Goal: Task Accomplishment & Management: Complete application form

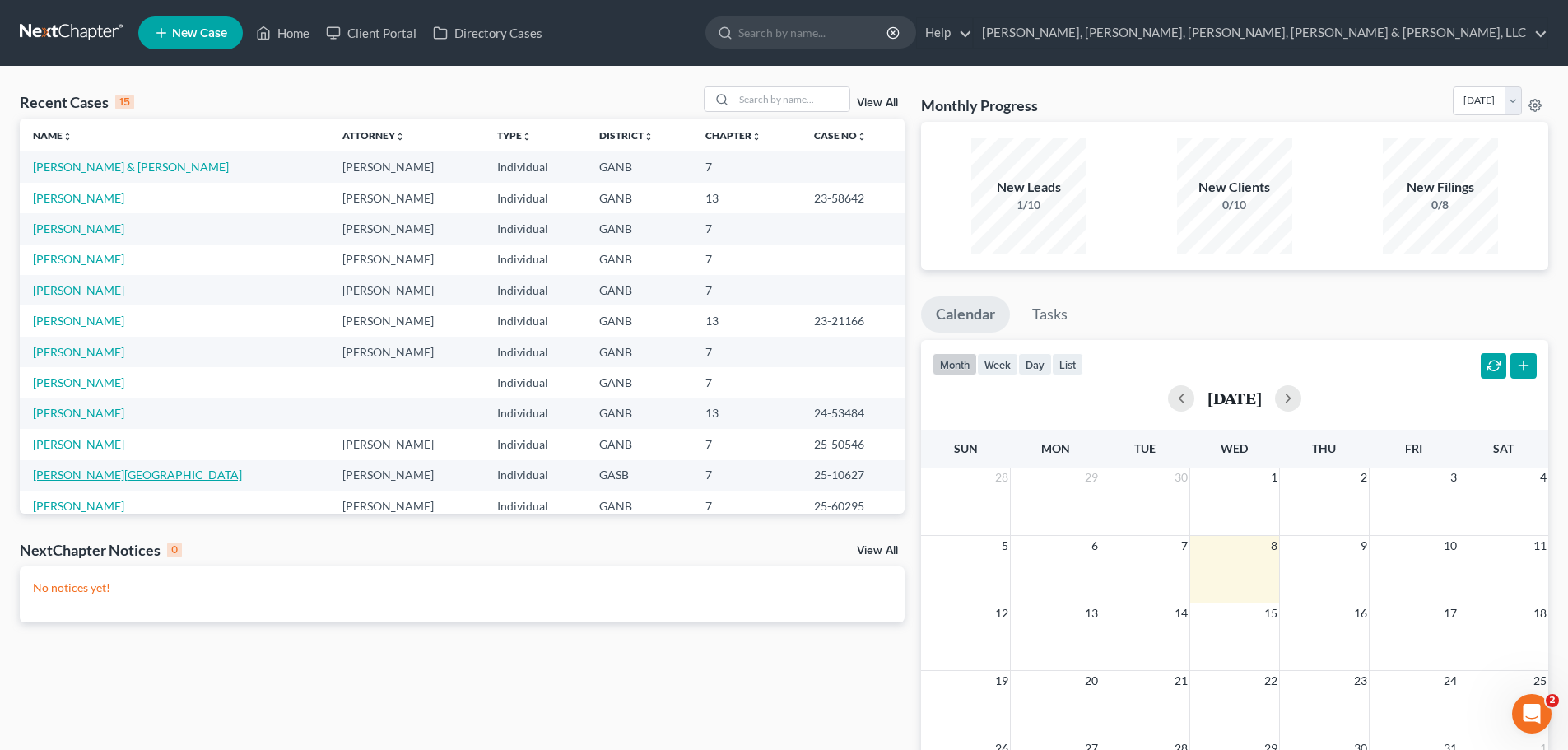
click at [103, 481] on link "[PERSON_NAME][GEOGRAPHIC_DATA]" at bounding box center [138, 475] width 209 height 14
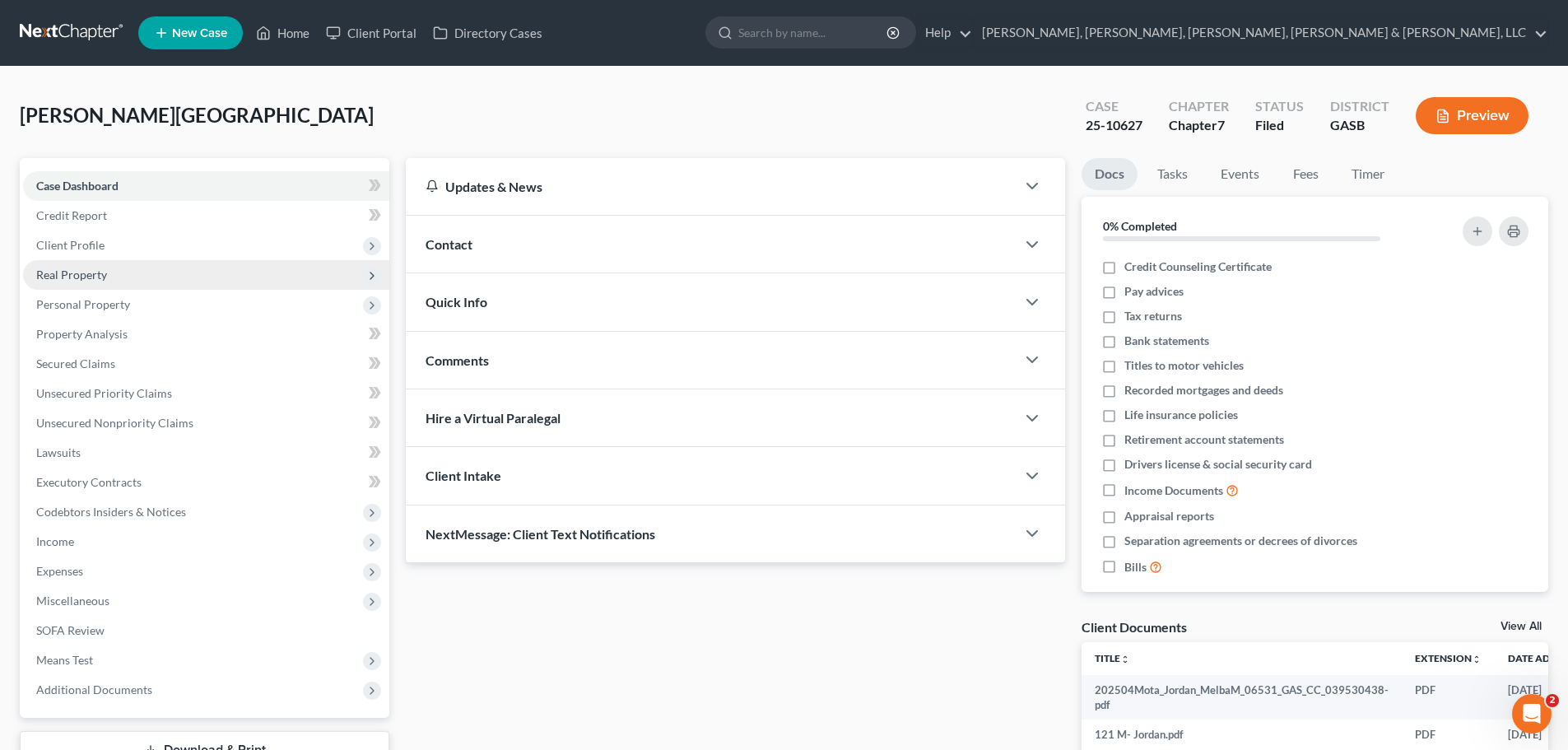
click at [119, 288] on span "Real Property" at bounding box center [207, 275] width 367 height 30
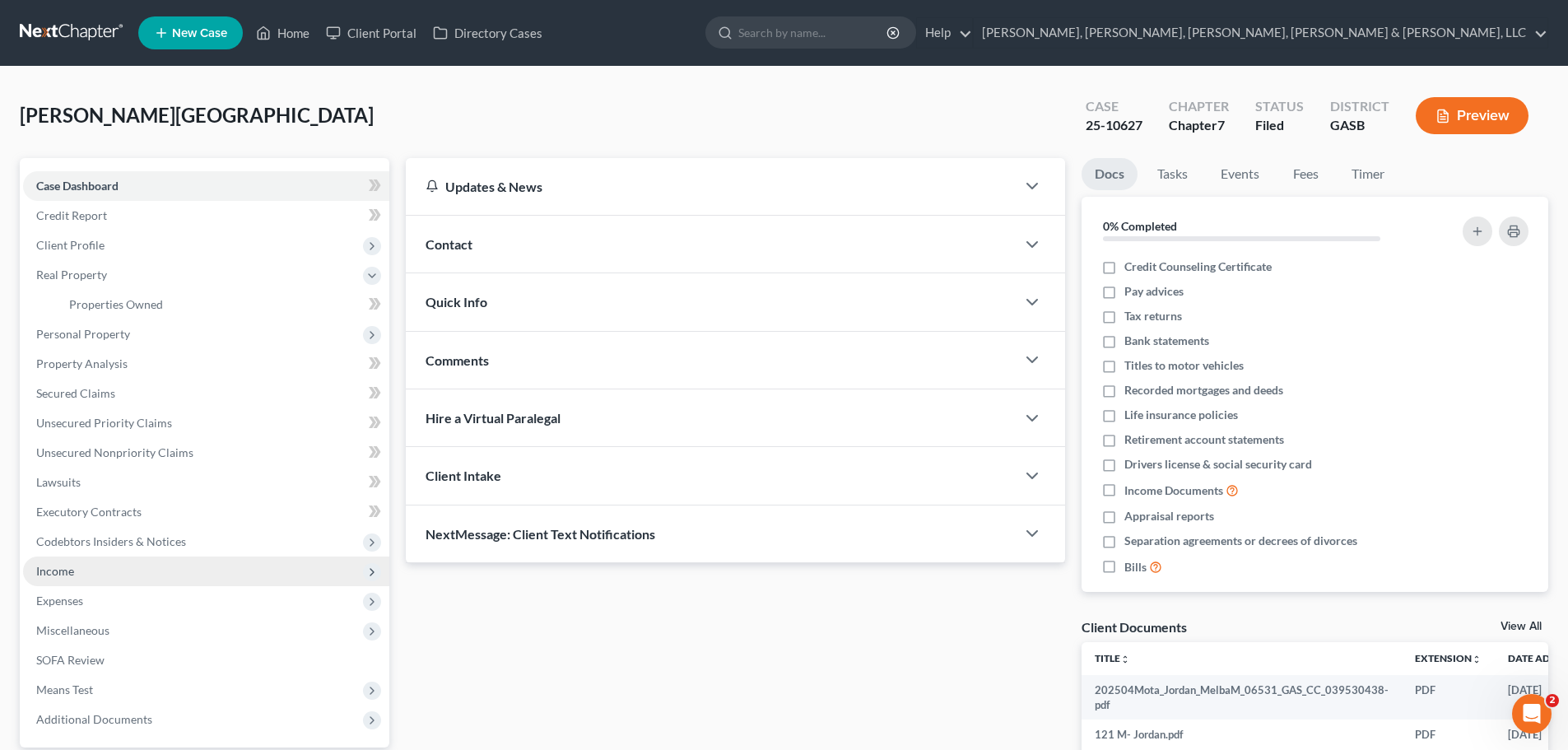
click at [120, 571] on span "Income" at bounding box center [207, 571] width 367 height 30
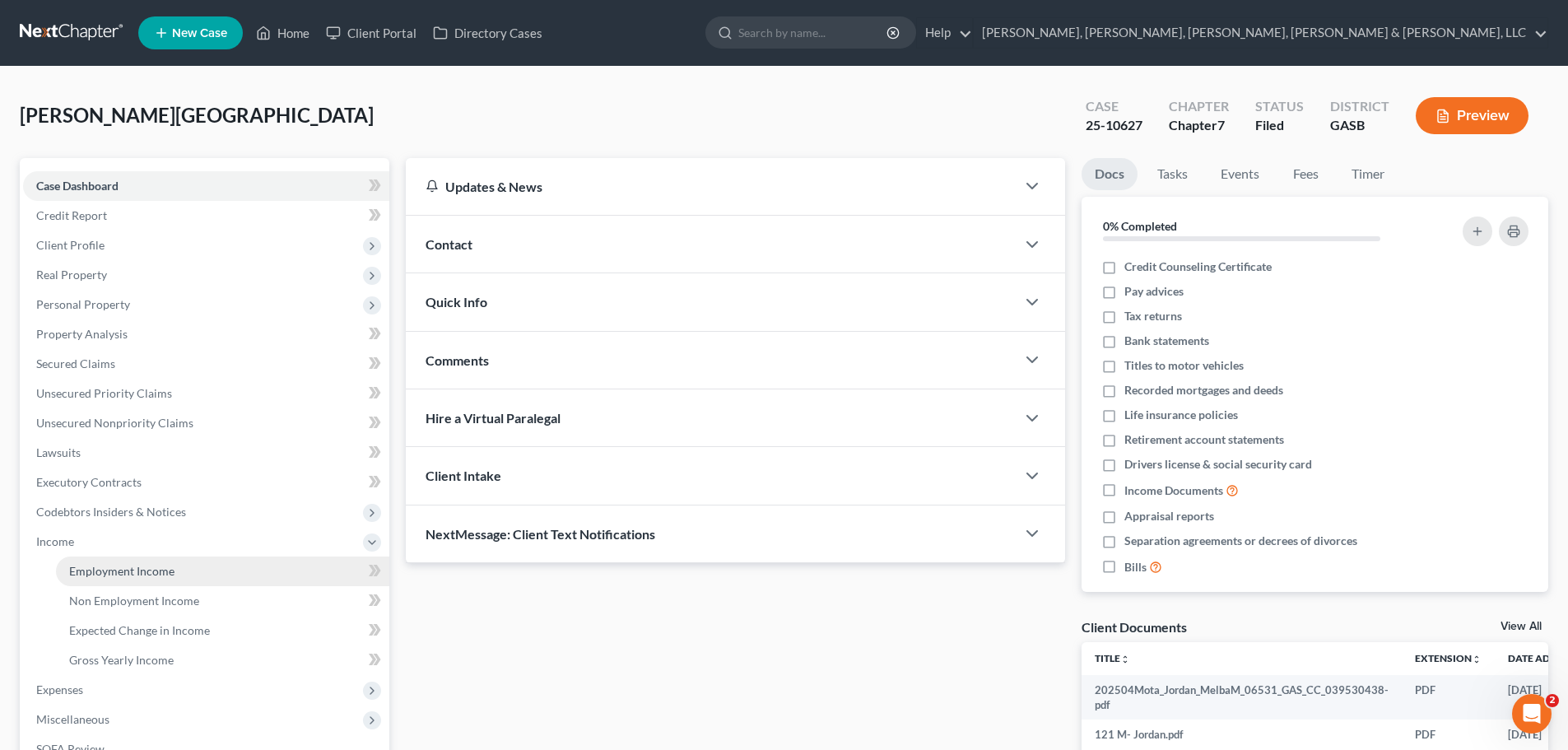
click at [131, 569] on span "Employment Income" at bounding box center [122, 571] width 106 height 14
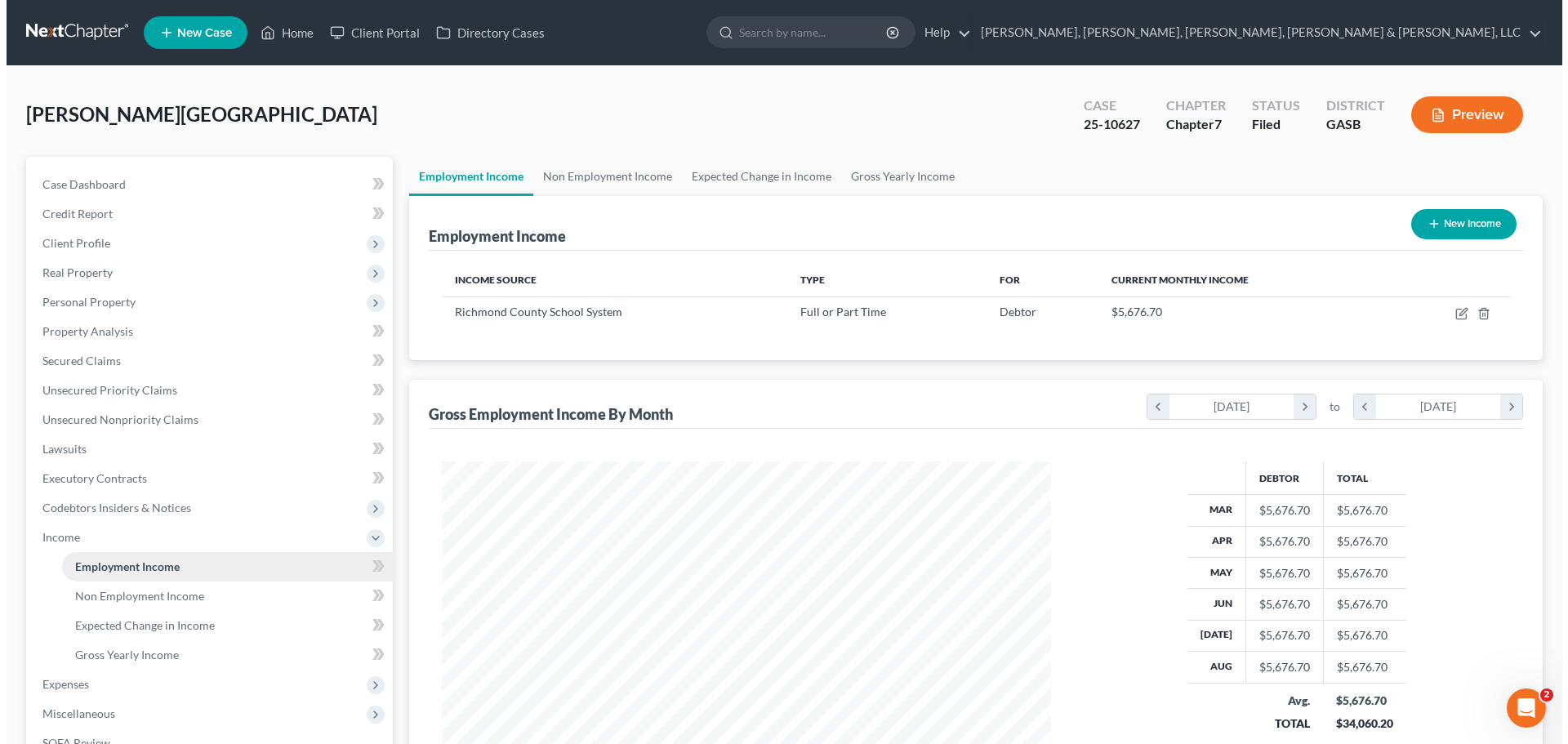
scroll to position [305, 642]
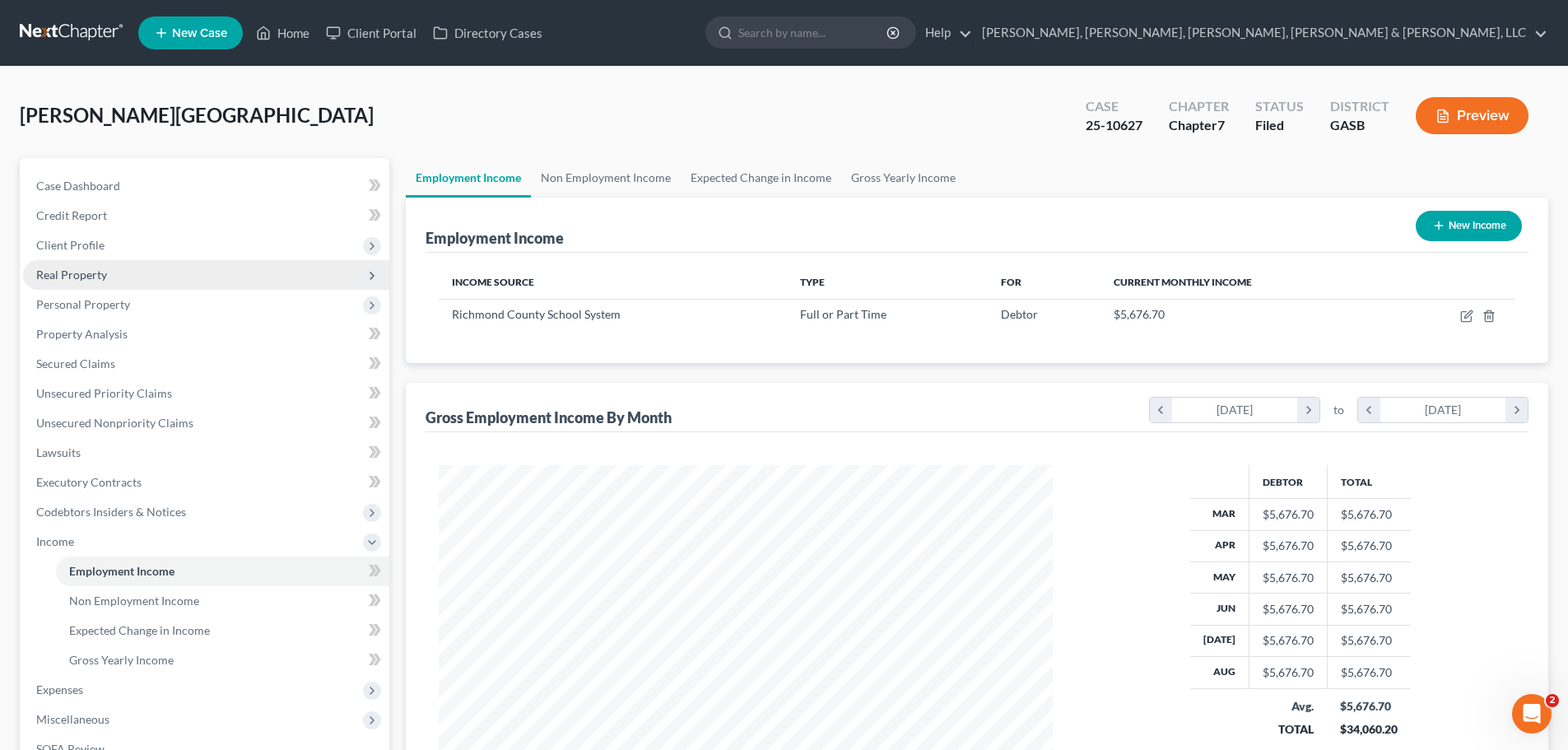
click at [238, 274] on span "Real Property" at bounding box center [207, 275] width 367 height 30
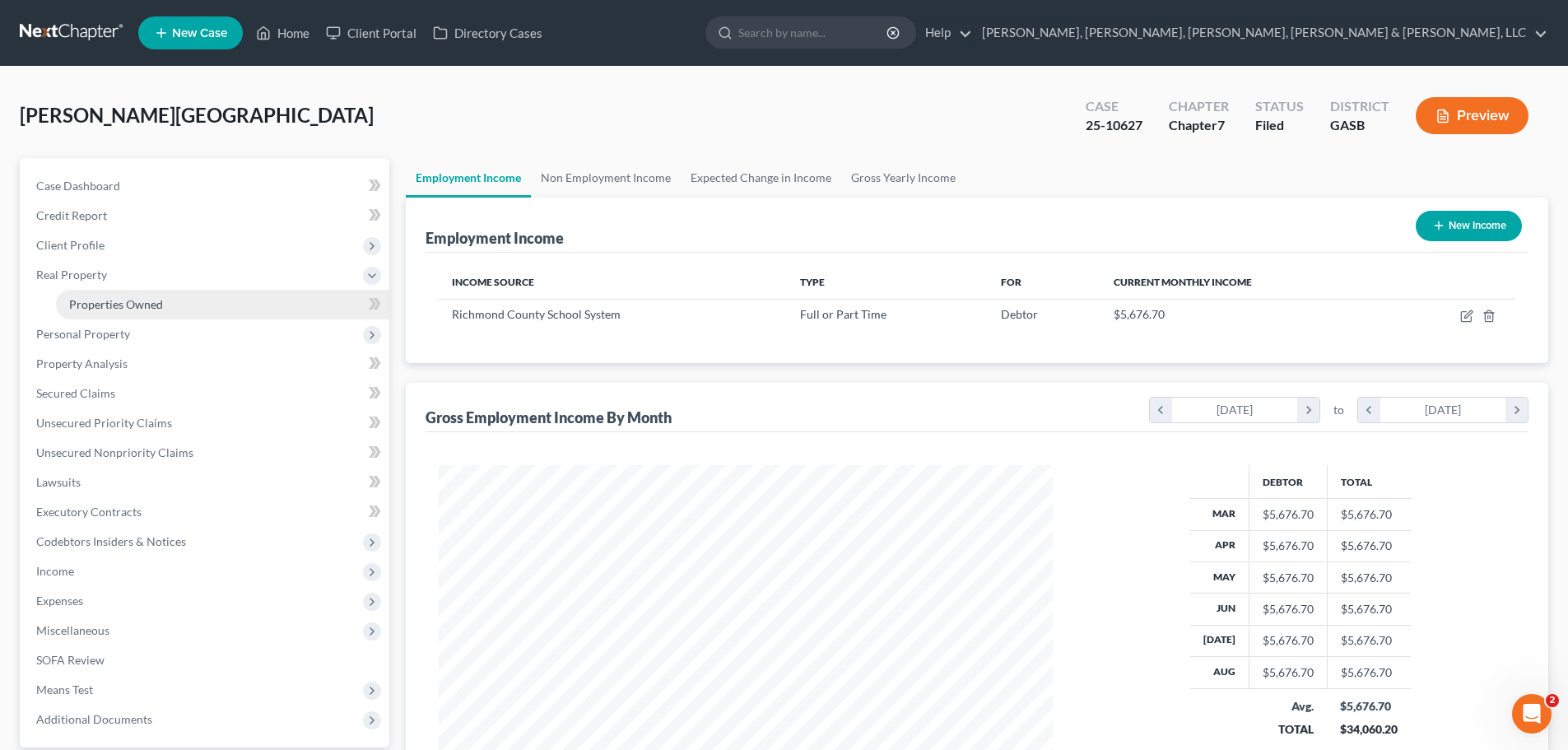
click at [245, 305] on link "Properties Owned" at bounding box center [223, 304] width 334 height 30
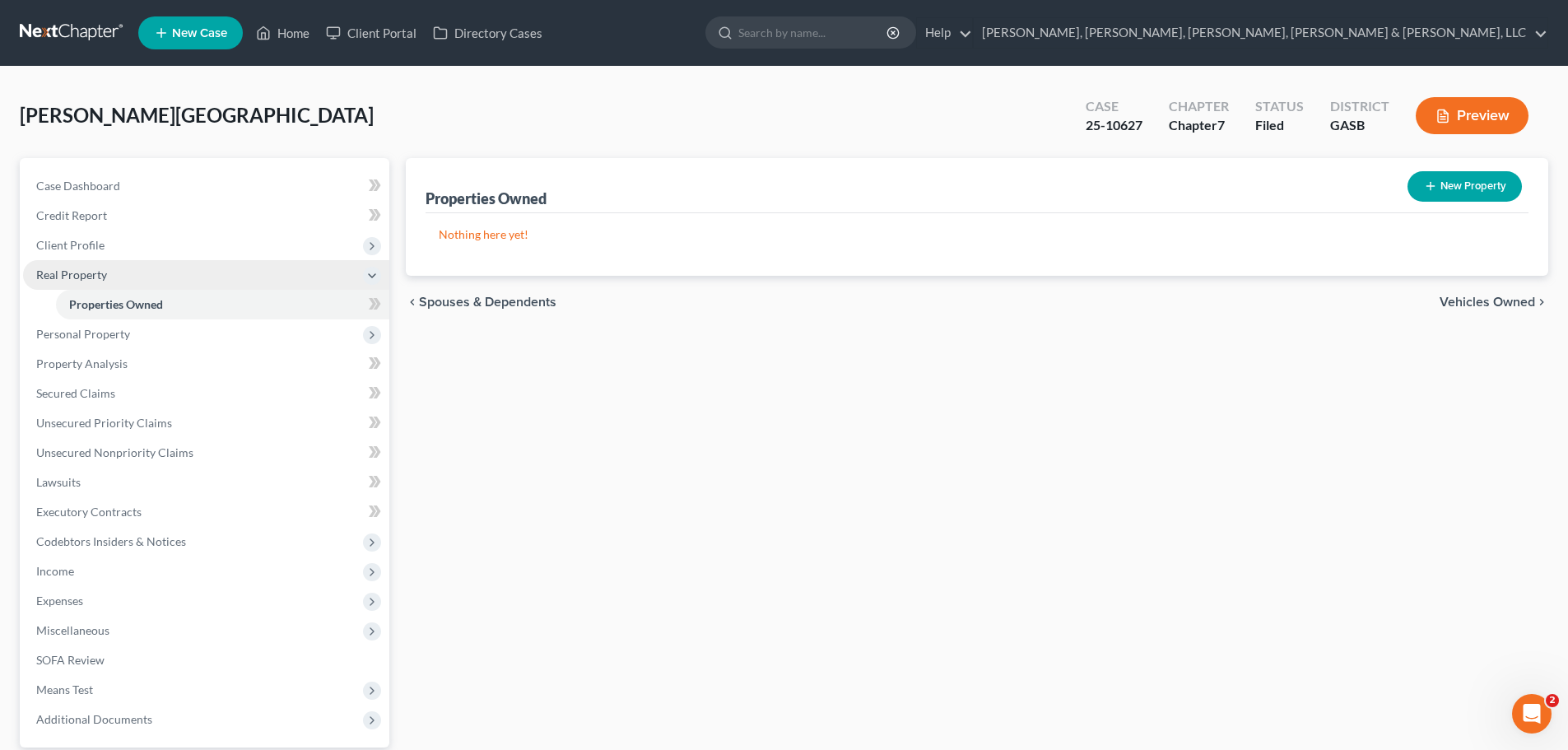
click at [250, 284] on span "Real Property" at bounding box center [207, 275] width 367 height 30
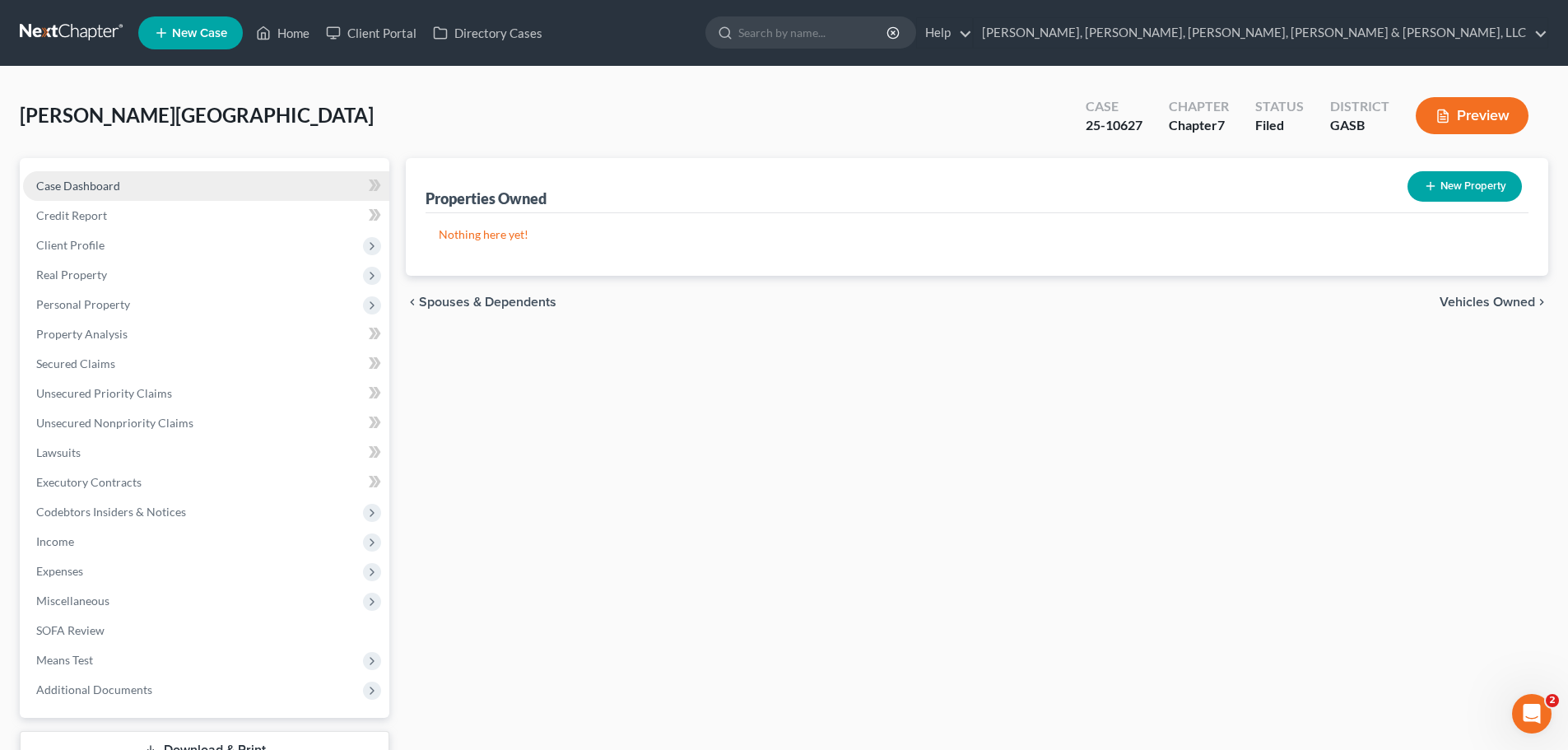
click at [248, 195] on link "Case Dashboard" at bounding box center [207, 185] width 367 height 30
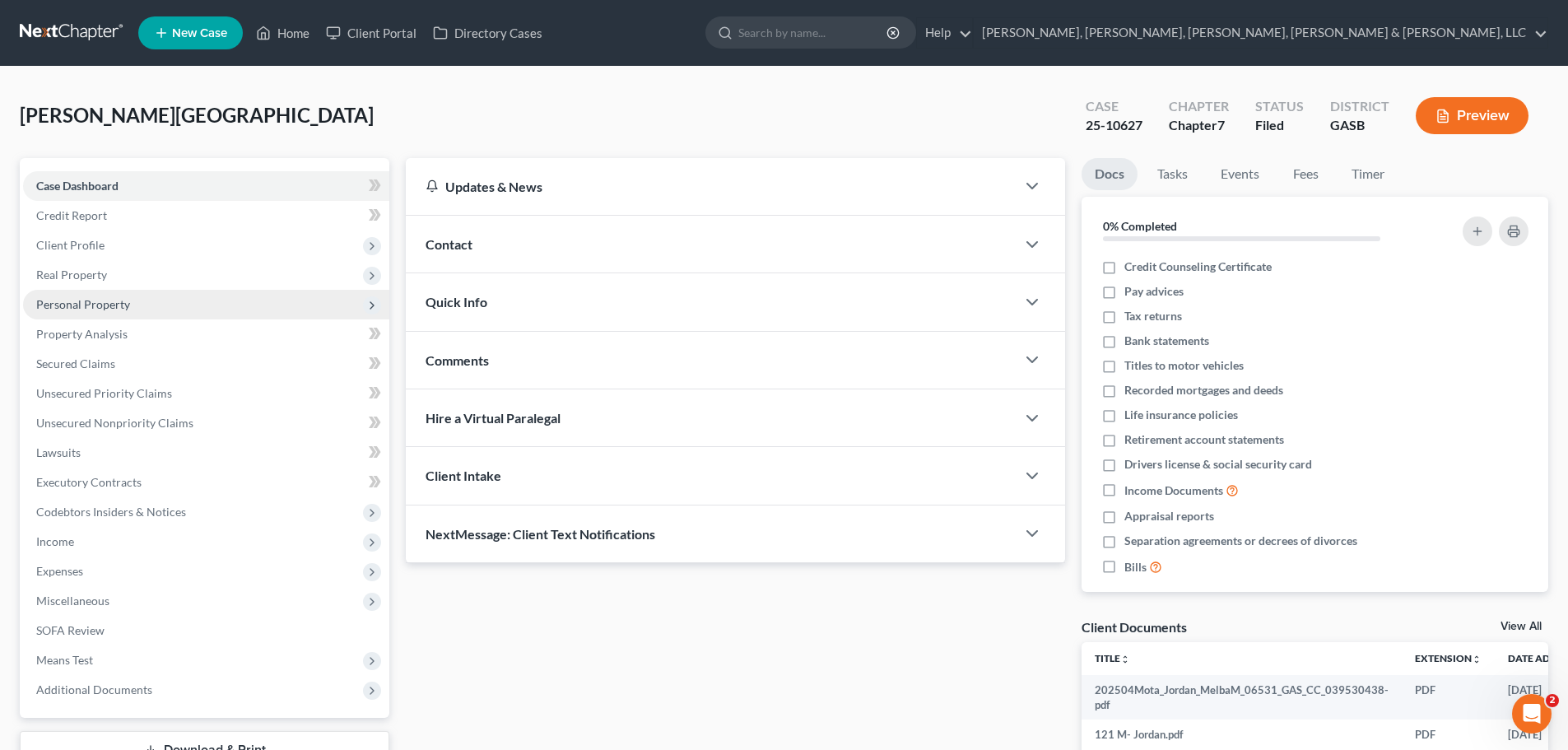
click at [209, 303] on span "Personal Property" at bounding box center [207, 304] width 367 height 30
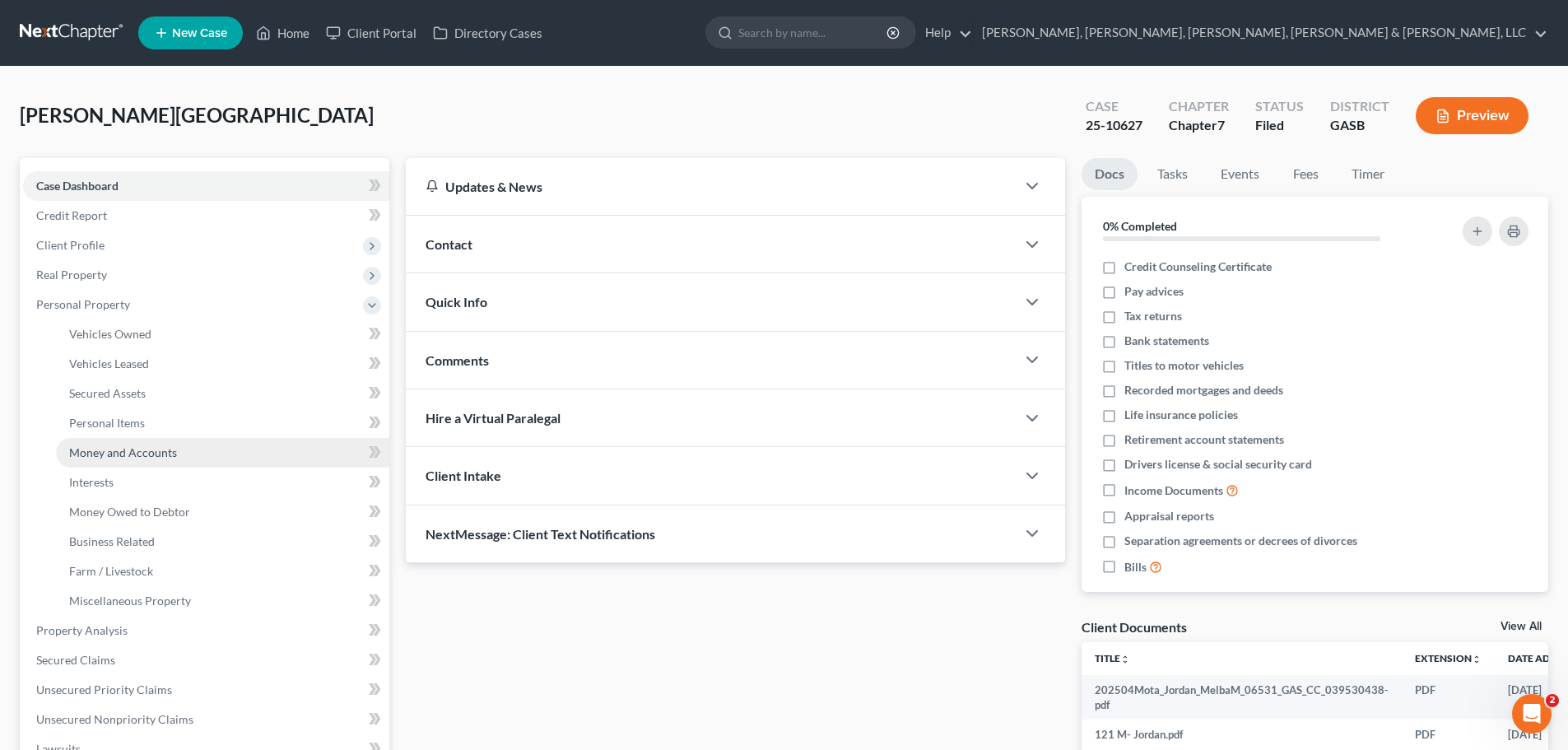
click at [238, 452] on link "Money and Accounts" at bounding box center [223, 453] width 334 height 30
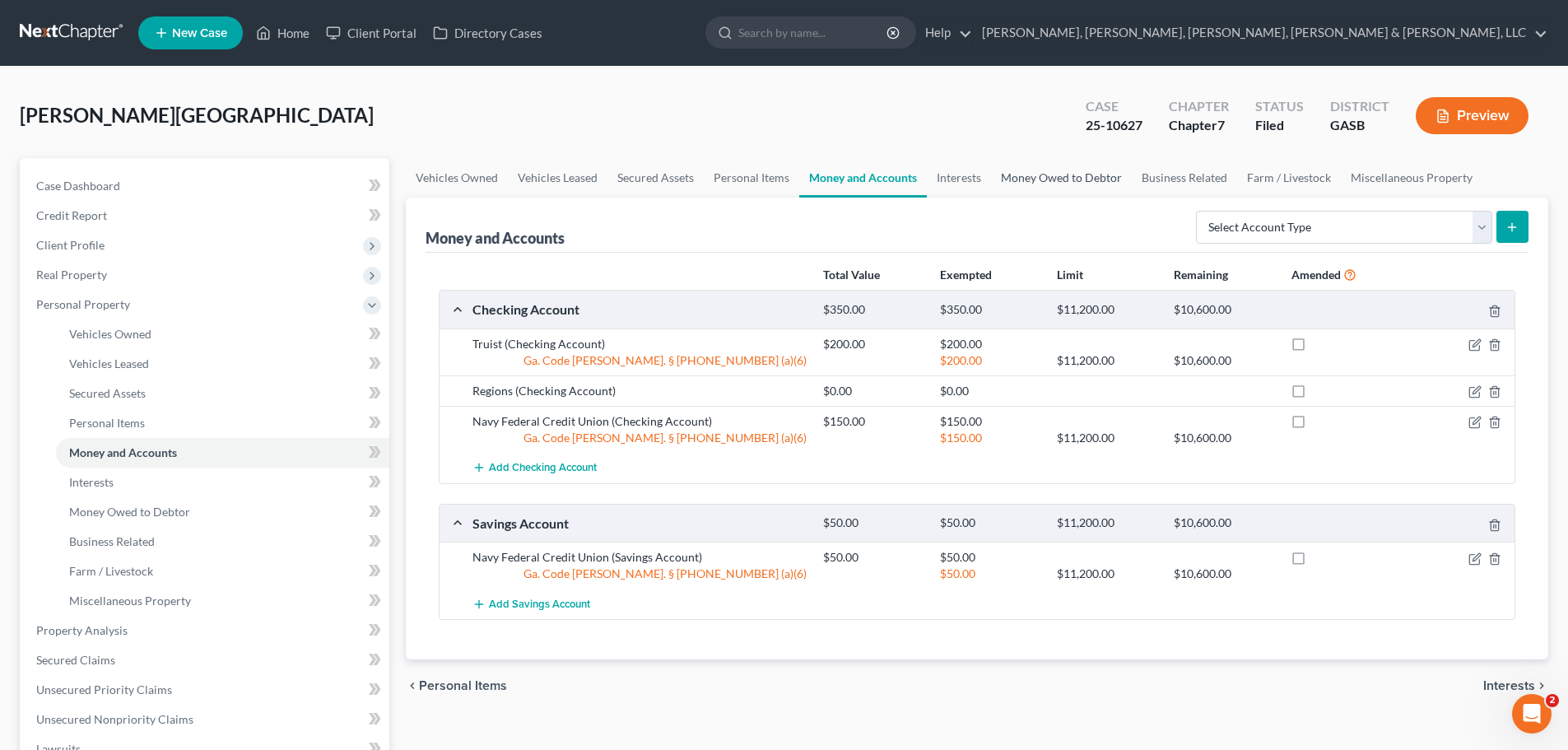
click at [1092, 181] on link "Money Owed to Debtor" at bounding box center [1061, 178] width 140 height 39
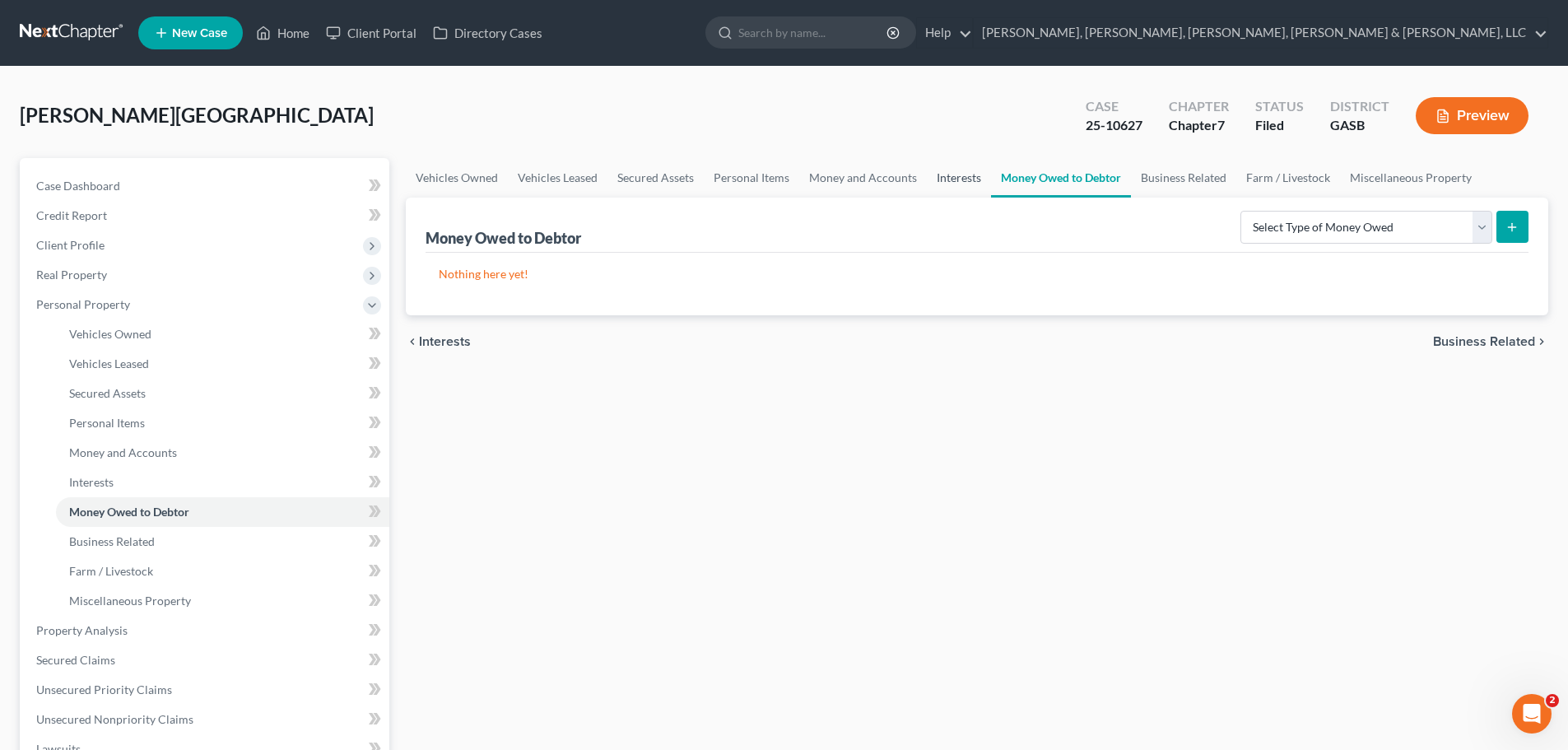
click at [970, 179] on link "Interests" at bounding box center [959, 178] width 64 height 39
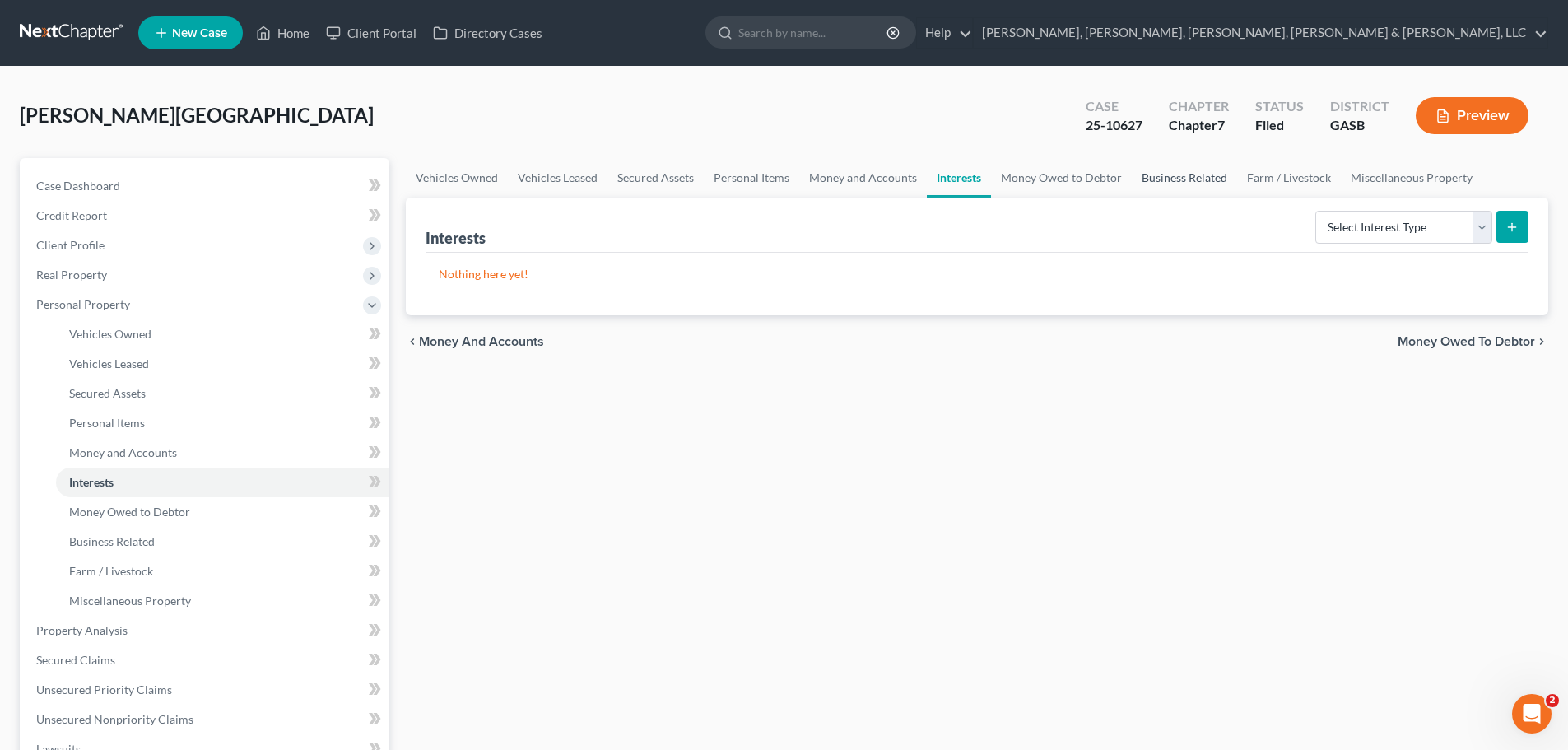
click at [1132, 167] on link "Business Related" at bounding box center [1184, 178] width 106 height 39
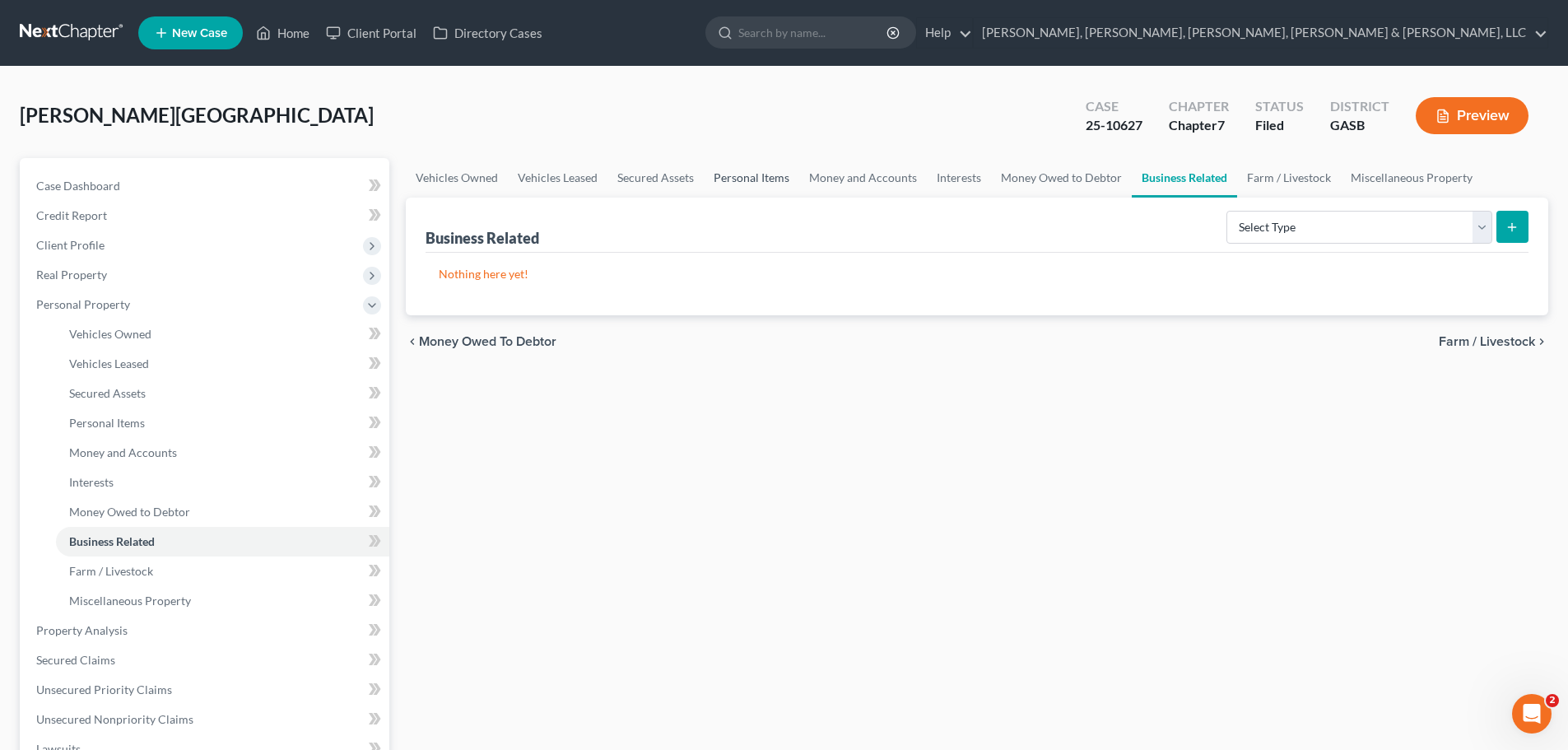
click at [745, 182] on link "Personal Items" at bounding box center [751, 178] width 96 height 39
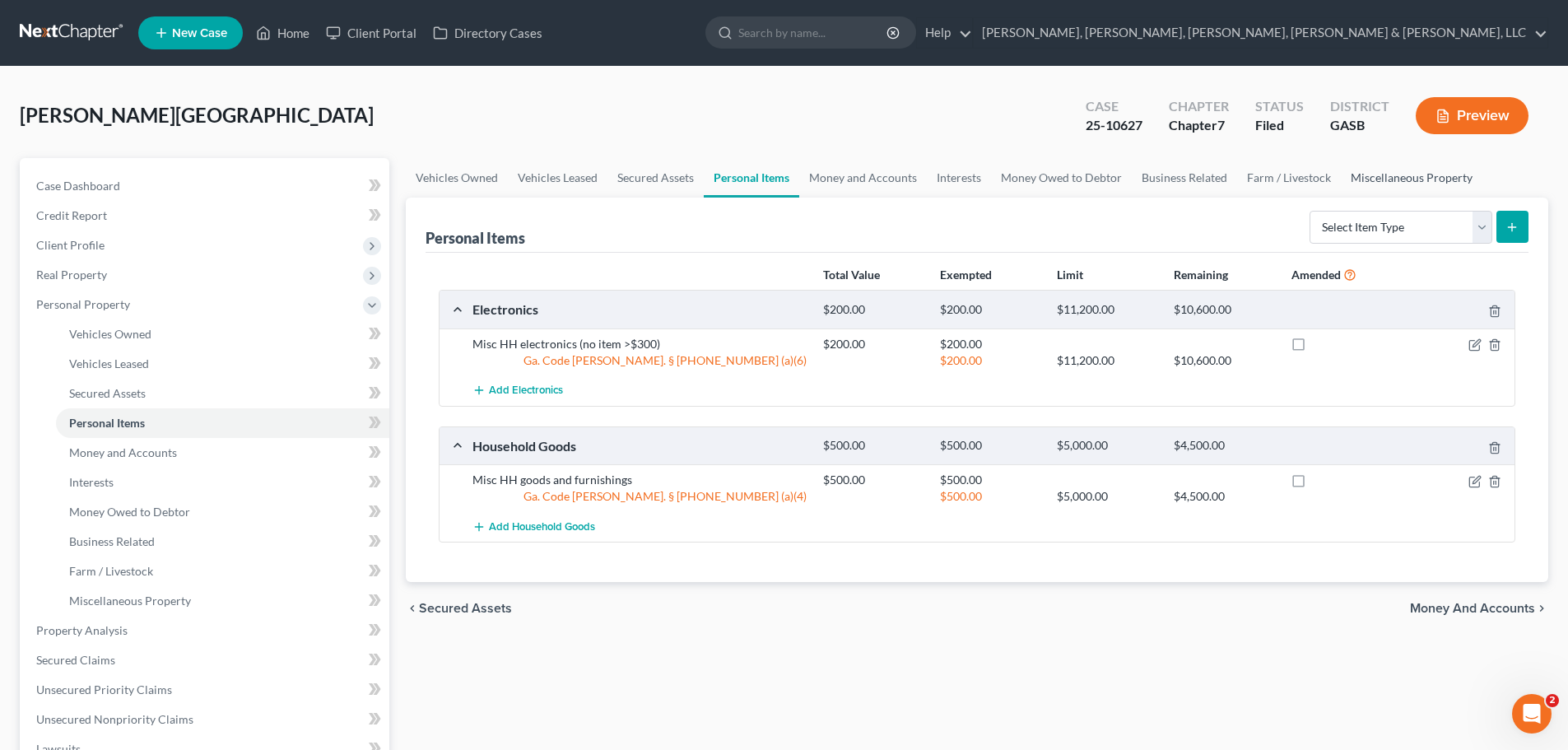
click at [1351, 164] on link "Miscellaneous Property" at bounding box center [1411, 178] width 141 height 39
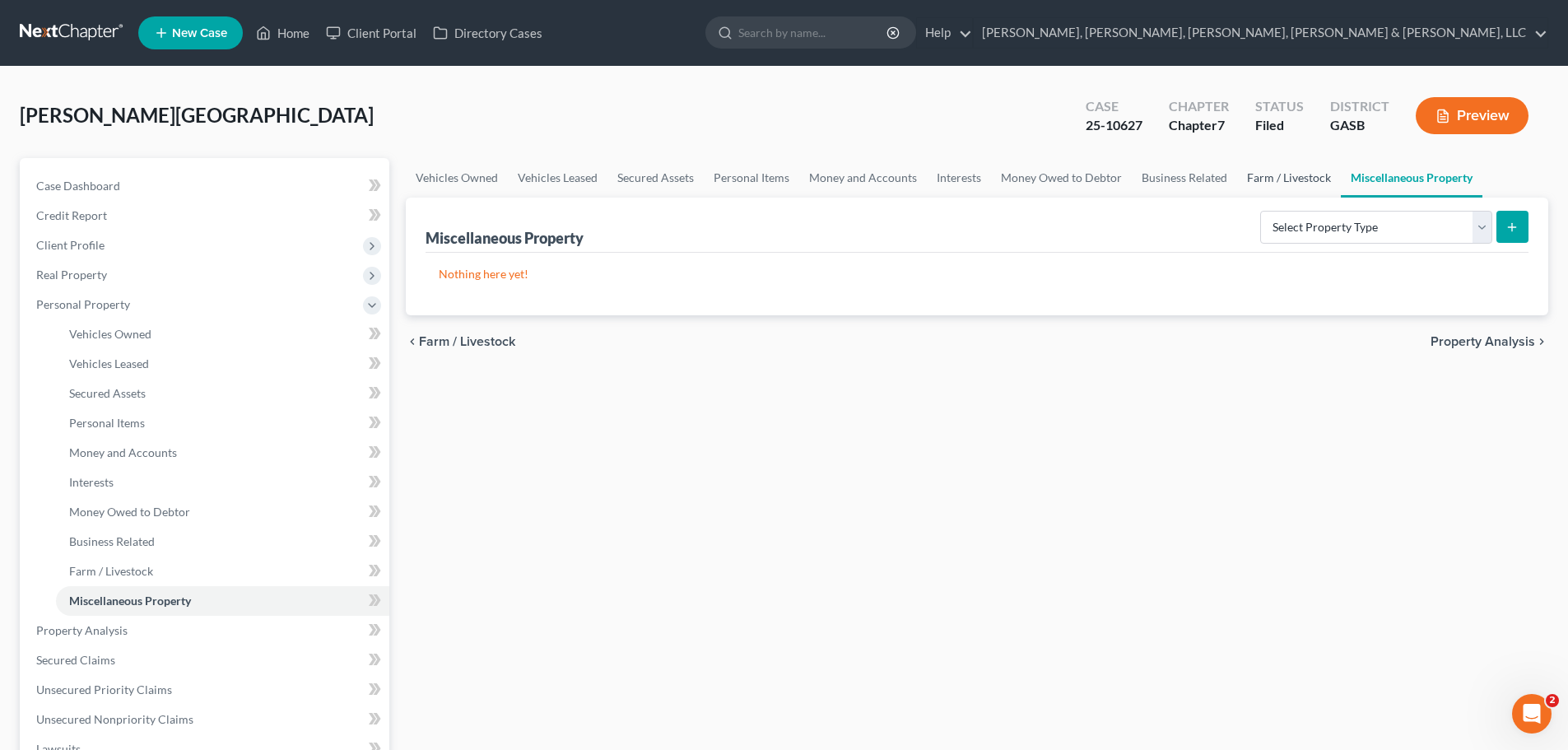
click at [1309, 173] on link "Farm / Livestock" at bounding box center [1289, 178] width 104 height 39
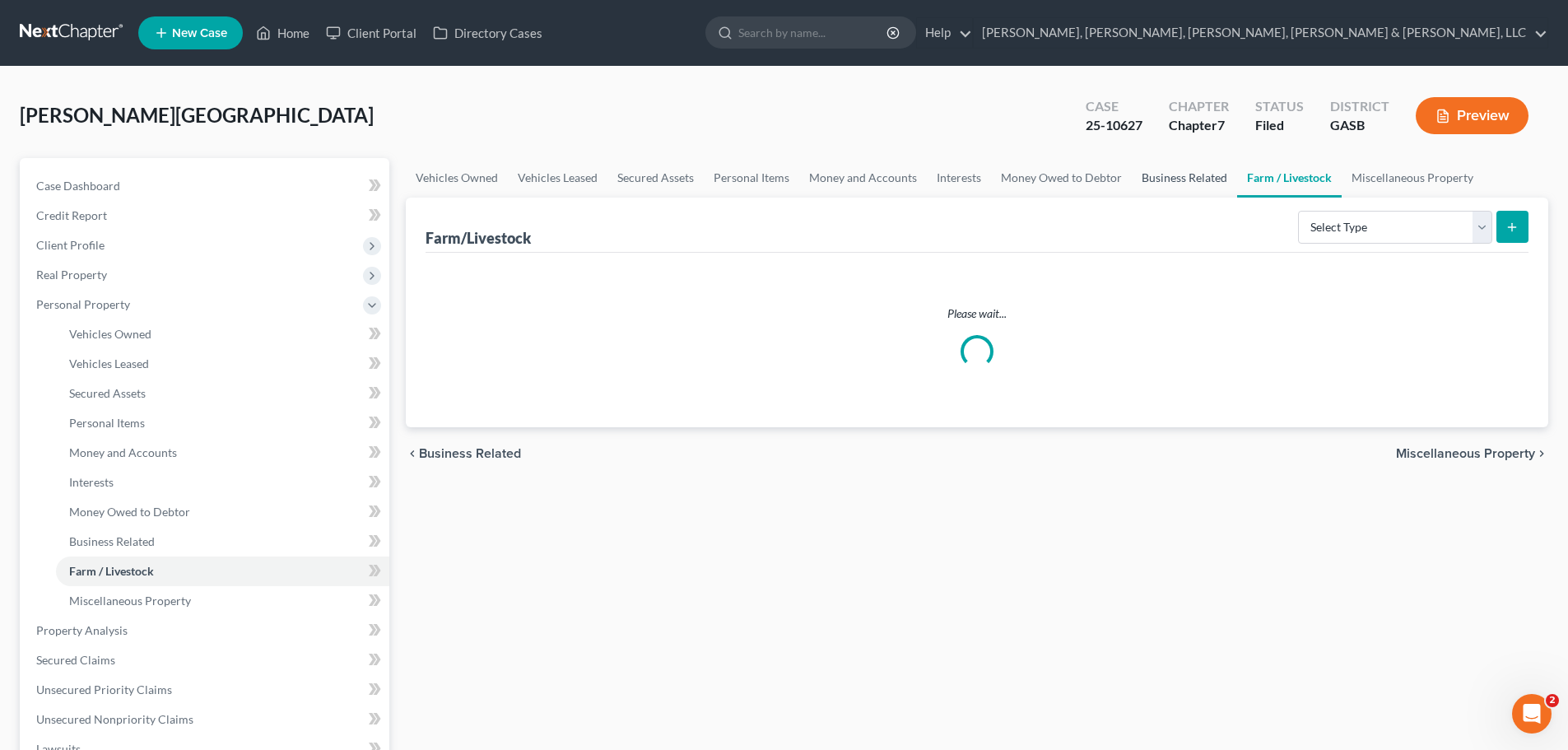
click at [1175, 173] on link "Business Related" at bounding box center [1184, 178] width 106 height 39
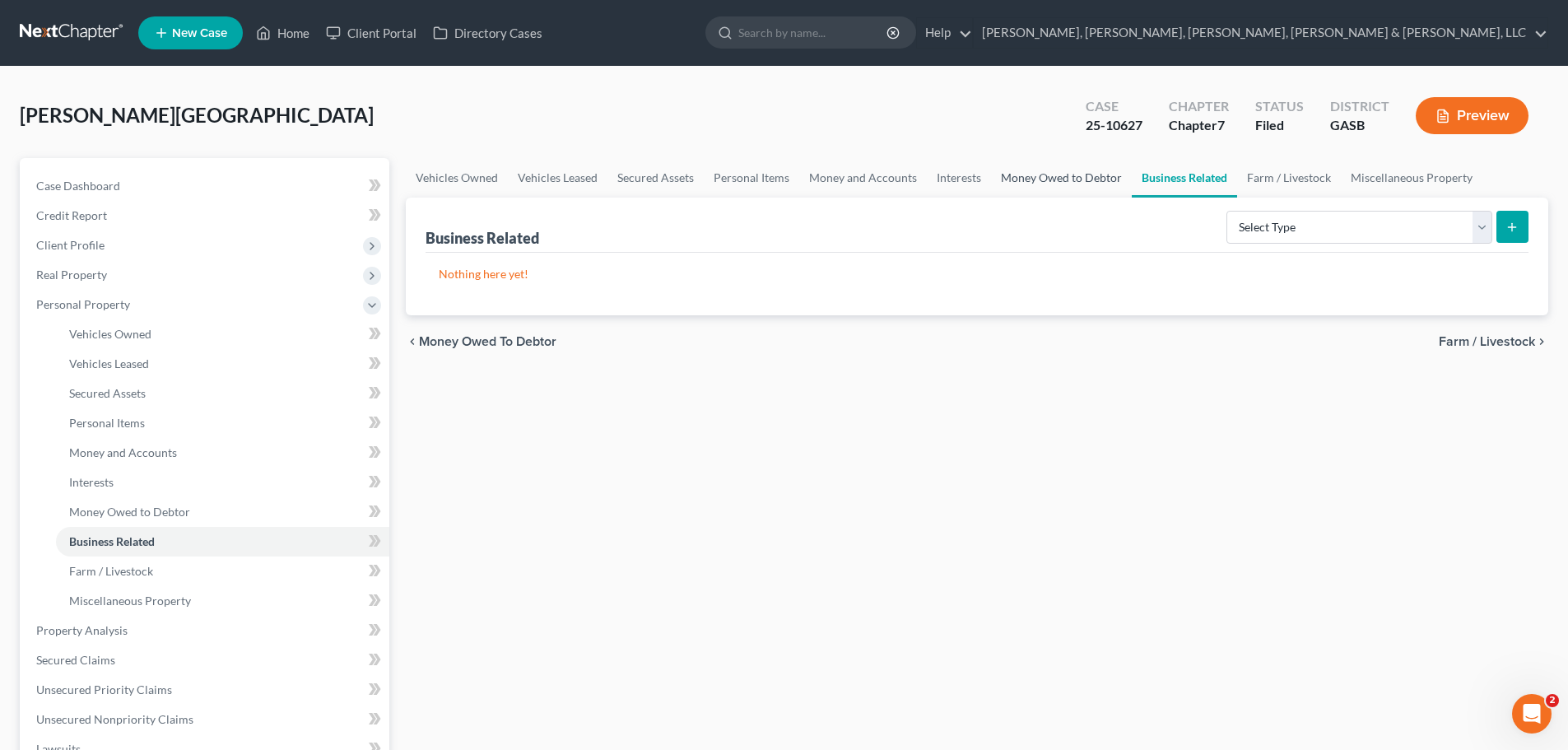
click at [1125, 172] on link "Money Owed to Debtor" at bounding box center [1061, 178] width 140 height 39
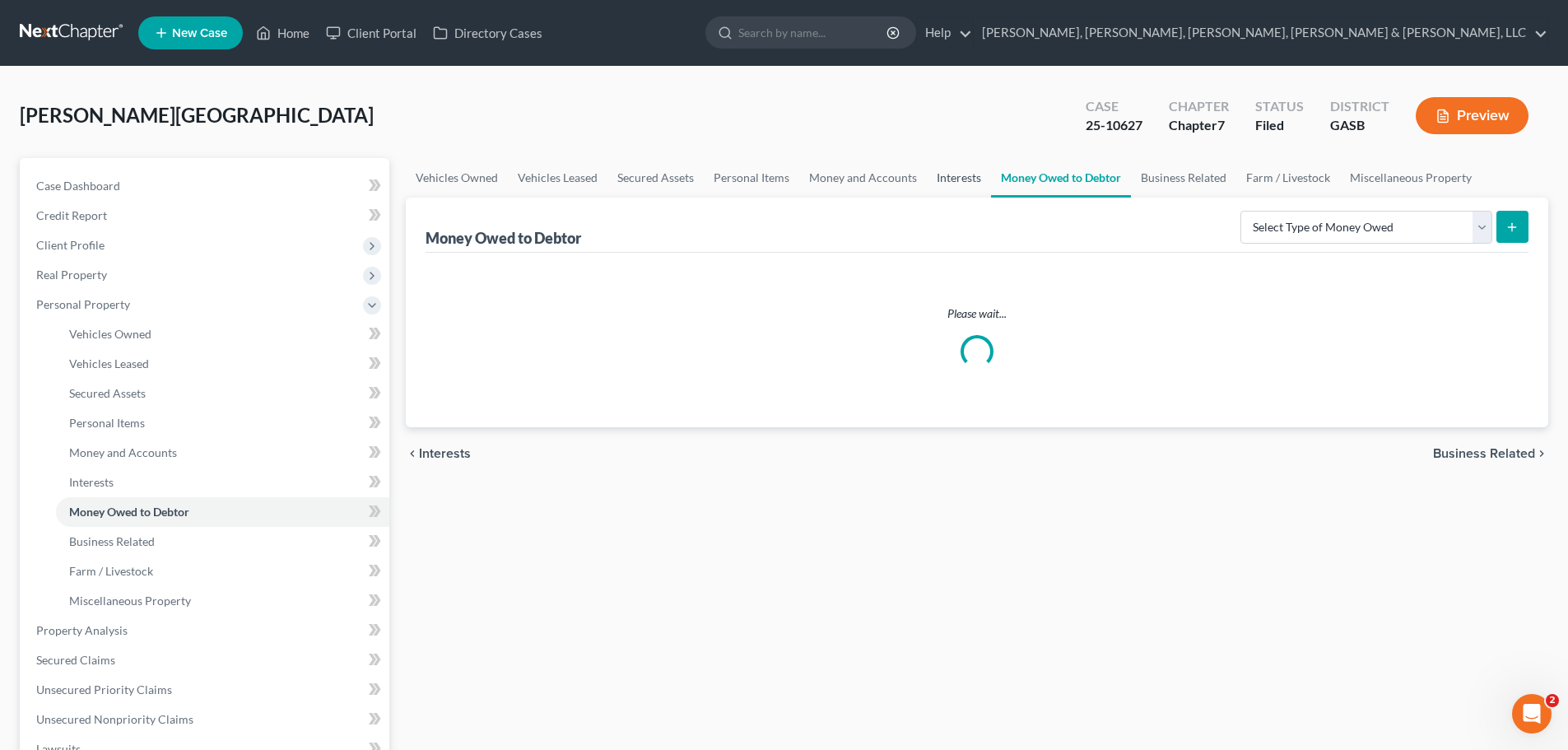
click at [955, 185] on link "Interests" at bounding box center [959, 178] width 64 height 39
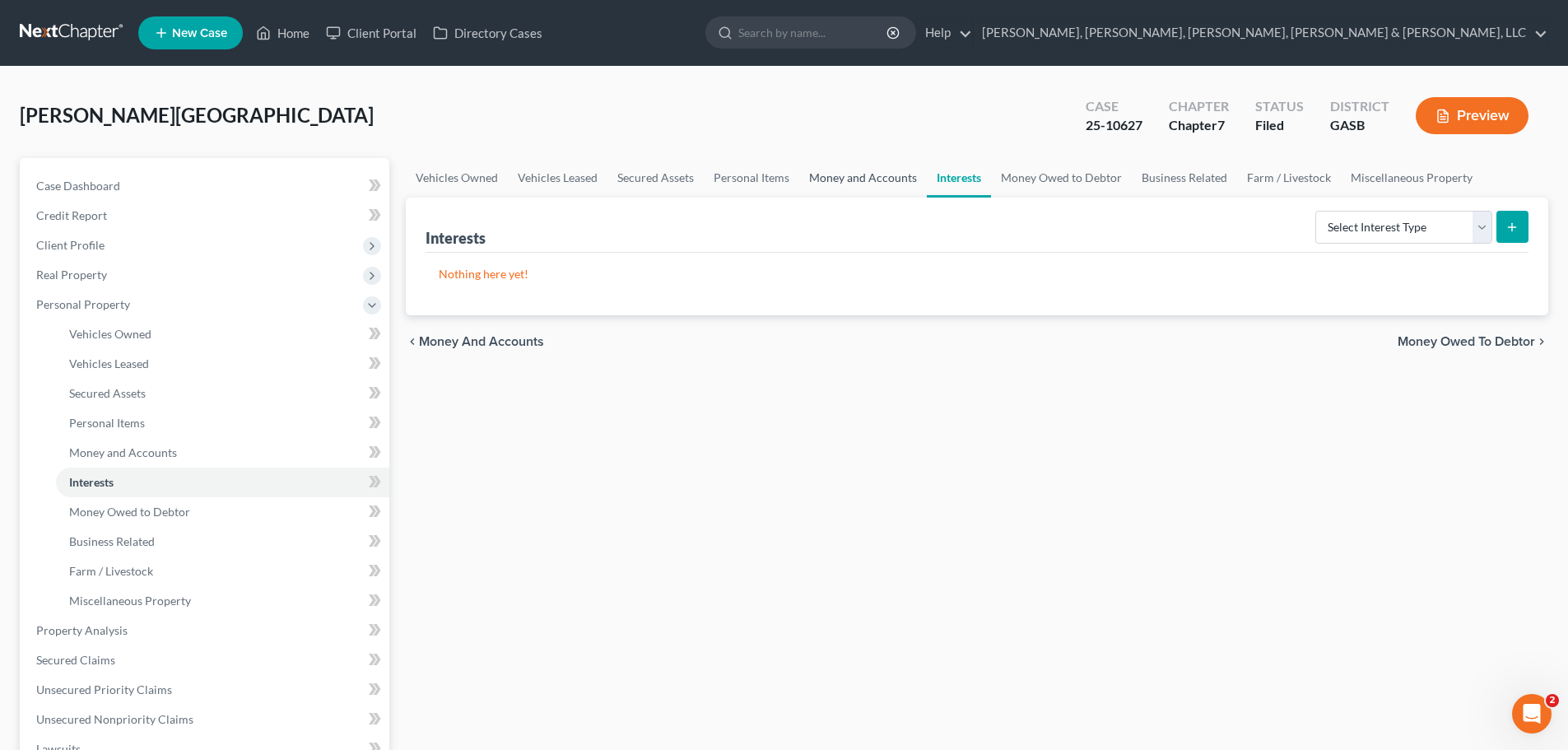
click at [887, 182] on link "Money and Accounts" at bounding box center [863, 178] width 128 height 39
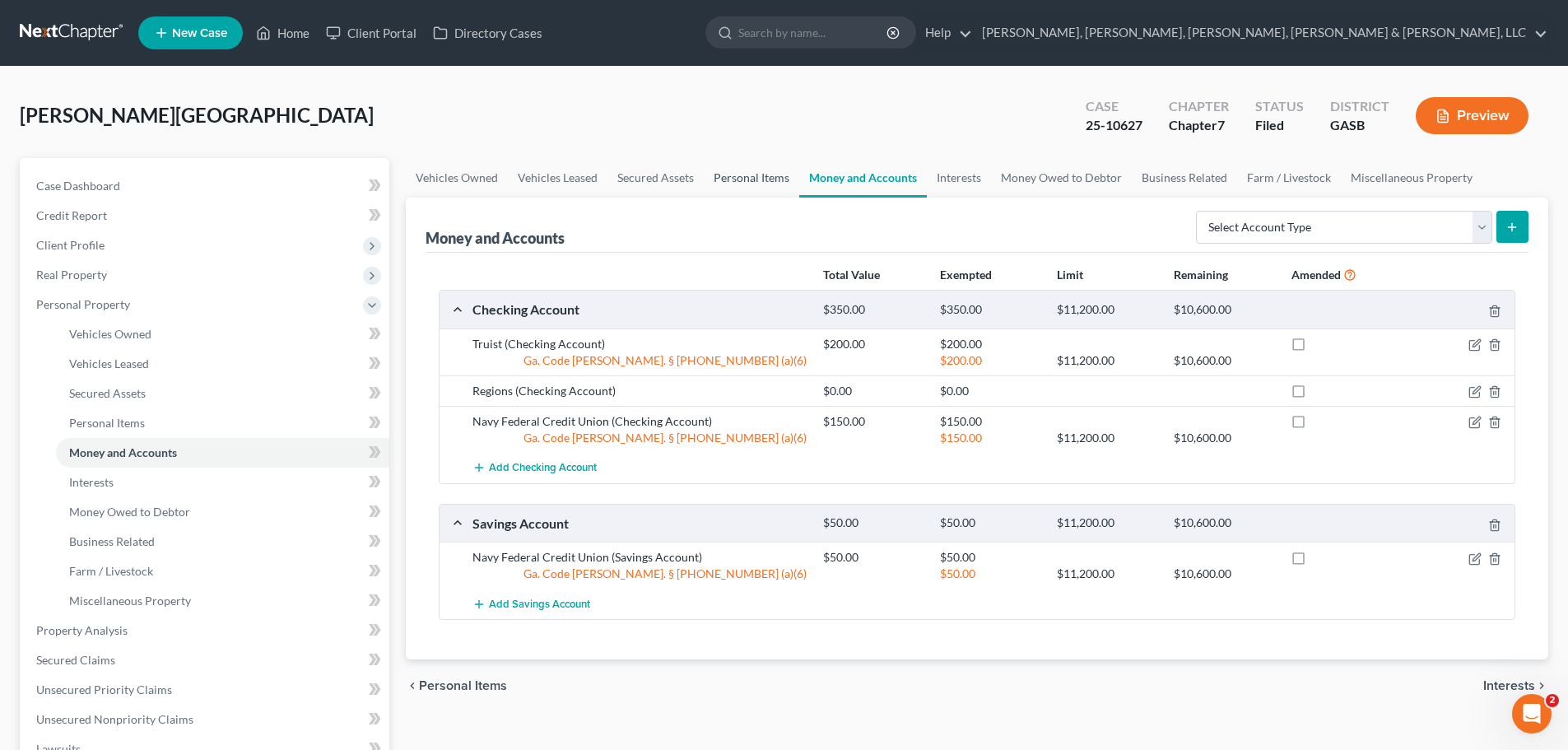
click at [746, 181] on link "Personal Items" at bounding box center [751, 178] width 96 height 39
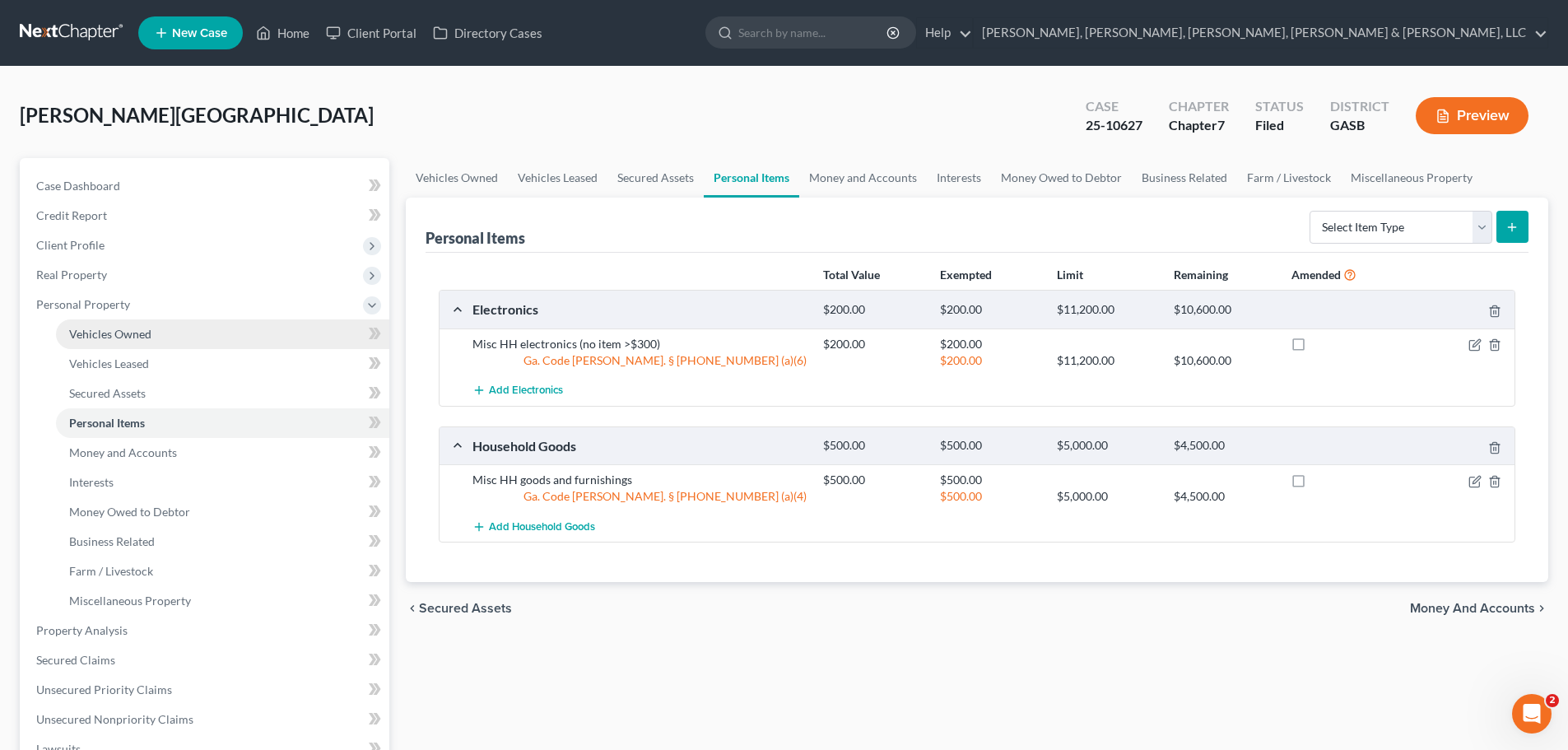
click at [250, 343] on link "Vehicles Owned" at bounding box center [223, 334] width 334 height 30
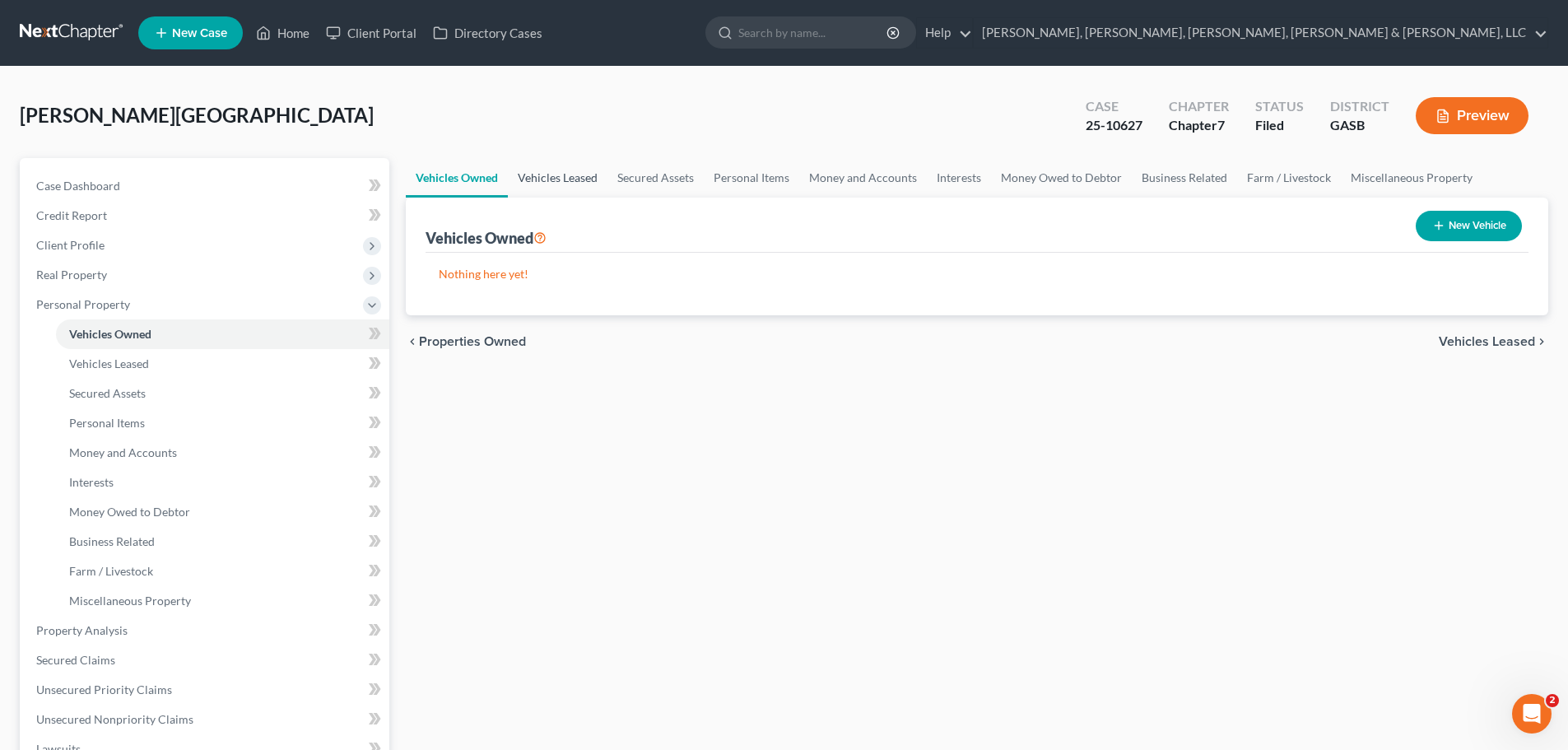
click at [522, 170] on link "Vehicles Leased" at bounding box center [557, 178] width 99 height 39
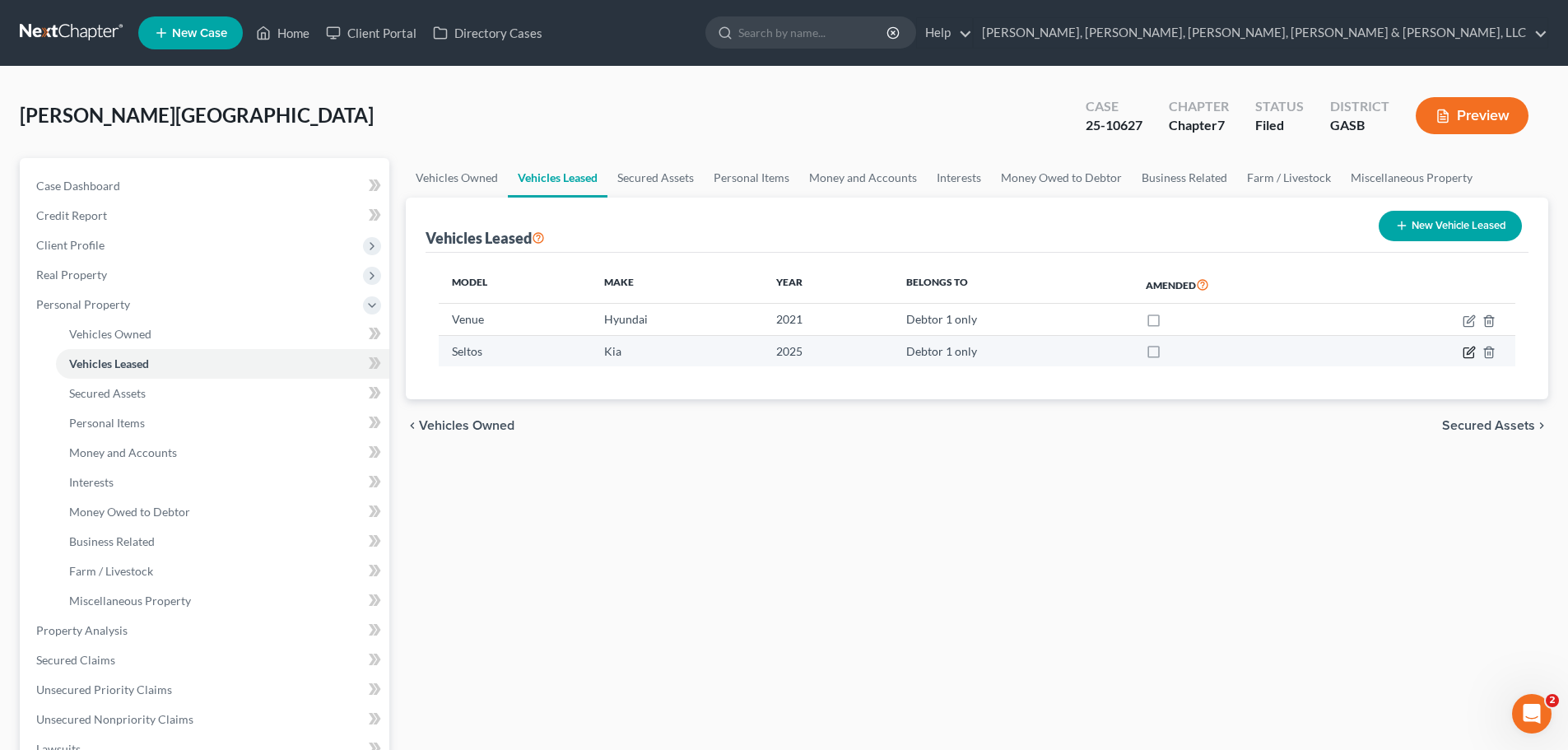
click at [1472, 347] on icon "button" at bounding box center [1471, 350] width 7 height 7
select select "0"
select select "1"
select select "0"
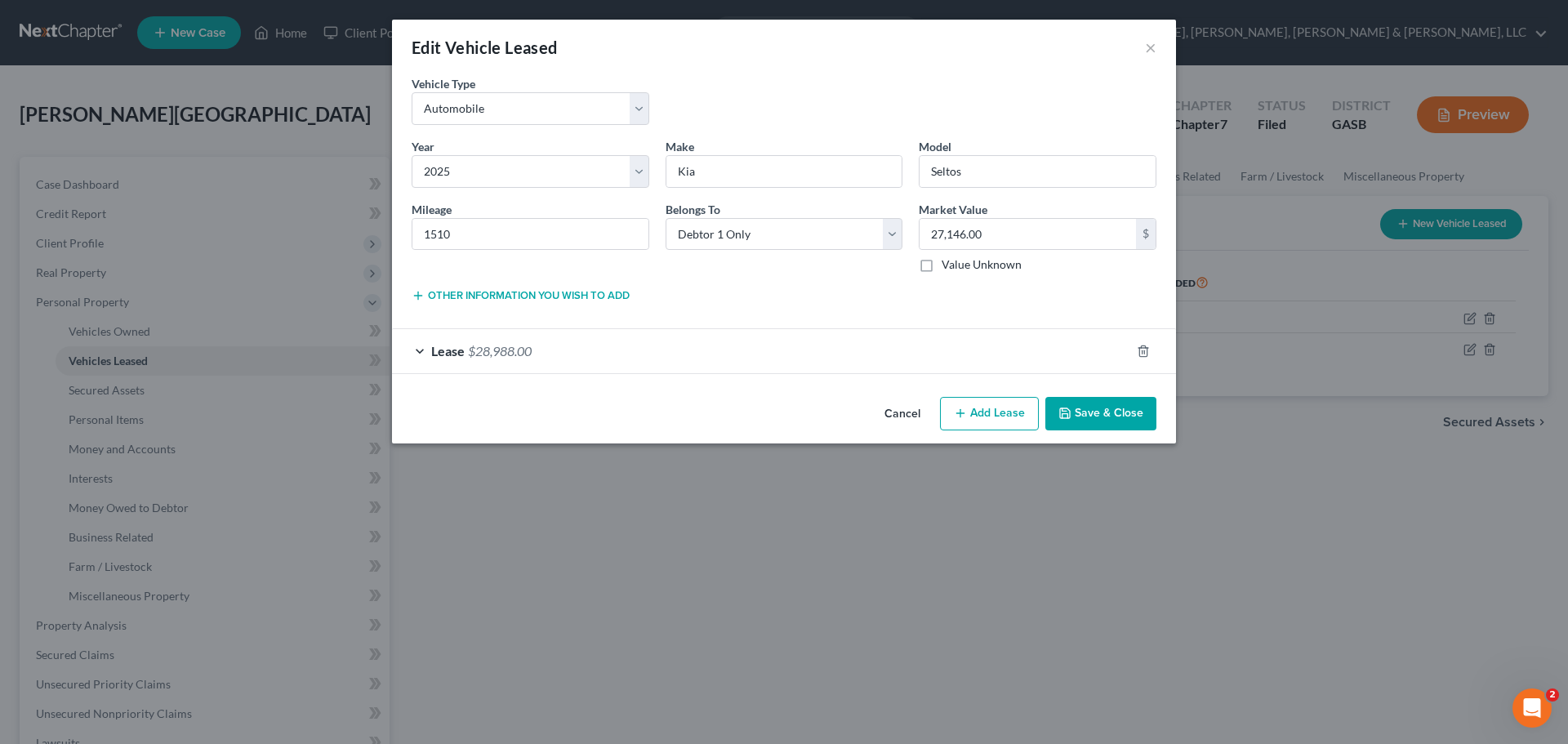
click at [1019, 360] on div "Lease $28,988.00" at bounding box center [761, 351] width 738 height 44
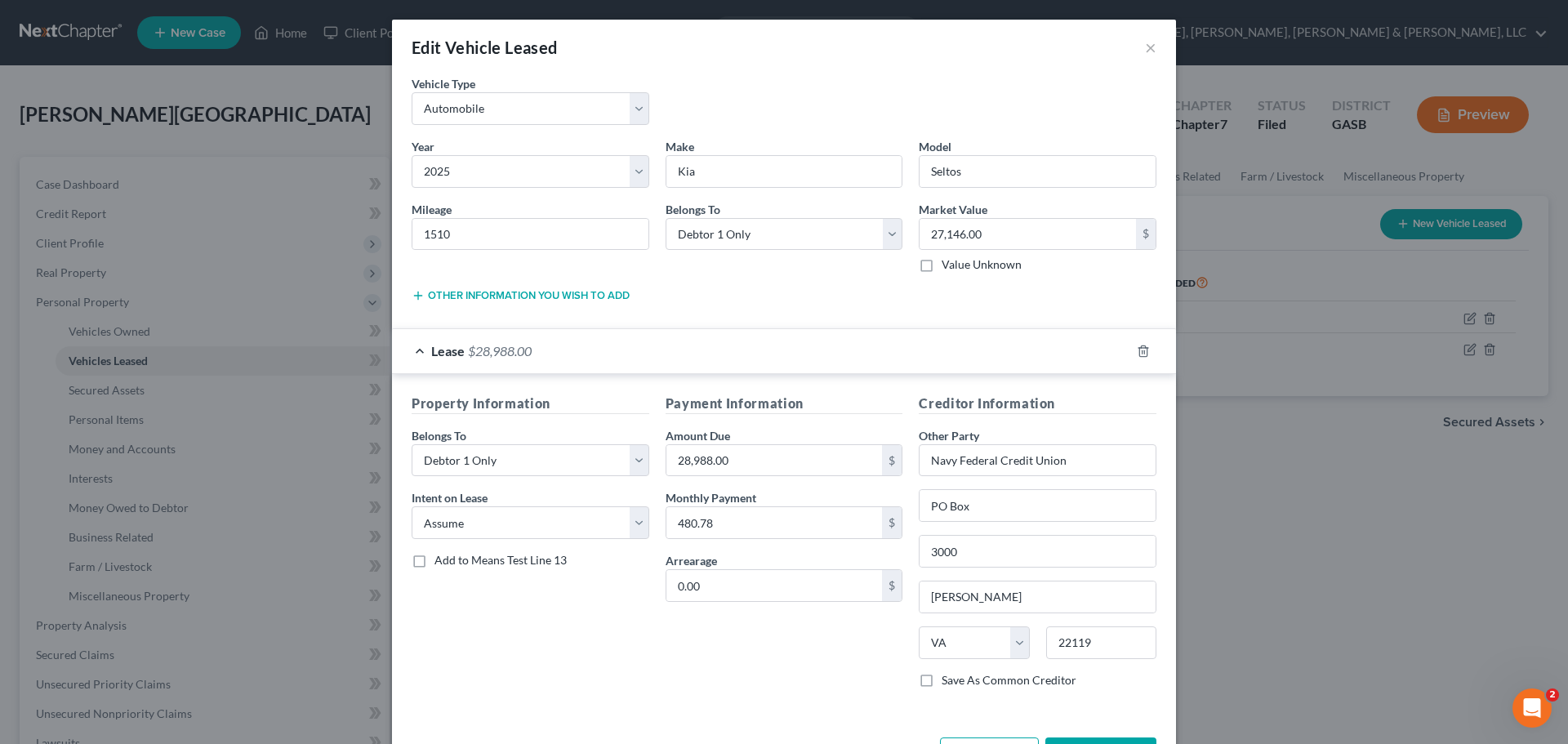
click at [1312, 374] on div "Edit Vehicle Leased × Vehicle Type * Select Automobile Truck Trailer Watercraft…" at bounding box center [784, 372] width 1568 height 744
click at [990, 742] on button "Add Lease" at bounding box center [989, 755] width 98 height 35
select select "0"
click at [1145, 51] on button "×" at bounding box center [1150, 47] width 12 height 20
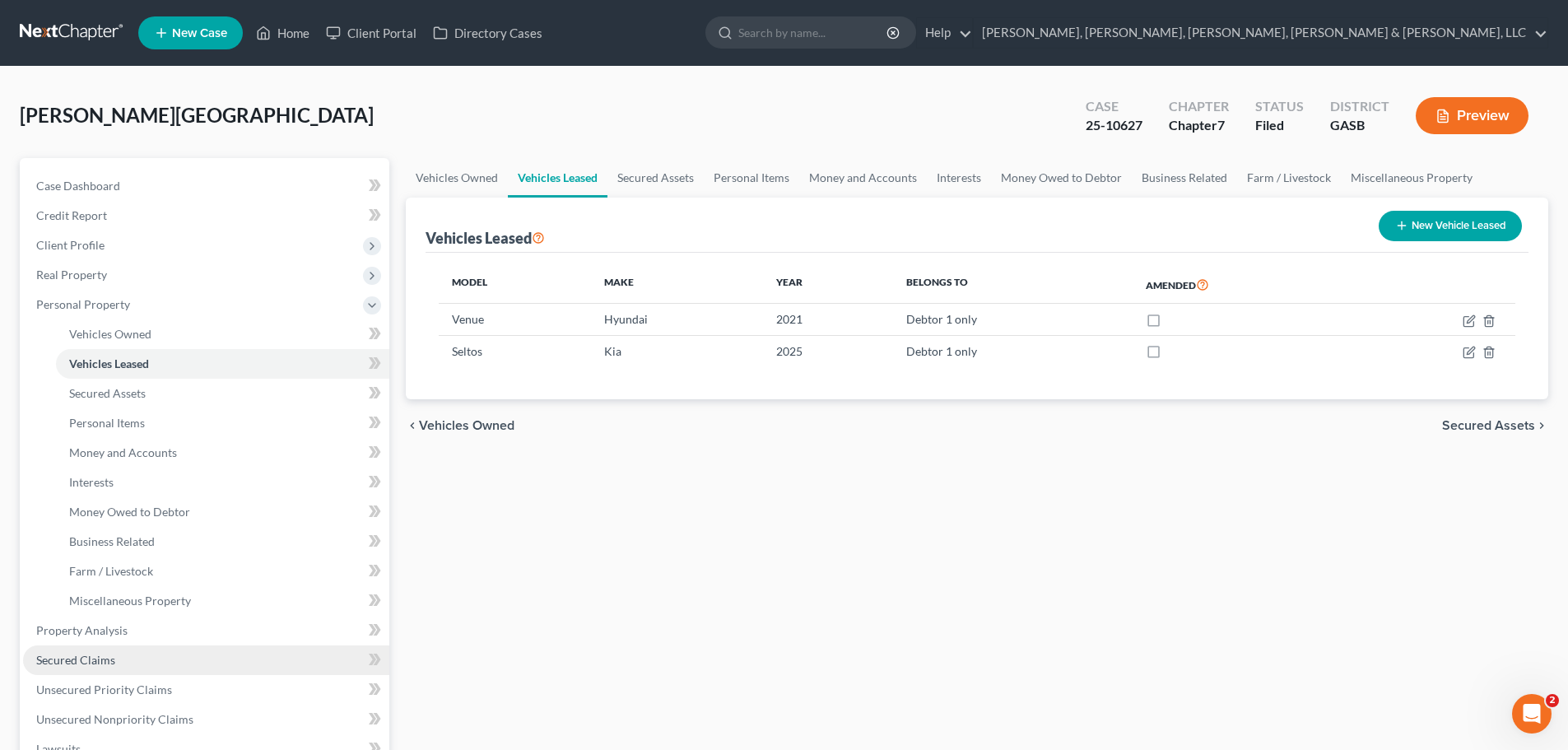
click at [242, 664] on link "Secured Claims" at bounding box center [207, 660] width 367 height 30
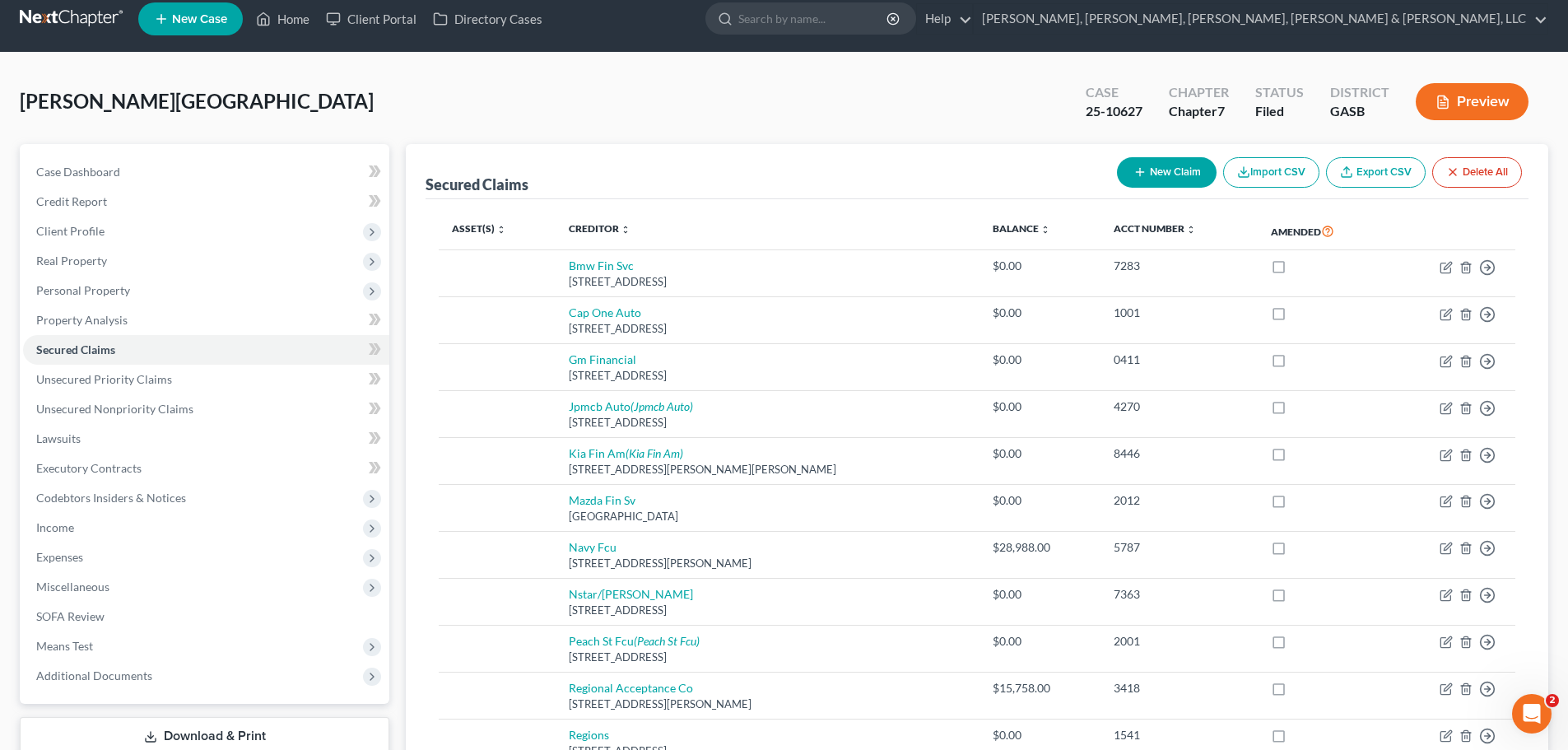
scroll to position [13, 0]
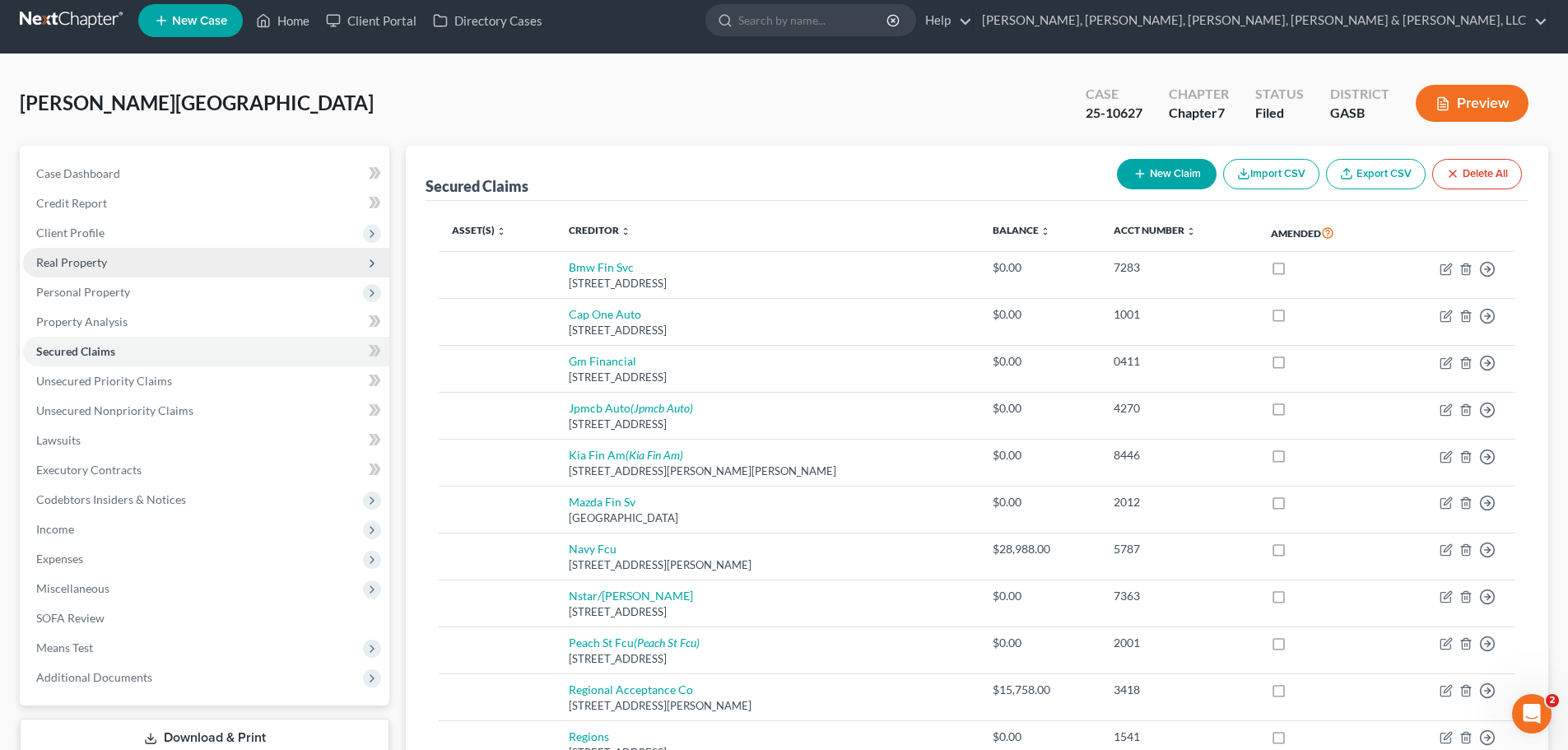
click at [246, 263] on span "Real Property" at bounding box center [207, 262] width 367 height 30
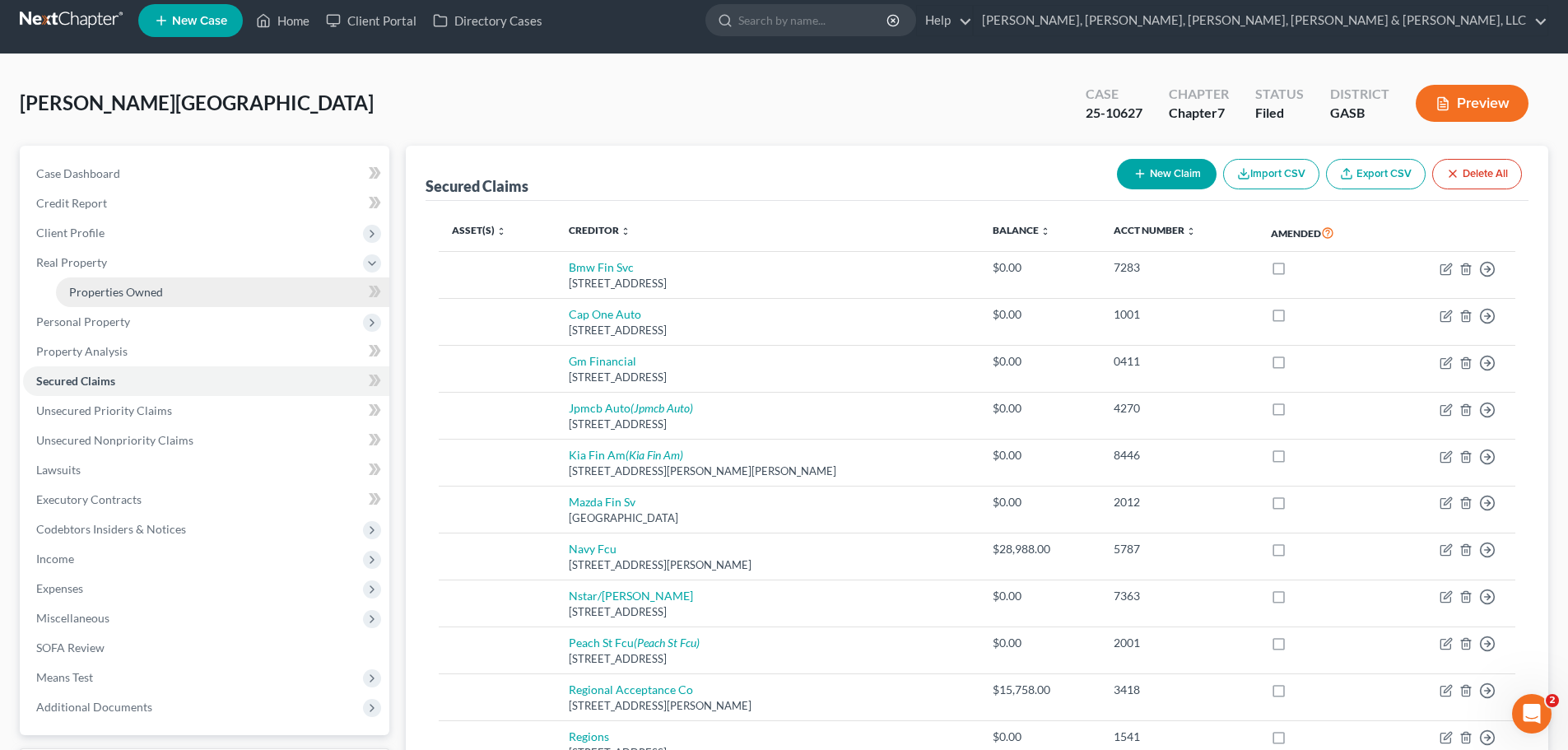
click at [228, 289] on link "Properties Owned" at bounding box center [223, 292] width 334 height 30
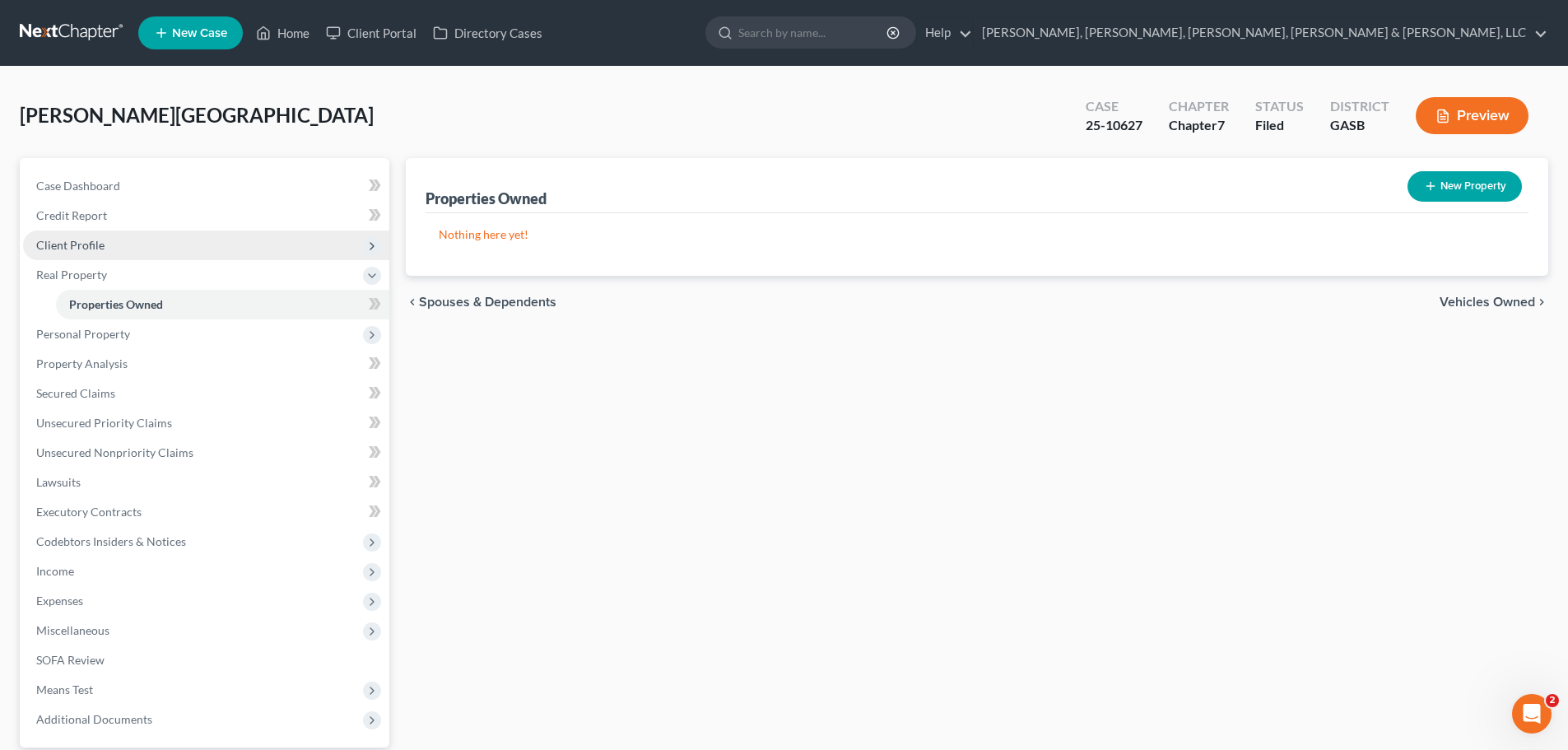
click at [224, 247] on span "Client Profile" at bounding box center [207, 245] width 367 height 30
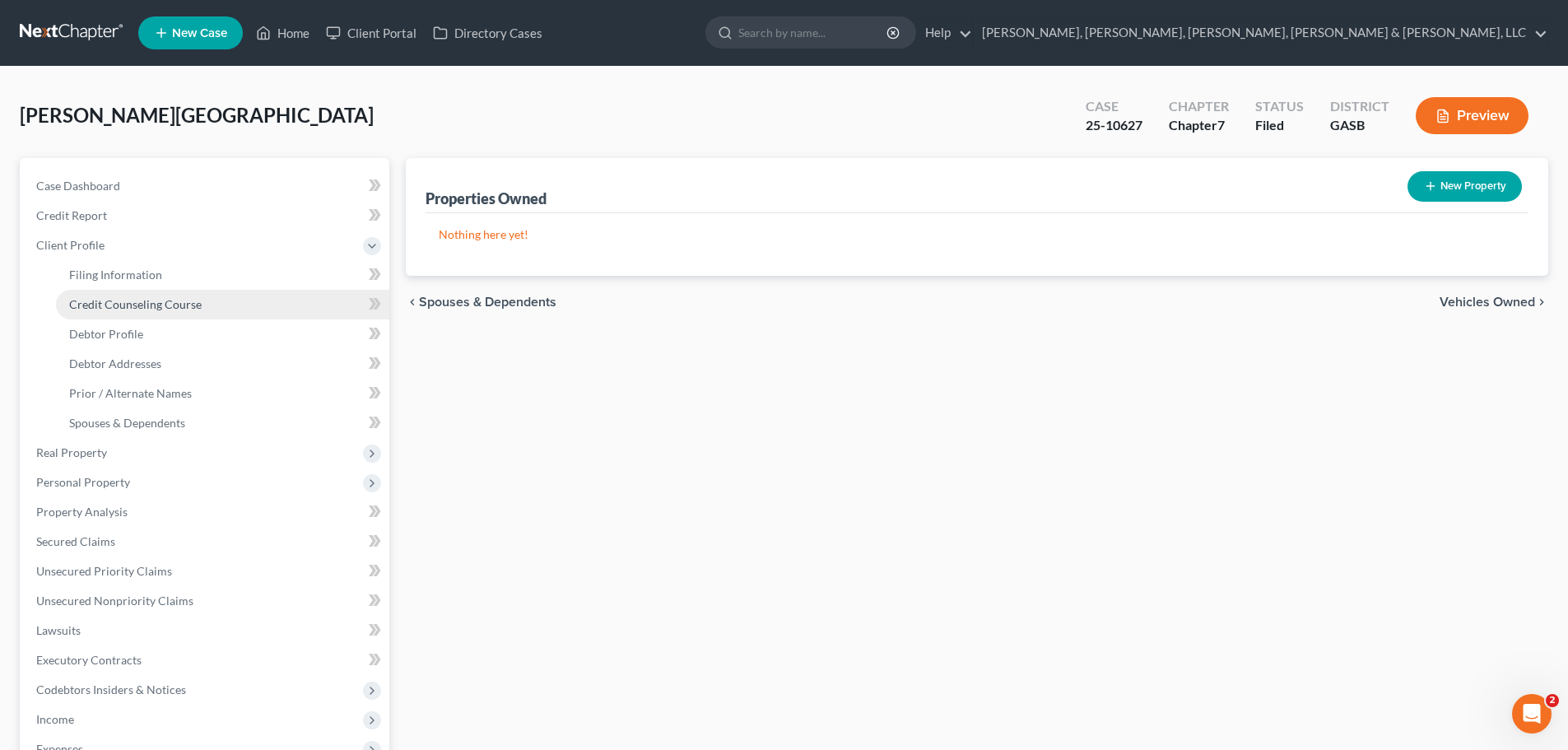
click at [208, 301] on link "Credit Counseling Course" at bounding box center [223, 304] width 334 height 30
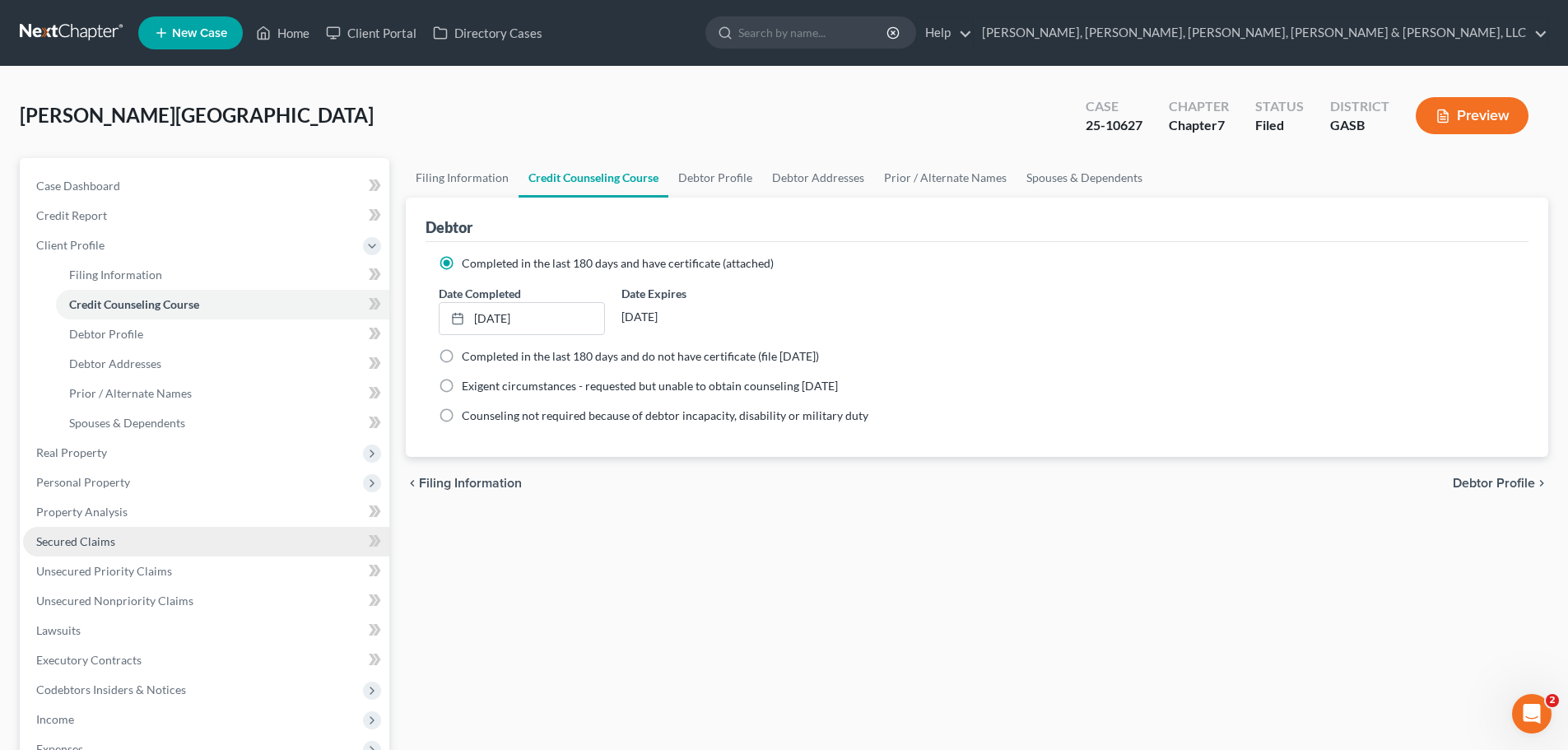
click at [272, 544] on link "Secured Claims" at bounding box center [207, 541] width 367 height 30
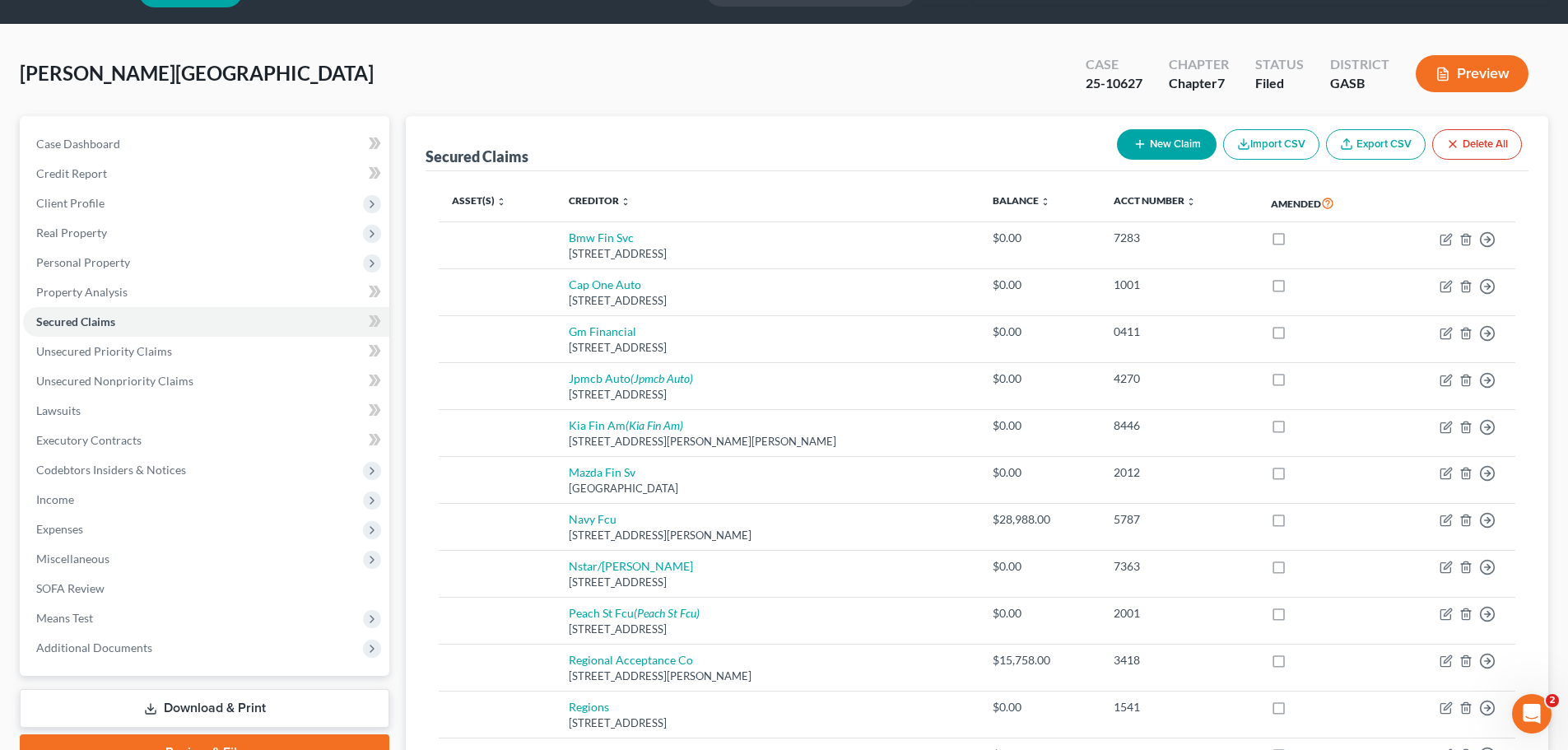
scroll to position [4, 0]
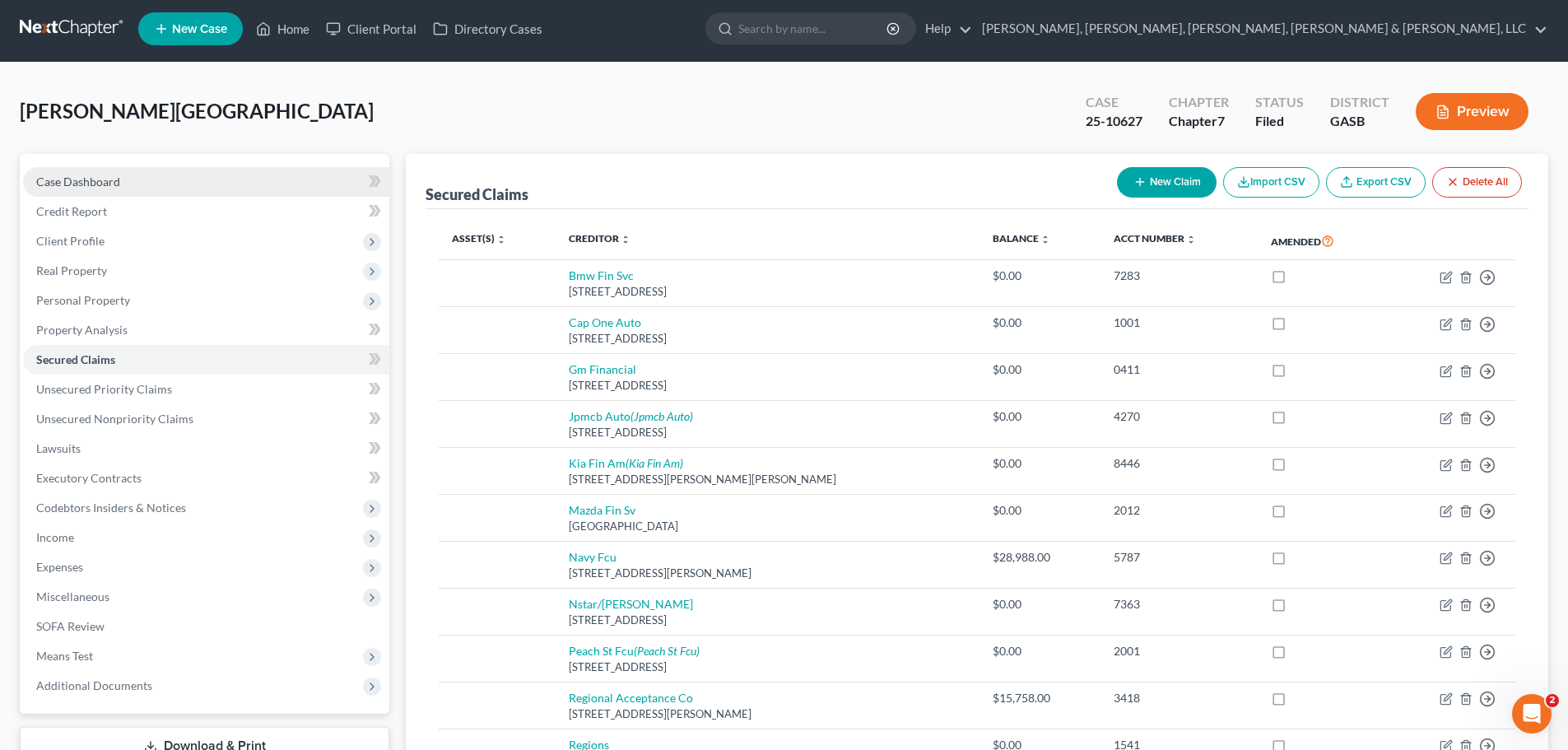
click at [261, 187] on link "Case Dashboard" at bounding box center [207, 182] width 367 height 30
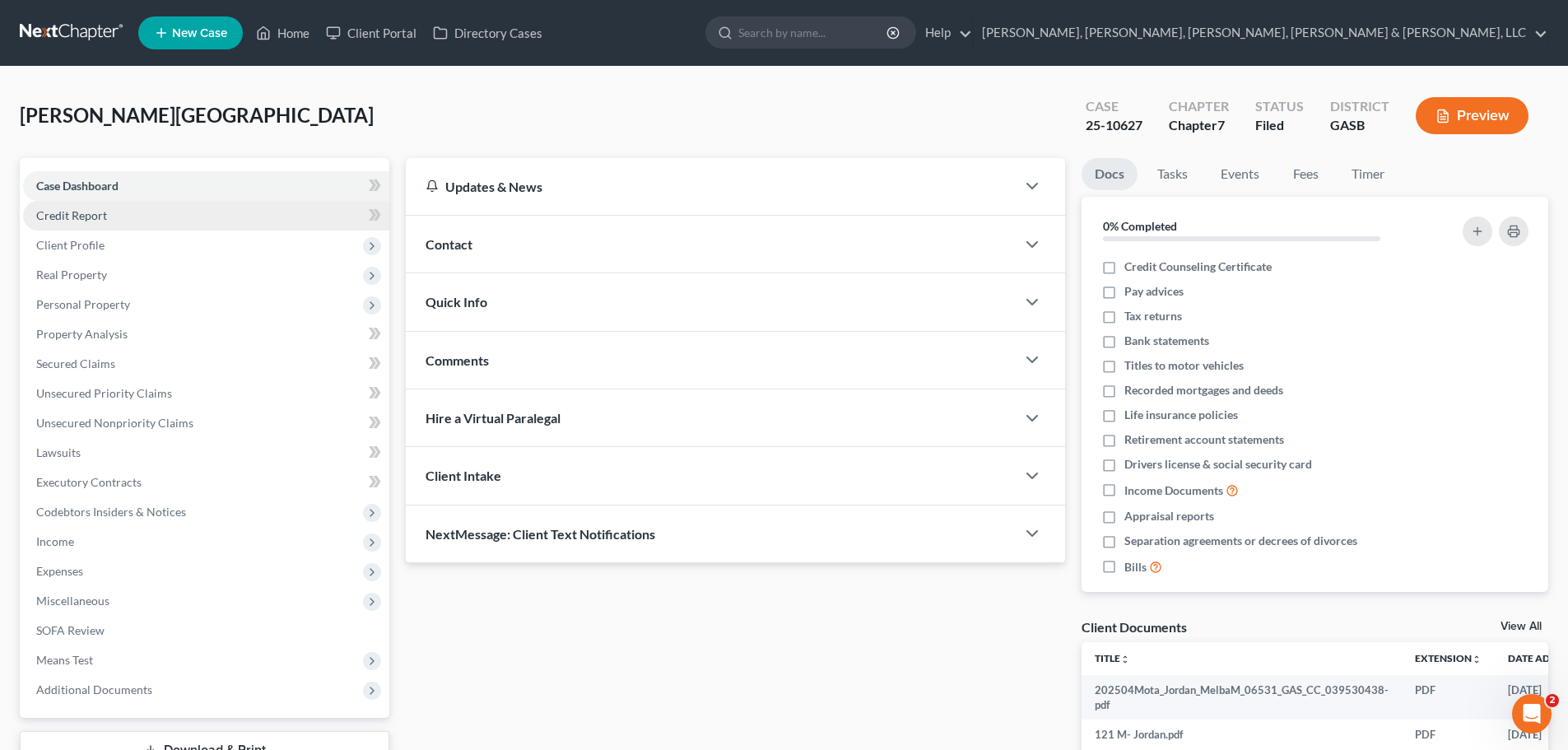
click at [263, 214] on link "Credit Report" at bounding box center [207, 216] width 367 height 30
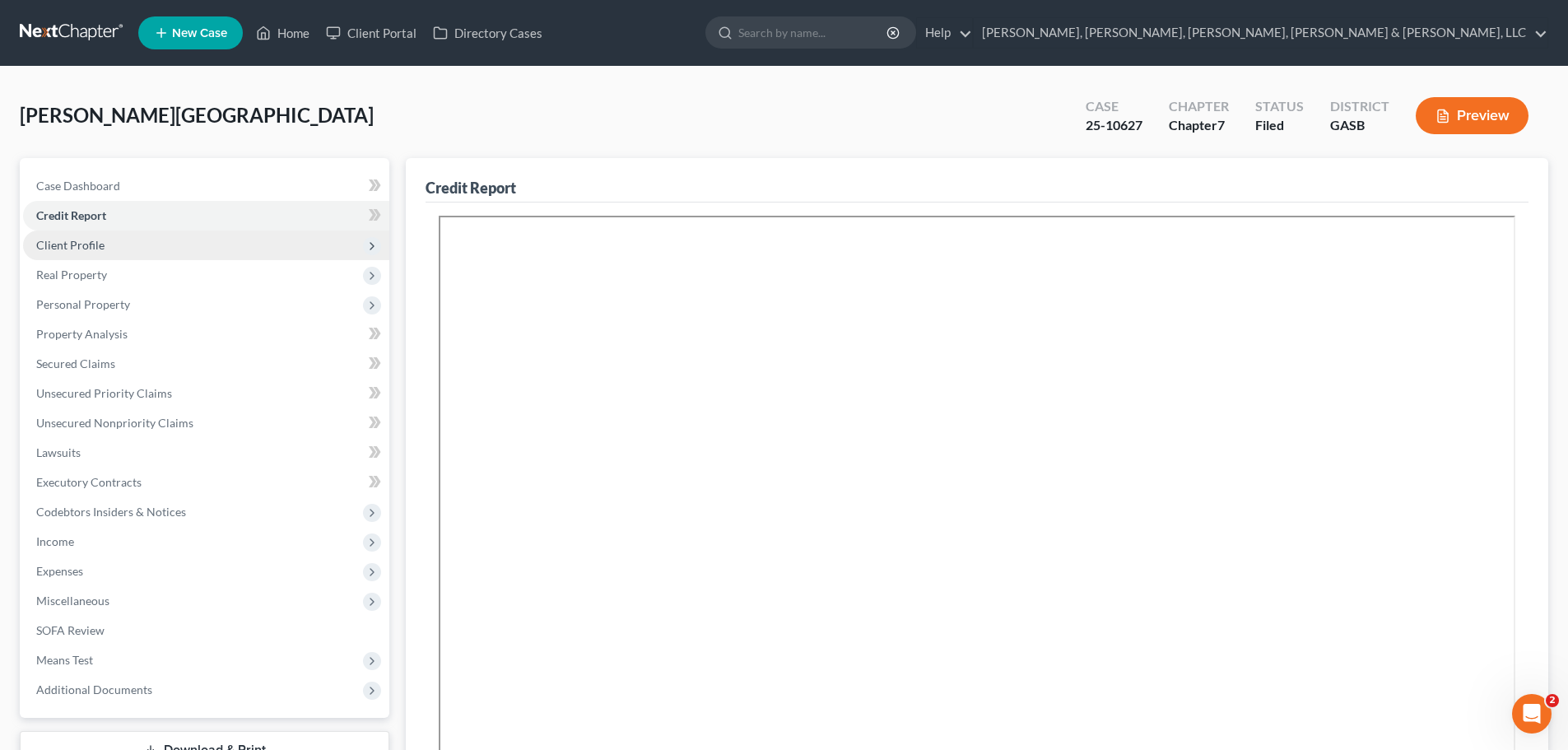
click at [263, 242] on span "Client Profile" at bounding box center [207, 245] width 367 height 30
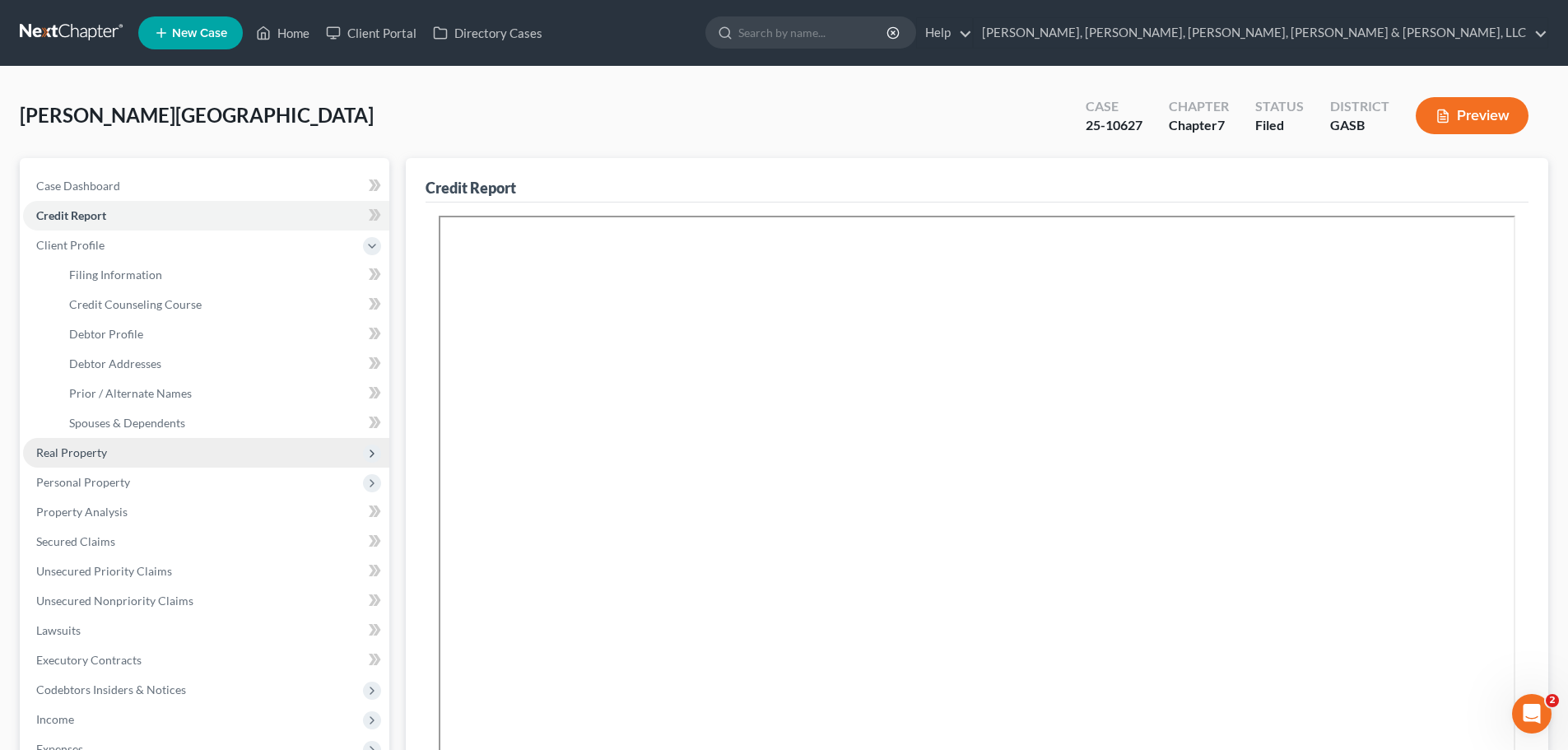
click at [151, 459] on span "Real Property" at bounding box center [207, 453] width 367 height 30
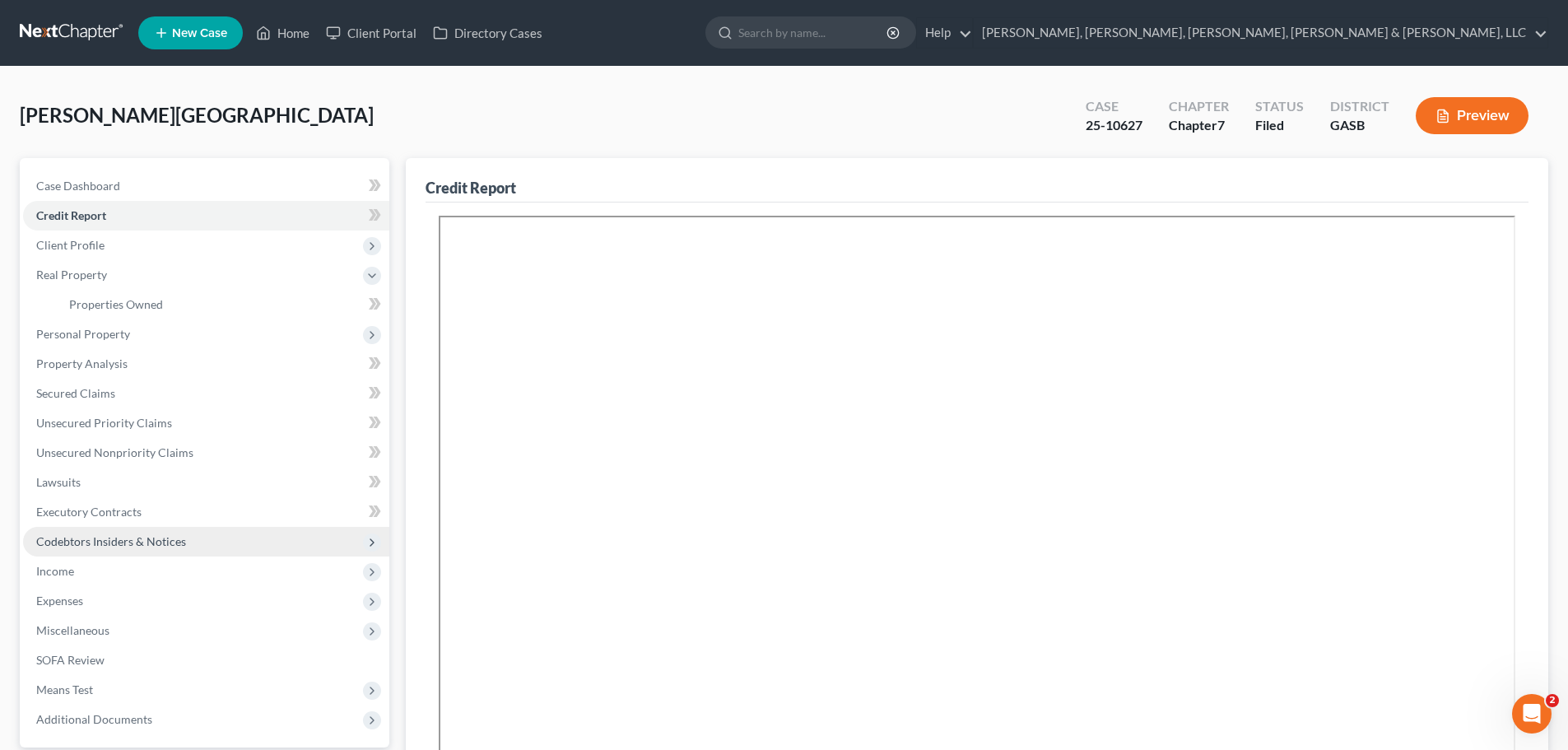
click at [182, 553] on span "Codebtors Insiders & Notices" at bounding box center [207, 541] width 367 height 30
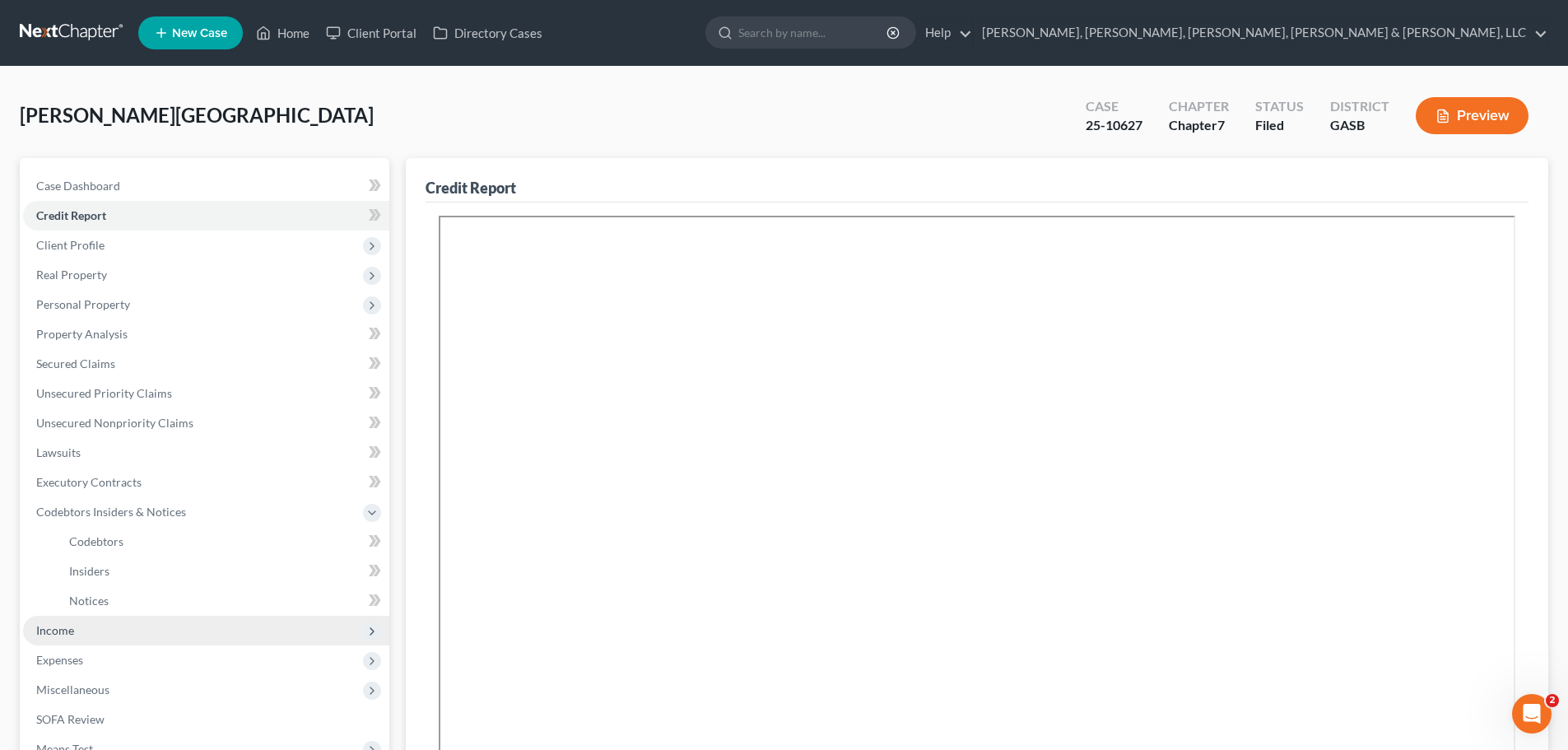
click at [187, 623] on span "Income" at bounding box center [207, 630] width 367 height 30
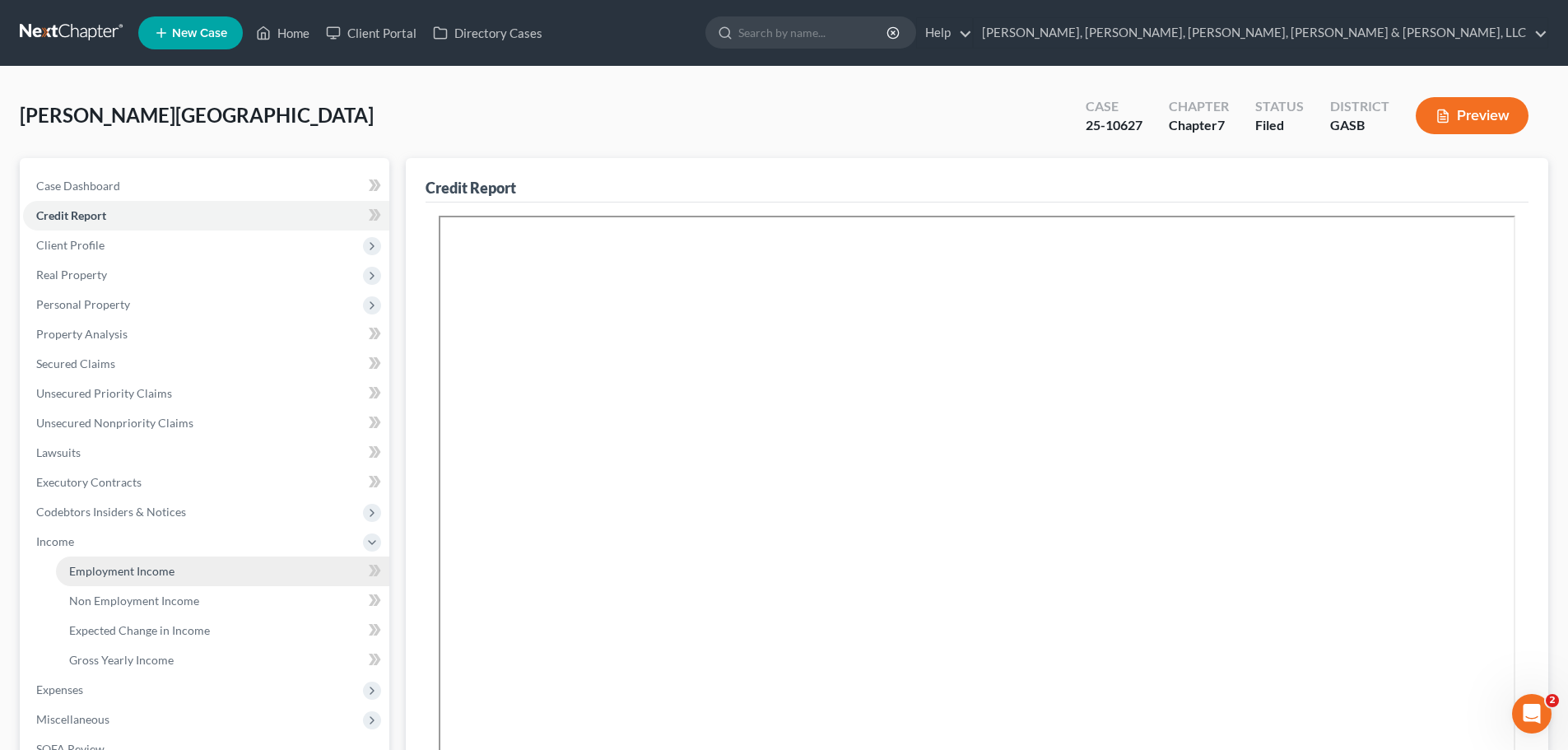
click at [173, 582] on link "Employment Income" at bounding box center [223, 571] width 334 height 30
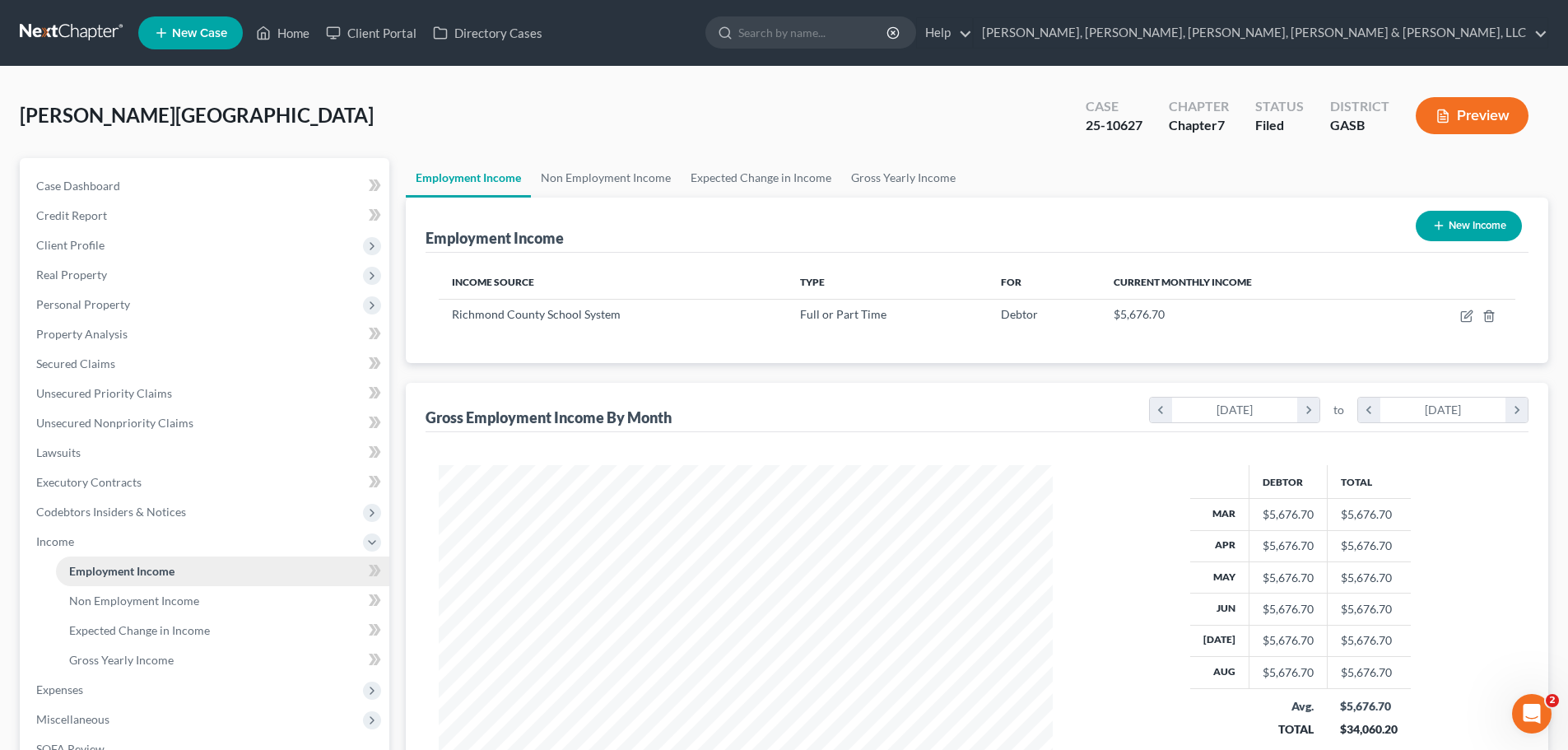
scroll to position [307, 647]
click at [261, 232] on span "Client Profile" at bounding box center [207, 245] width 367 height 30
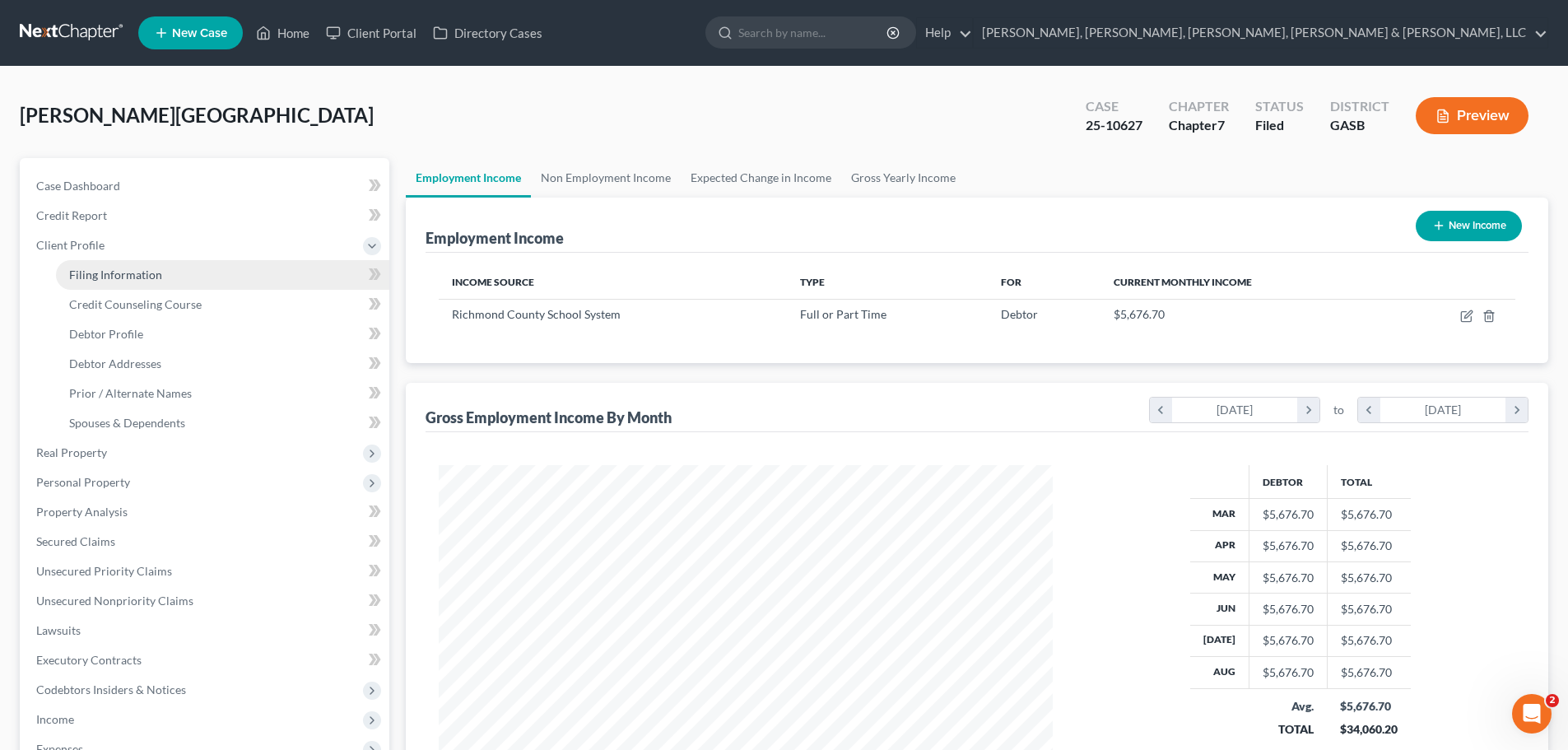
click at [268, 263] on link "Filing Information" at bounding box center [223, 275] width 334 height 30
select select "1"
select select "0"
select select "10"
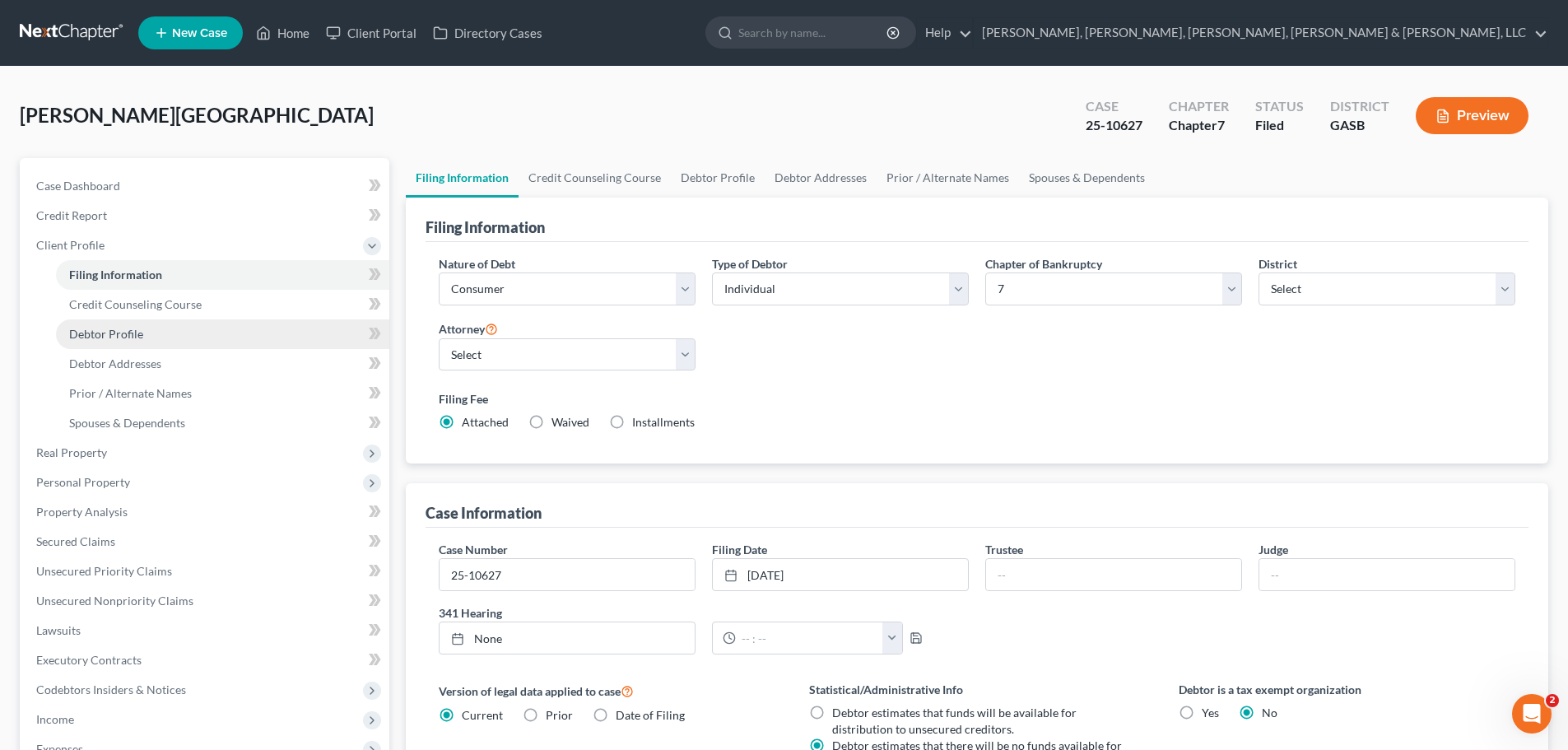
click at [253, 329] on link "Debtor Profile" at bounding box center [223, 334] width 334 height 30
select select "2"
select select "1"
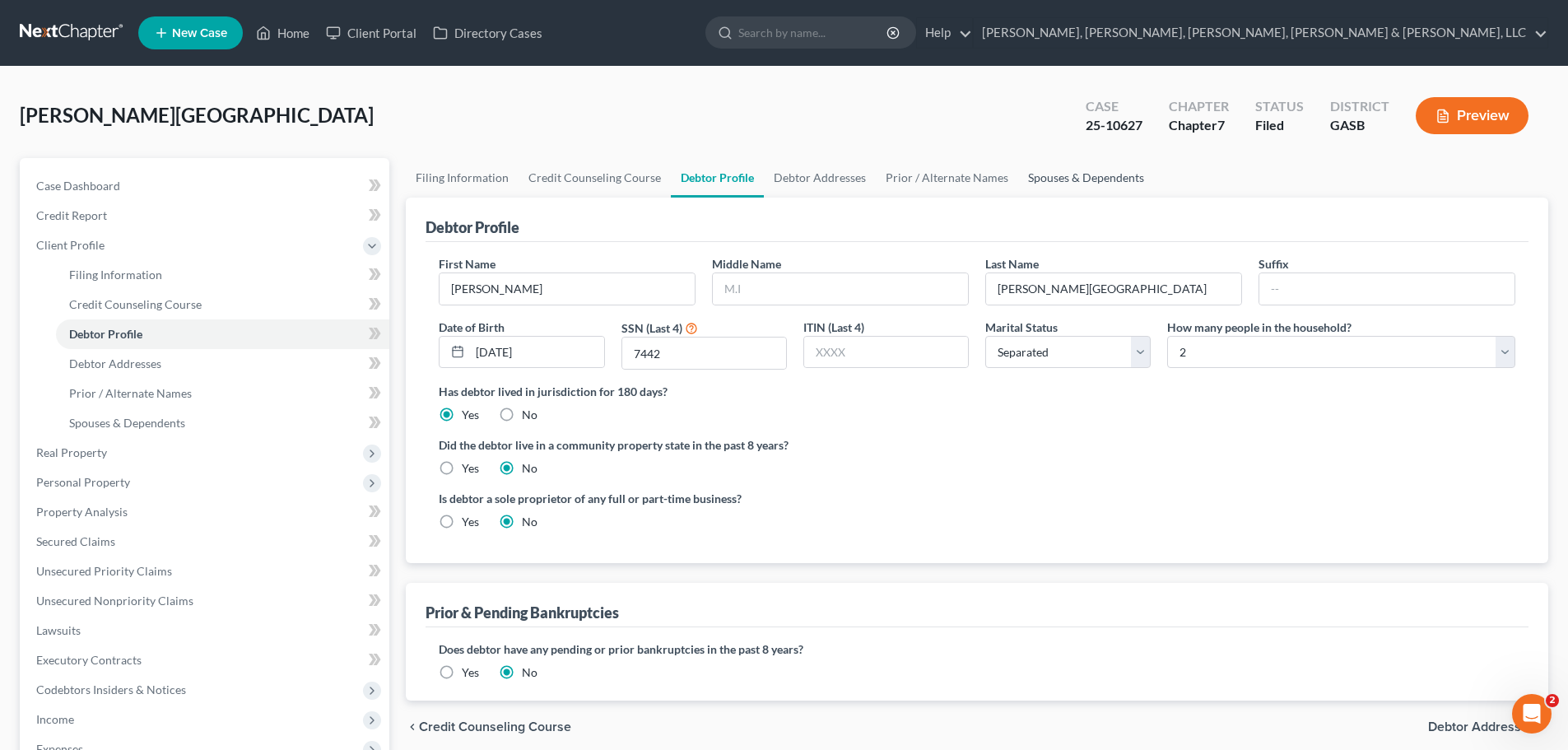
click at [1043, 181] on link "Spouses & Dependents" at bounding box center [1086, 178] width 136 height 39
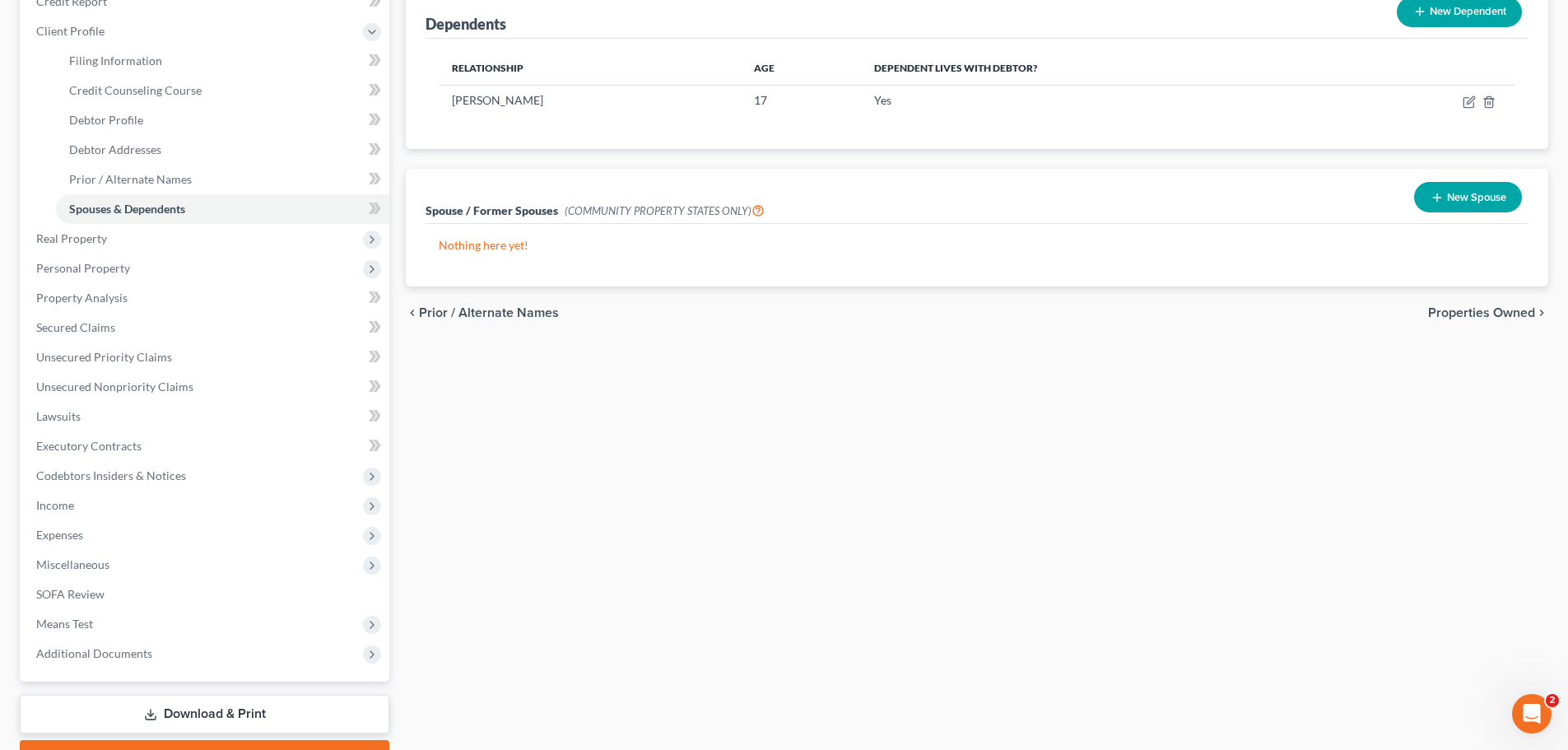
scroll to position [243, 0]
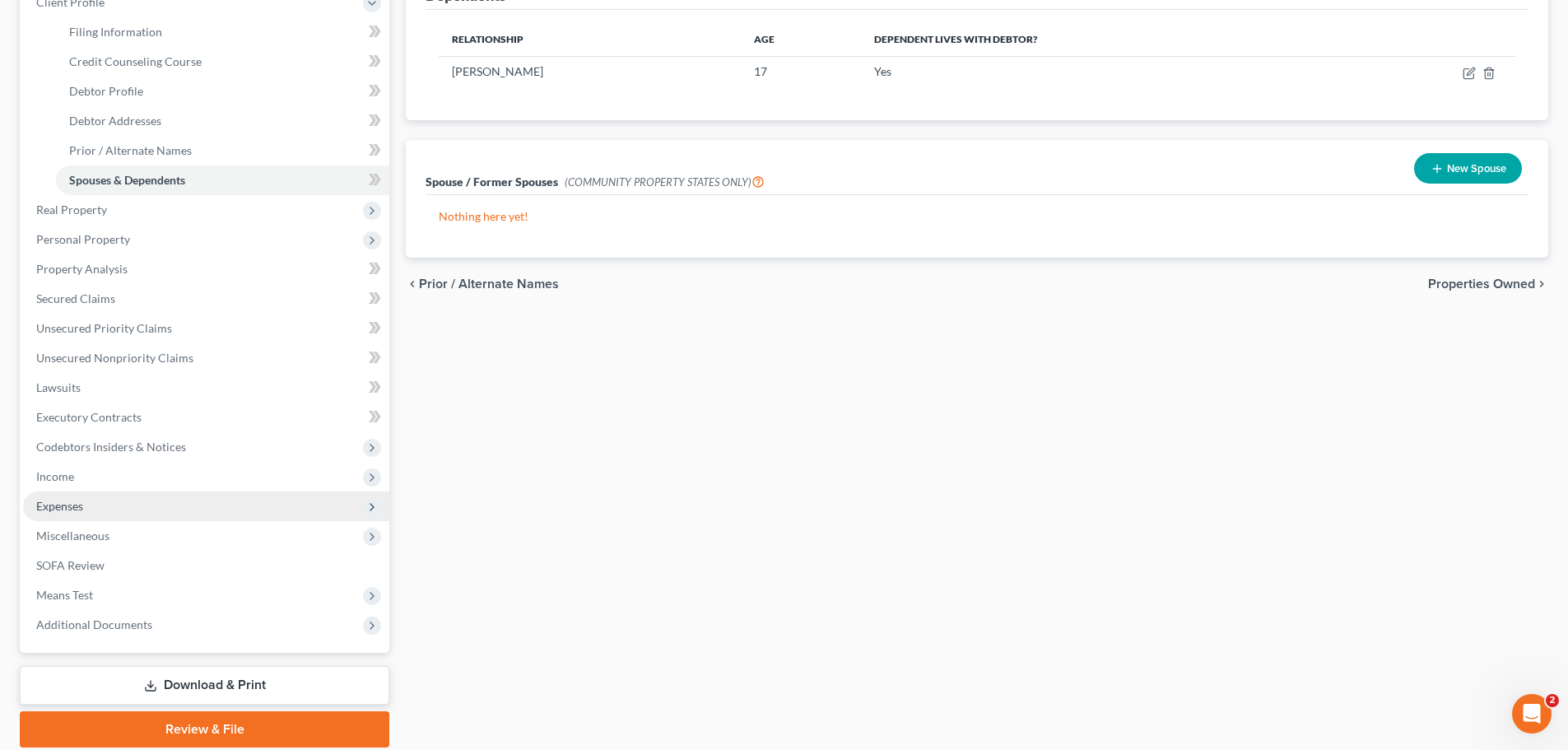
click at [133, 500] on span "Expenses" at bounding box center [207, 506] width 367 height 30
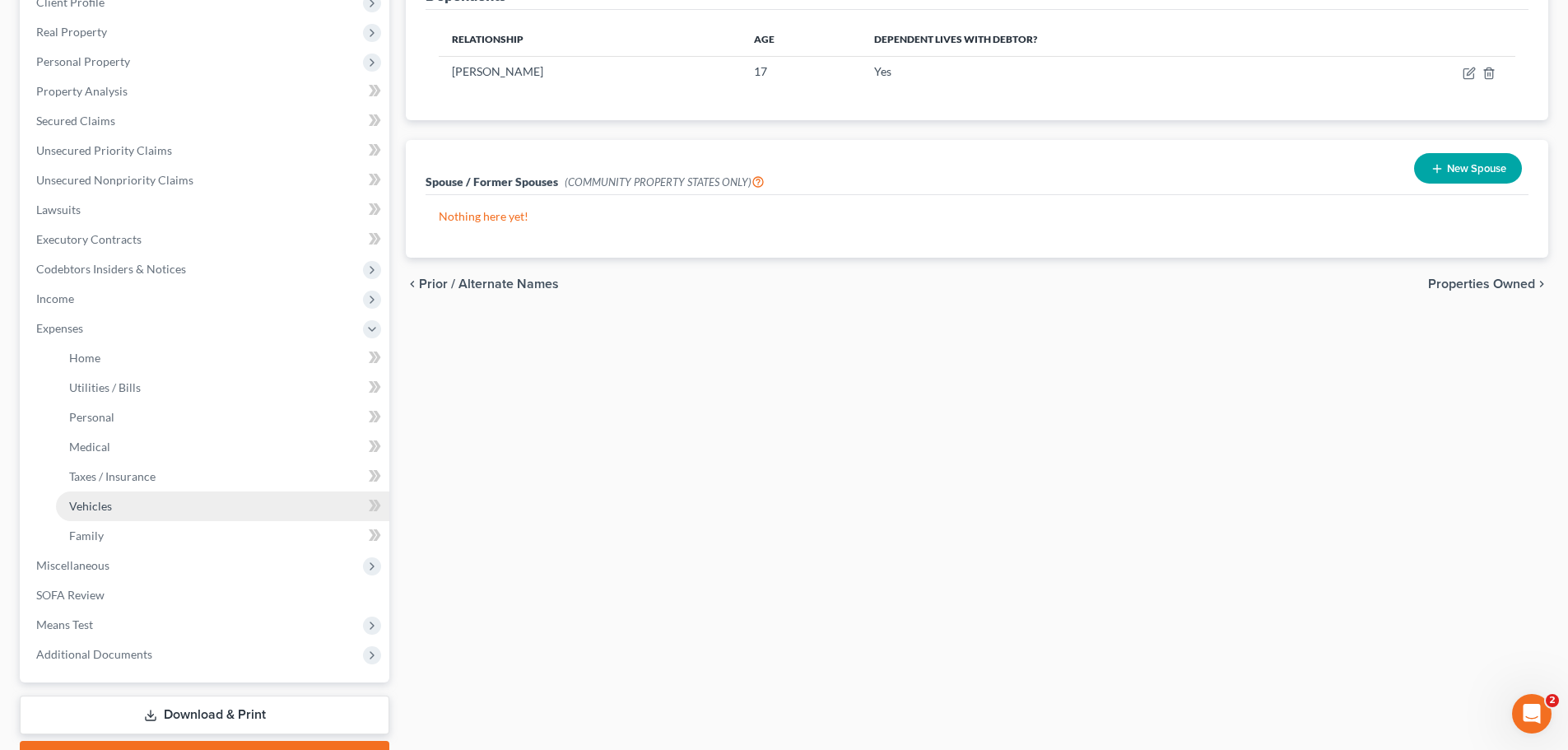
click at [130, 502] on link "Vehicles" at bounding box center [223, 506] width 334 height 30
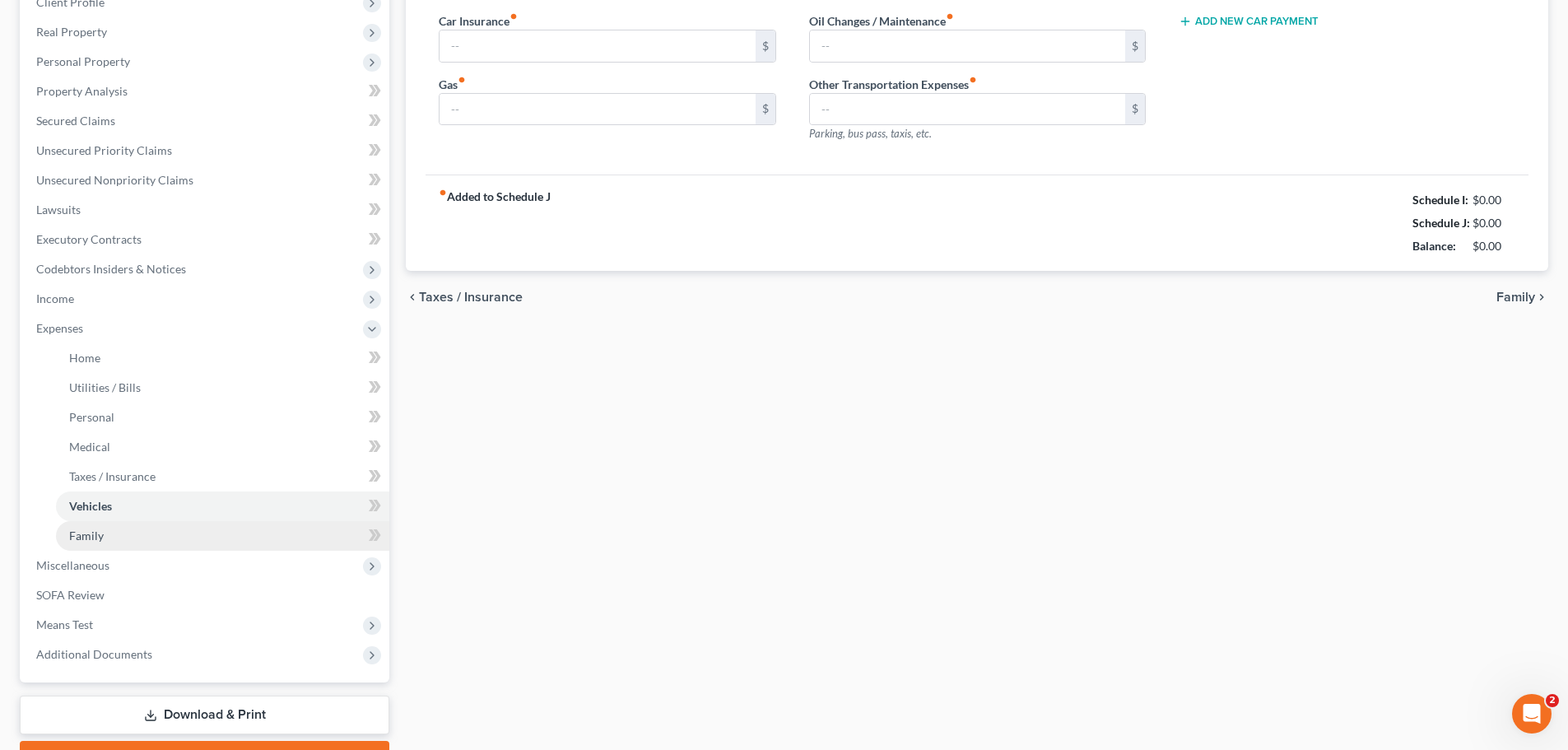
type input "0.00"
type input "200.00"
type input "0.00"
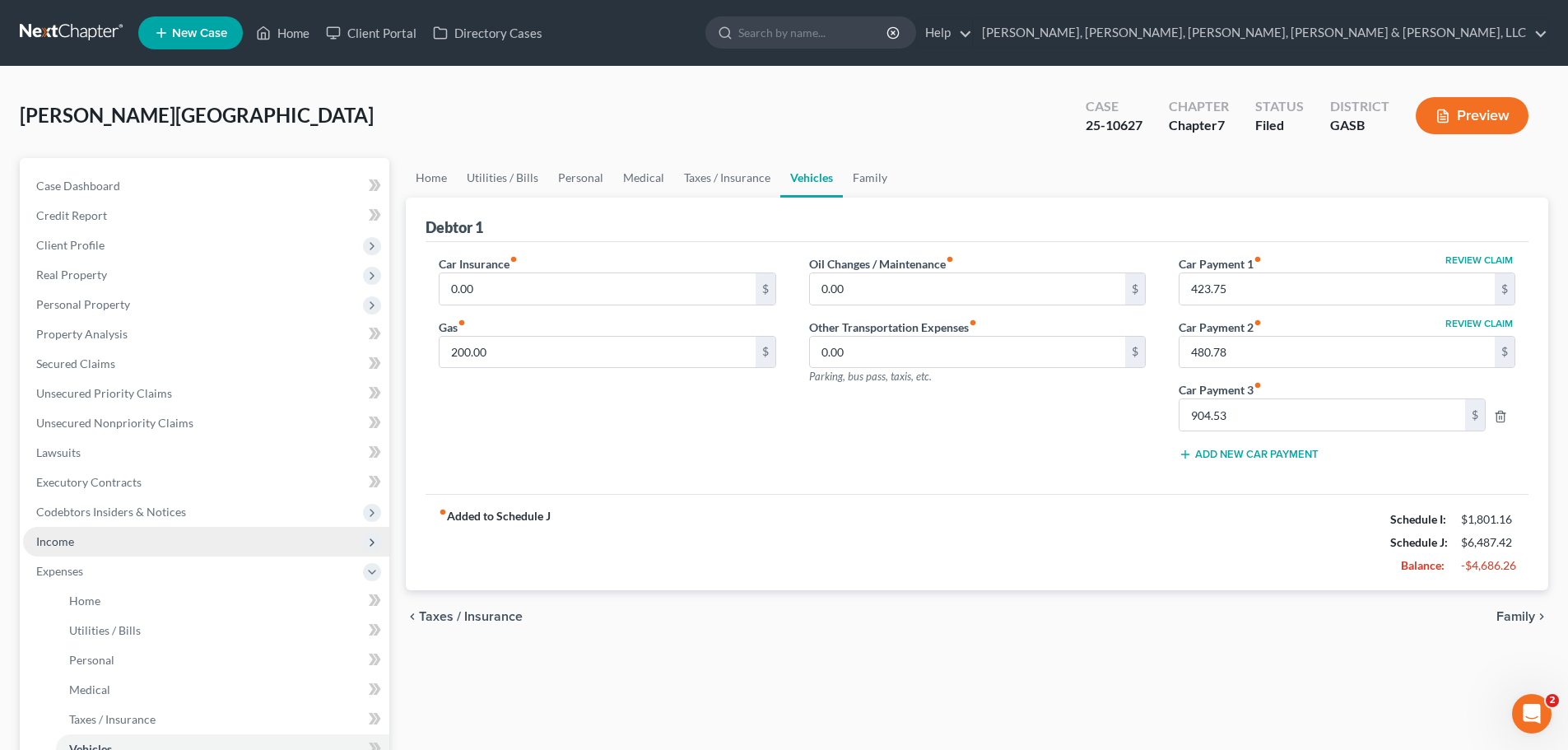
click at [268, 541] on span "Income" at bounding box center [207, 541] width 367 height 30
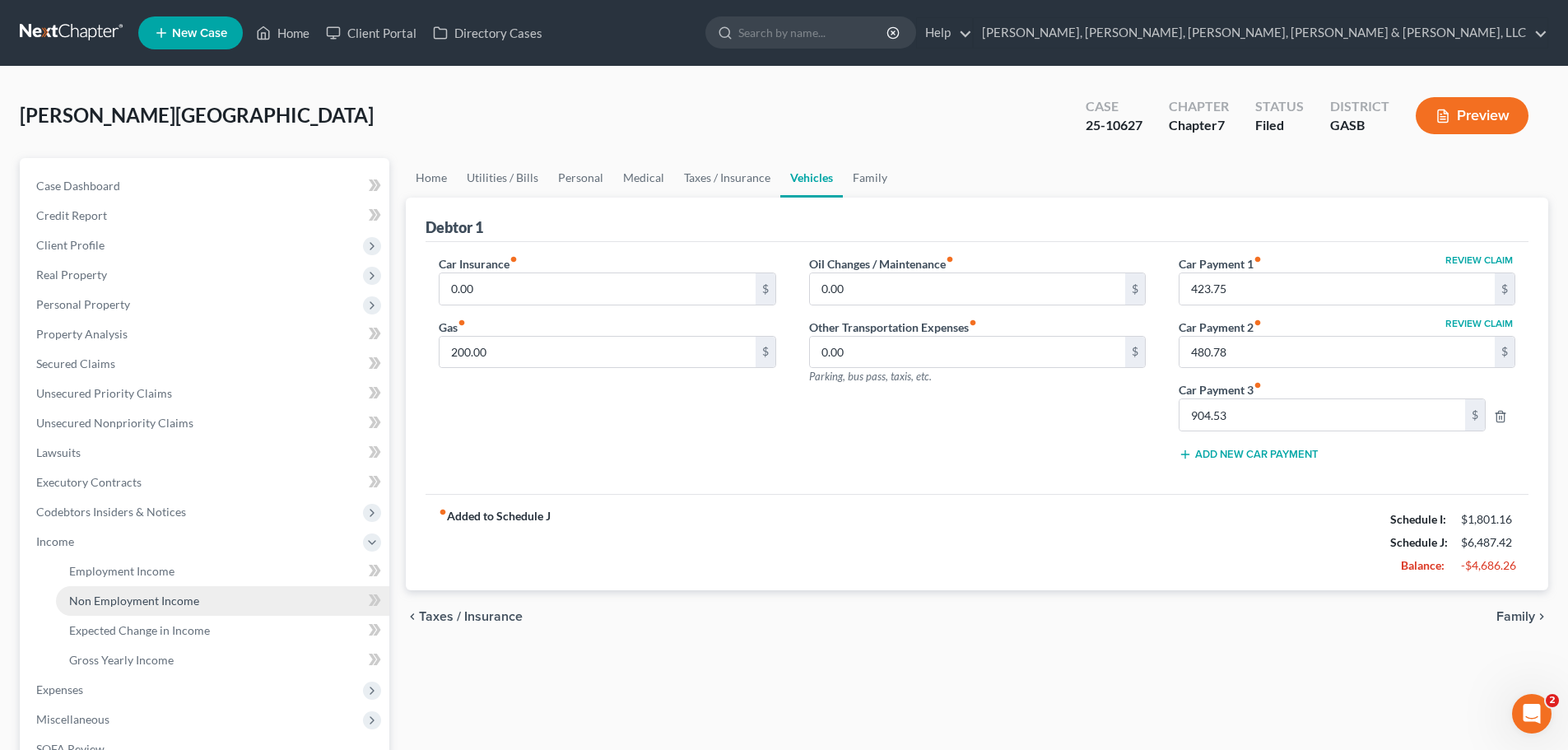
click at [267, 592] on link "Non Employment Income" at bounding box center [223, 601] width 334 height 30
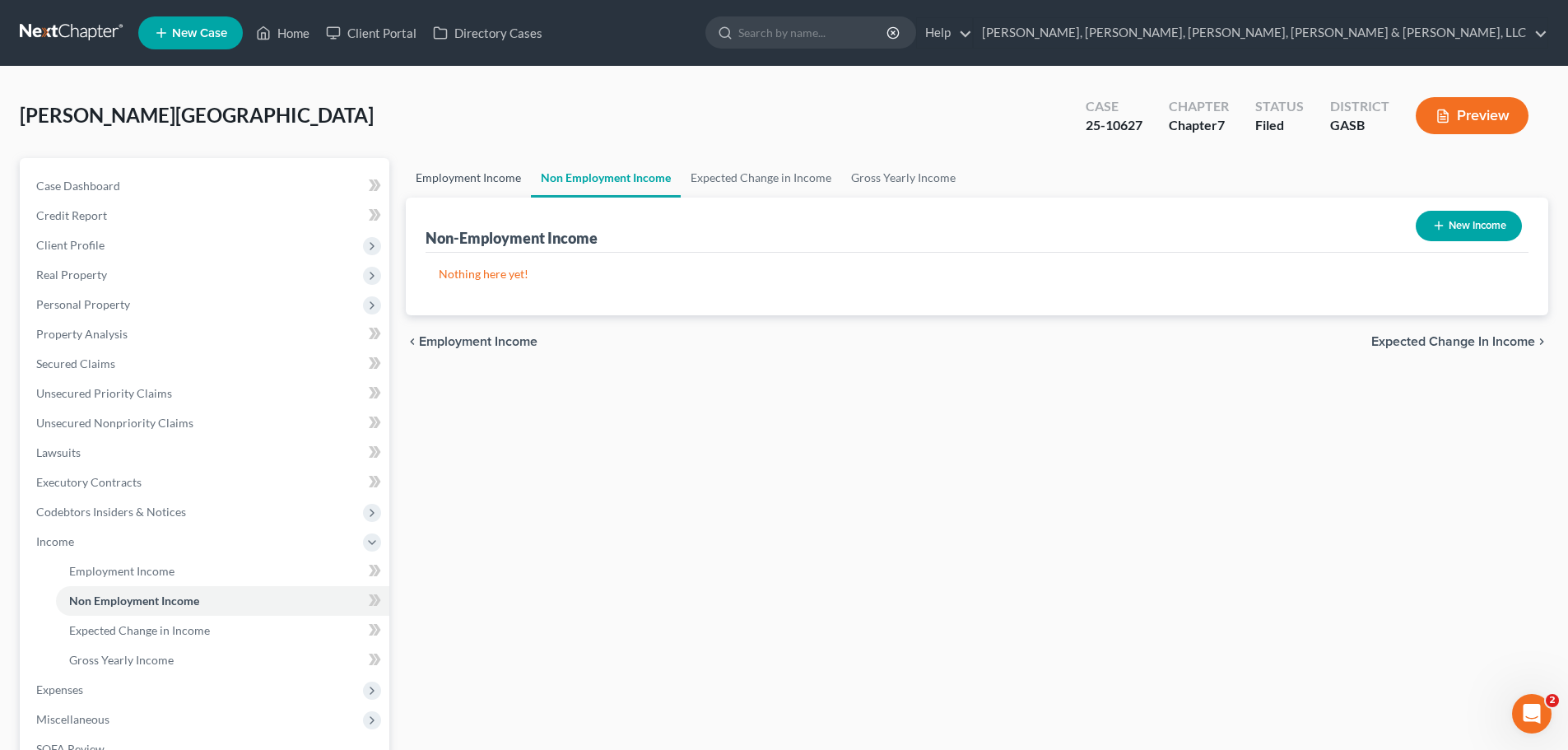
click at [494, 191] on link "Employment Income" at bounding box center [469, 178] width 125 height 39
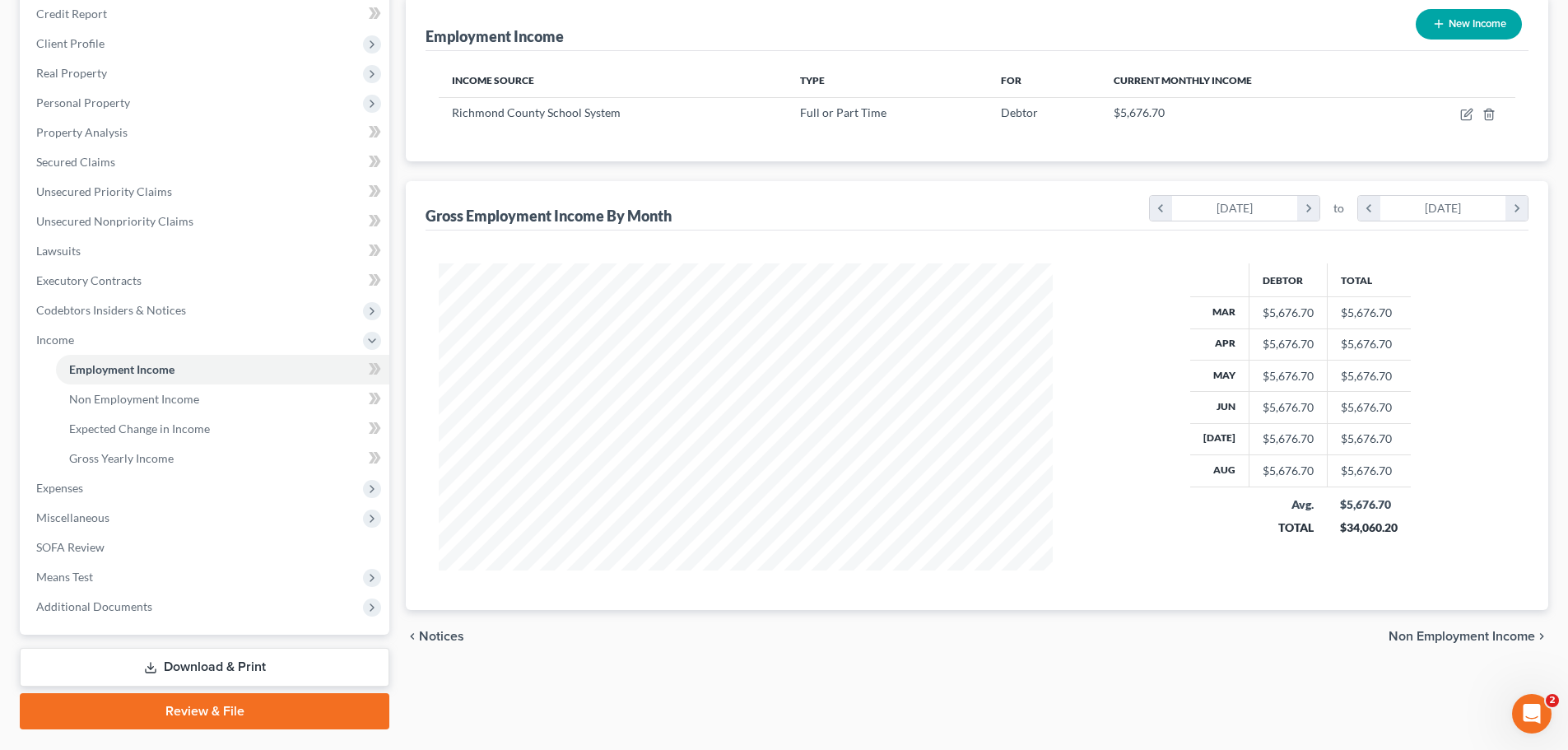
scroll to position [242, 0]
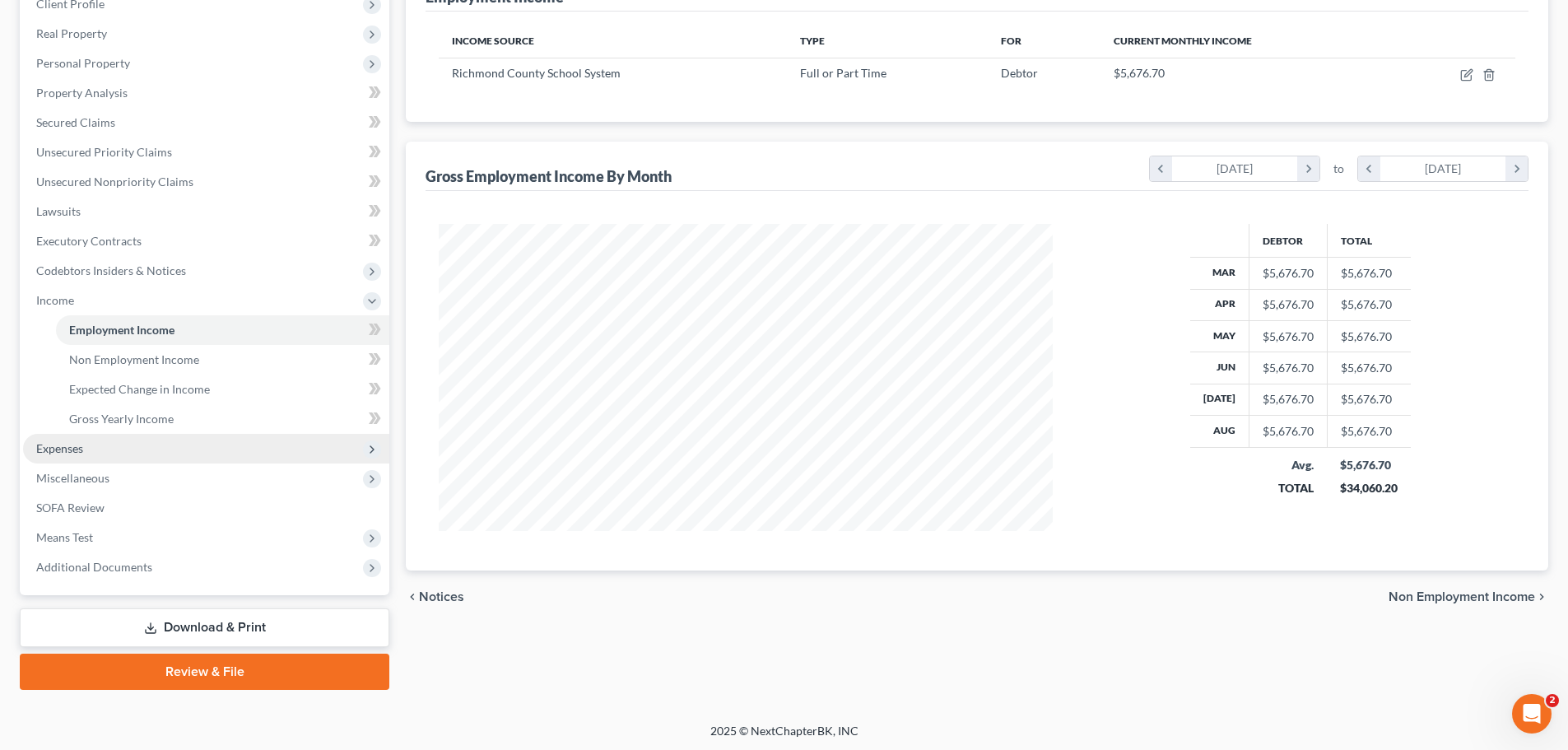
click at [287, 449] on span "Expenses" at bounding box center [207, 448] width 367 height 30
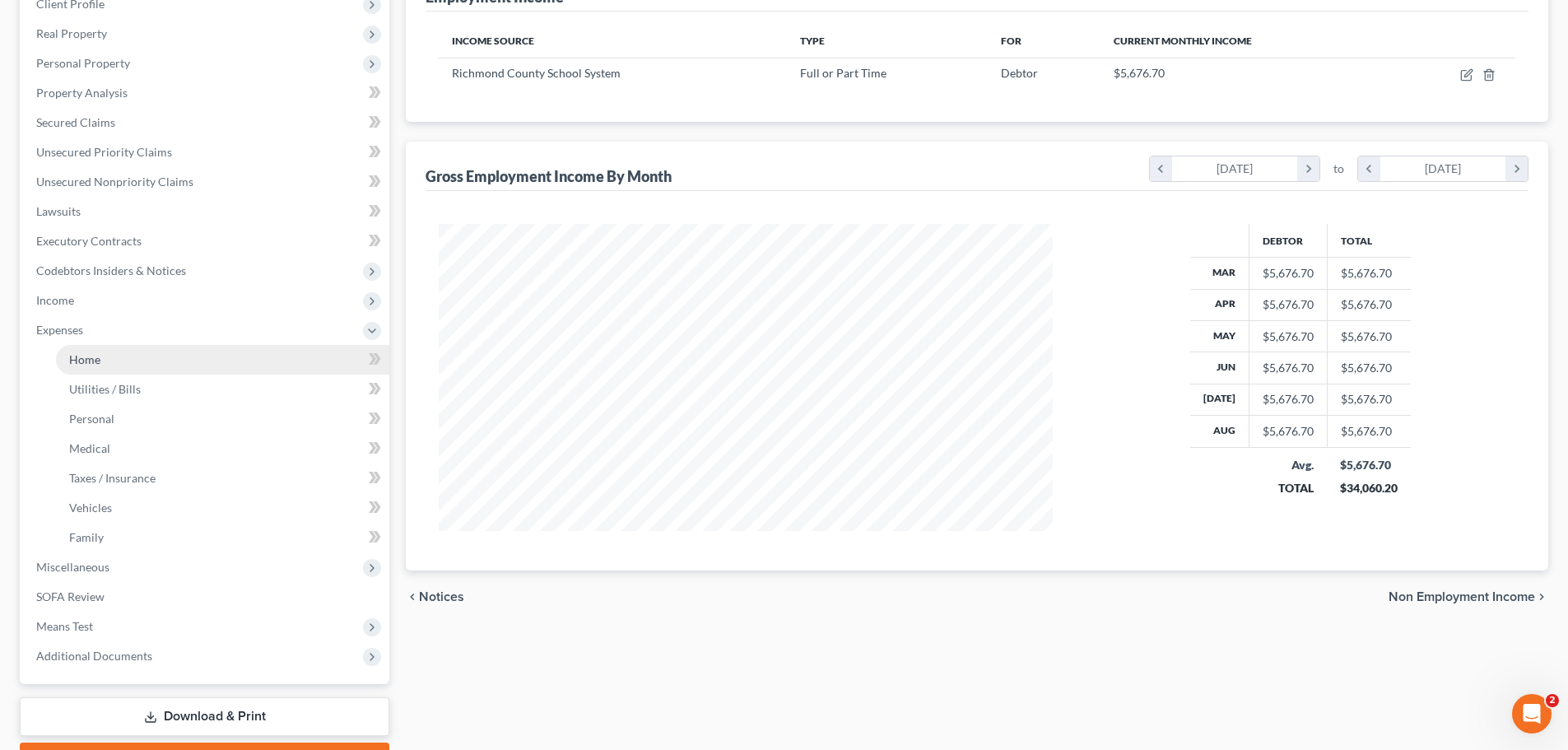
click at [225, 368] on link "Home" at bounding box center [223, 360] width 334 height 30
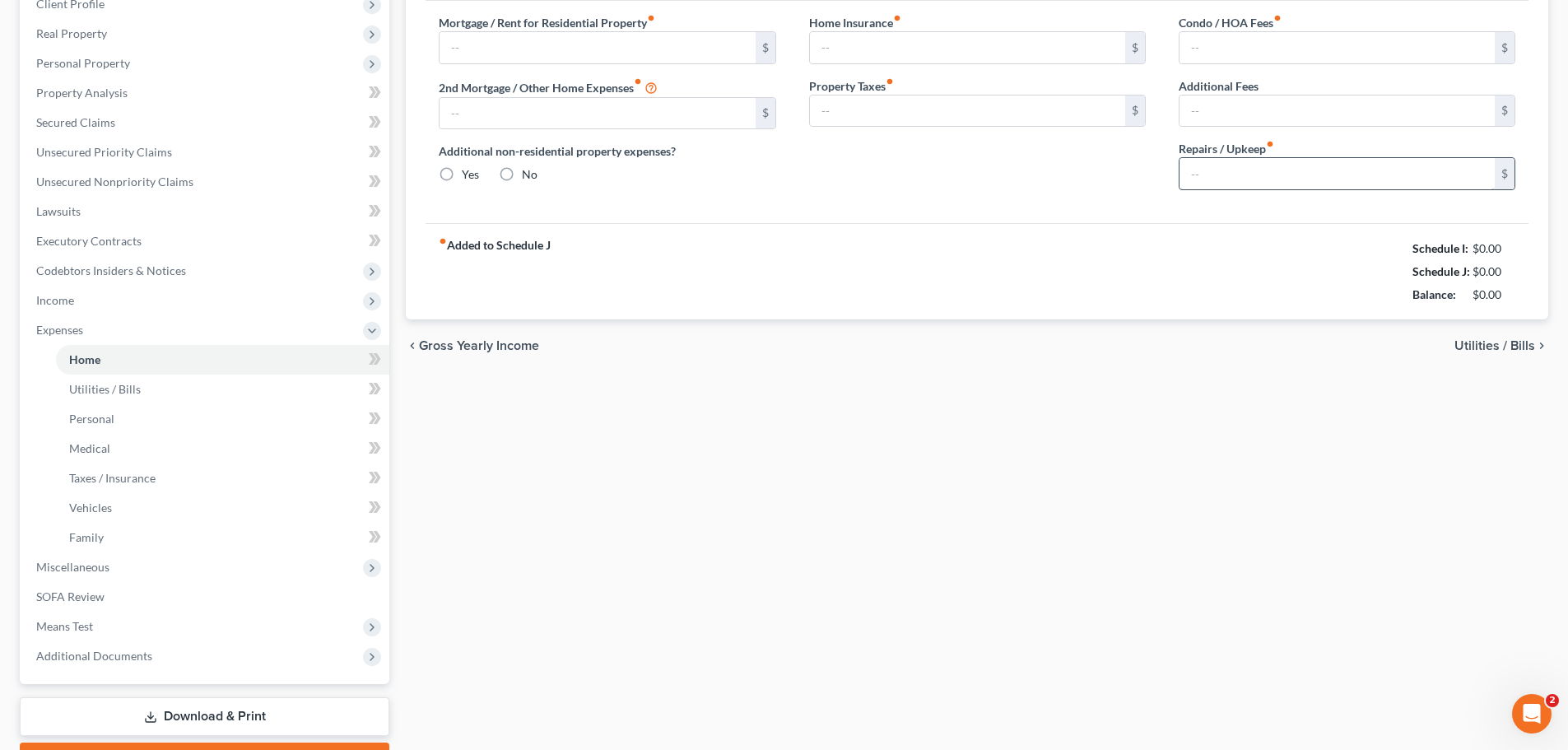
type input "1,898.00"
type input "0.00"
radio input "true"
type input "0.00"
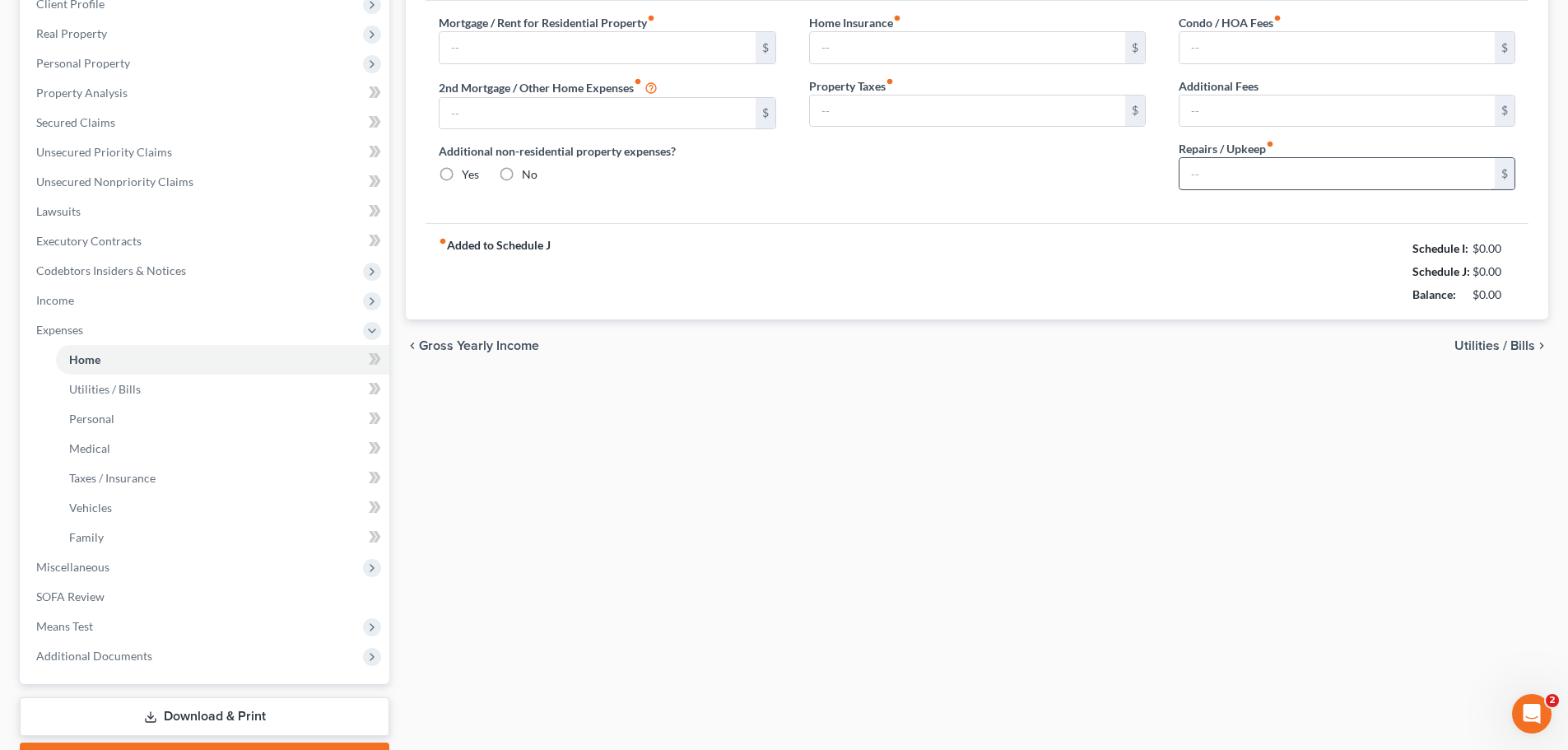
type input "0.00"
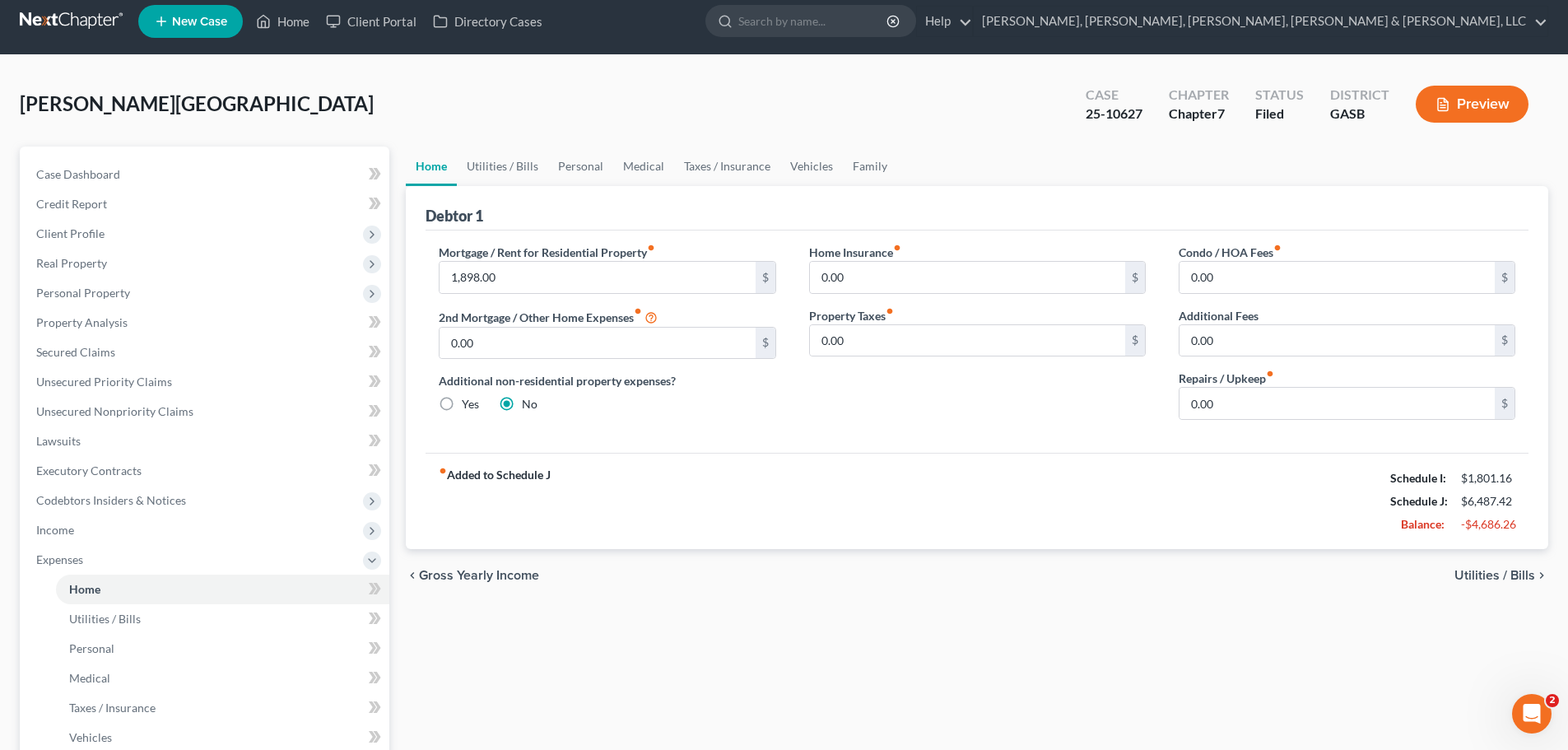
scroll to position [20, 0]
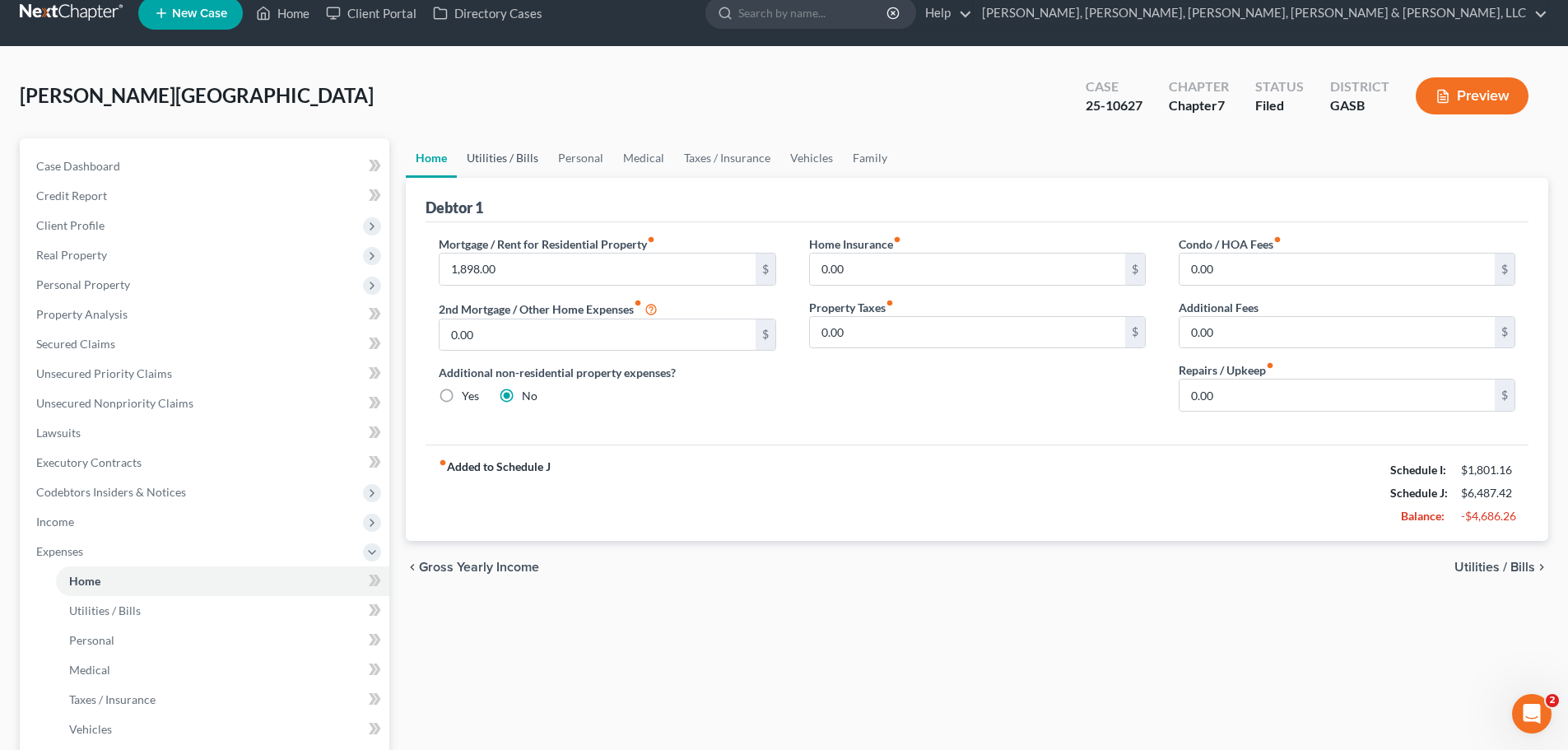
click at [525, 160] on link "Utilities / Bills" at bounding box center [503, 158] width 91 height 39
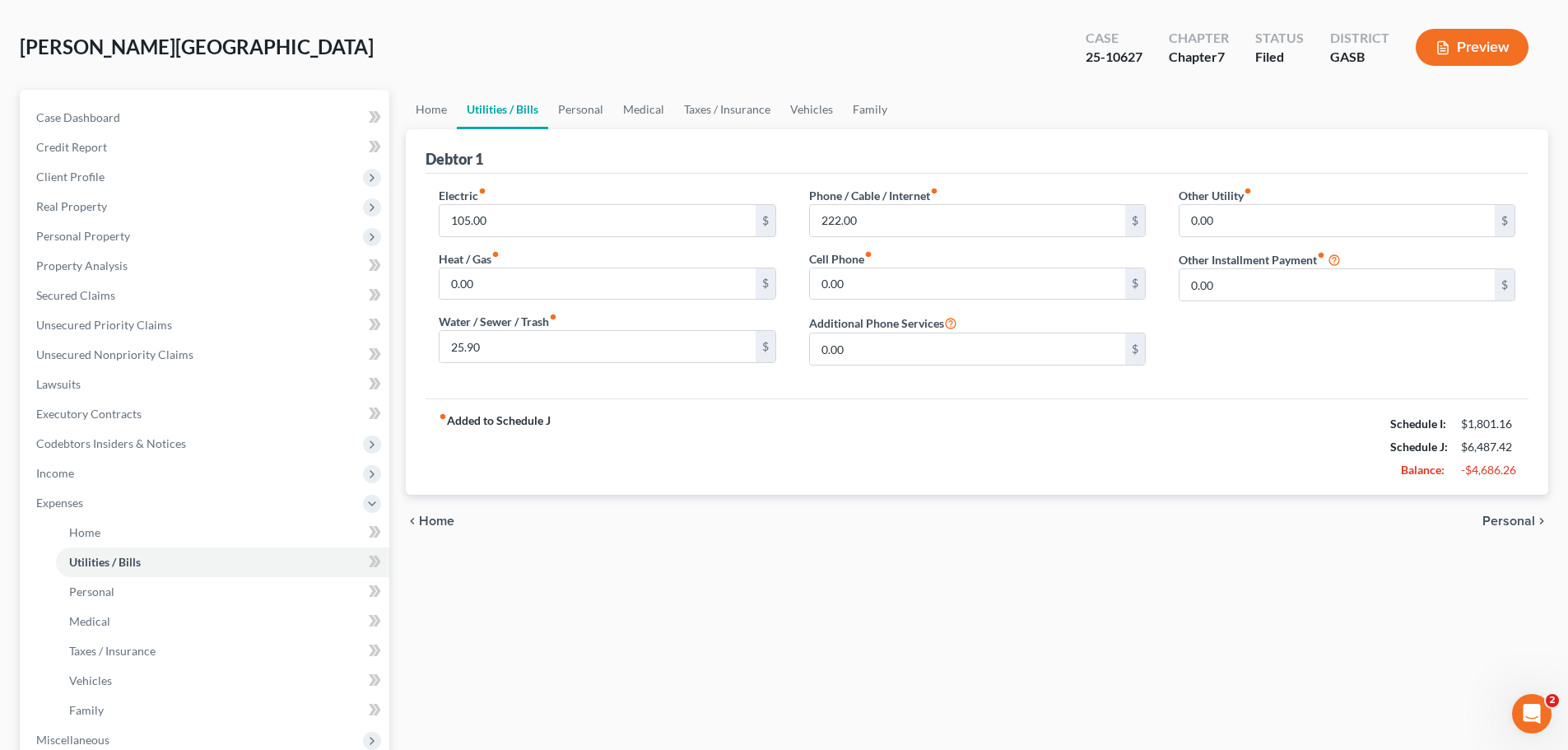
scroll to position [77, 0]
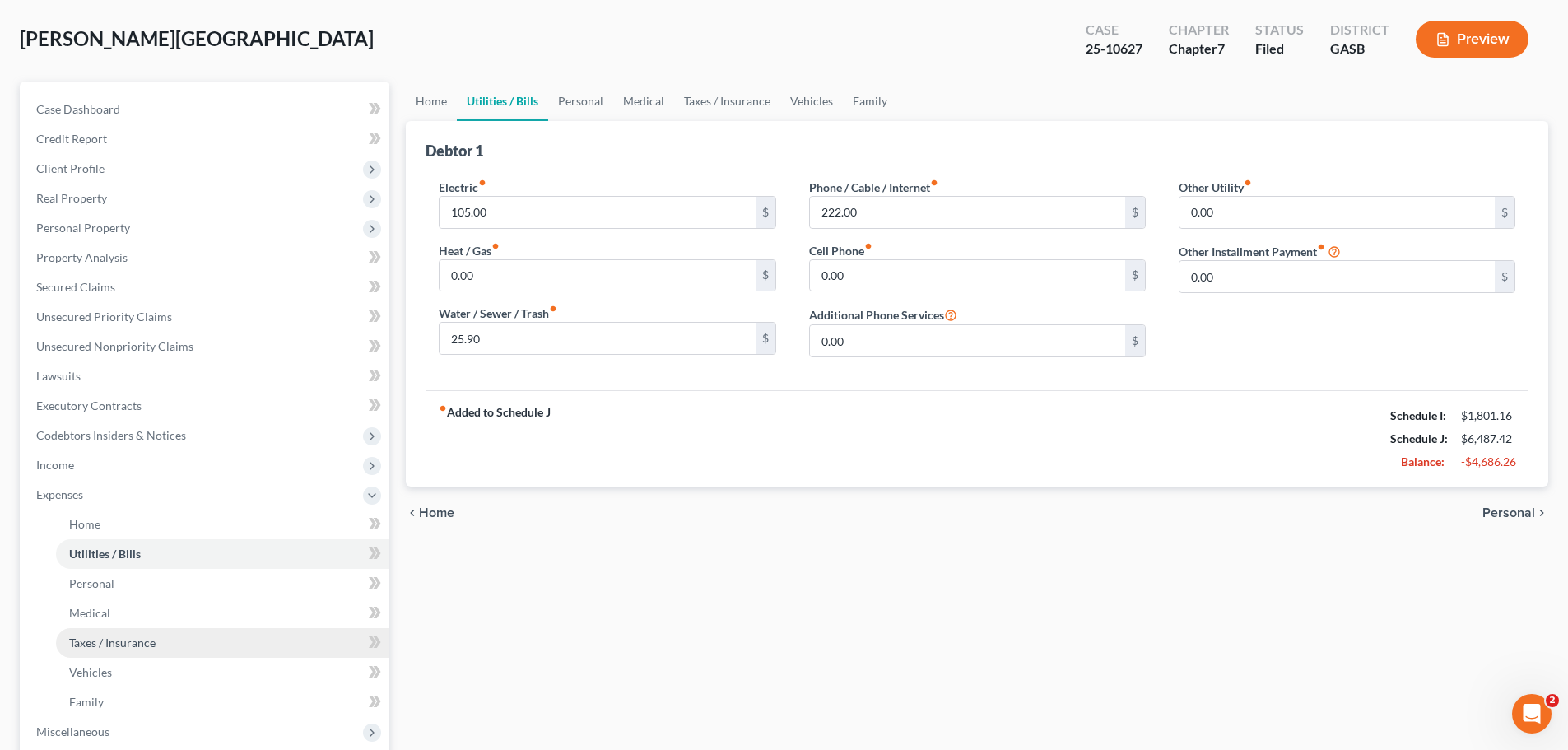
click at [275, 650] on link "Taxes / Insurance" at bounding box center [223, 643] width 334 height 30
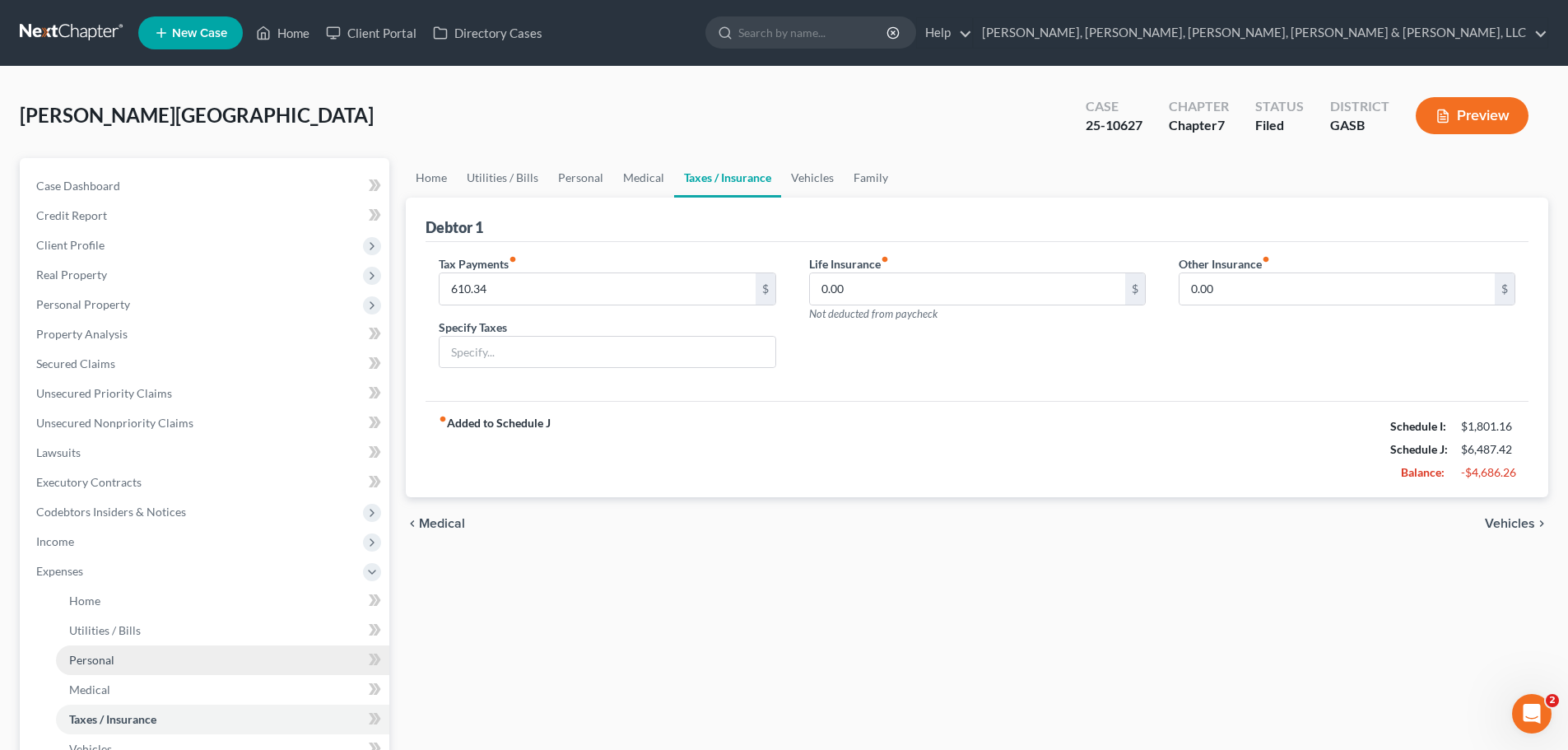
click at [274, 650] on link "Personal" at bounding box center [223, 660] width 334 height 30
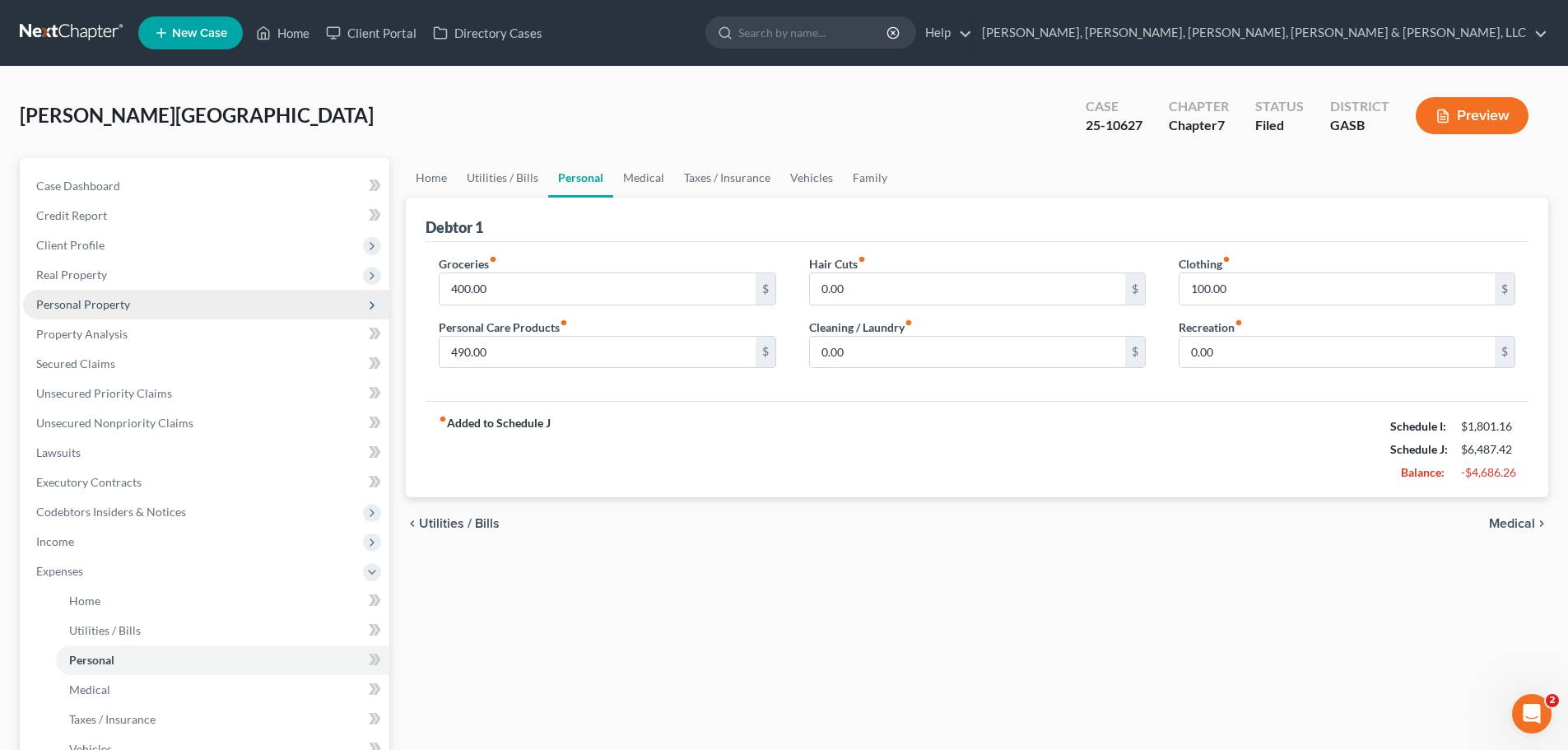
click at [201, 292] on span "Personal Property" at bounding box center [207, 304] width 367 height 30
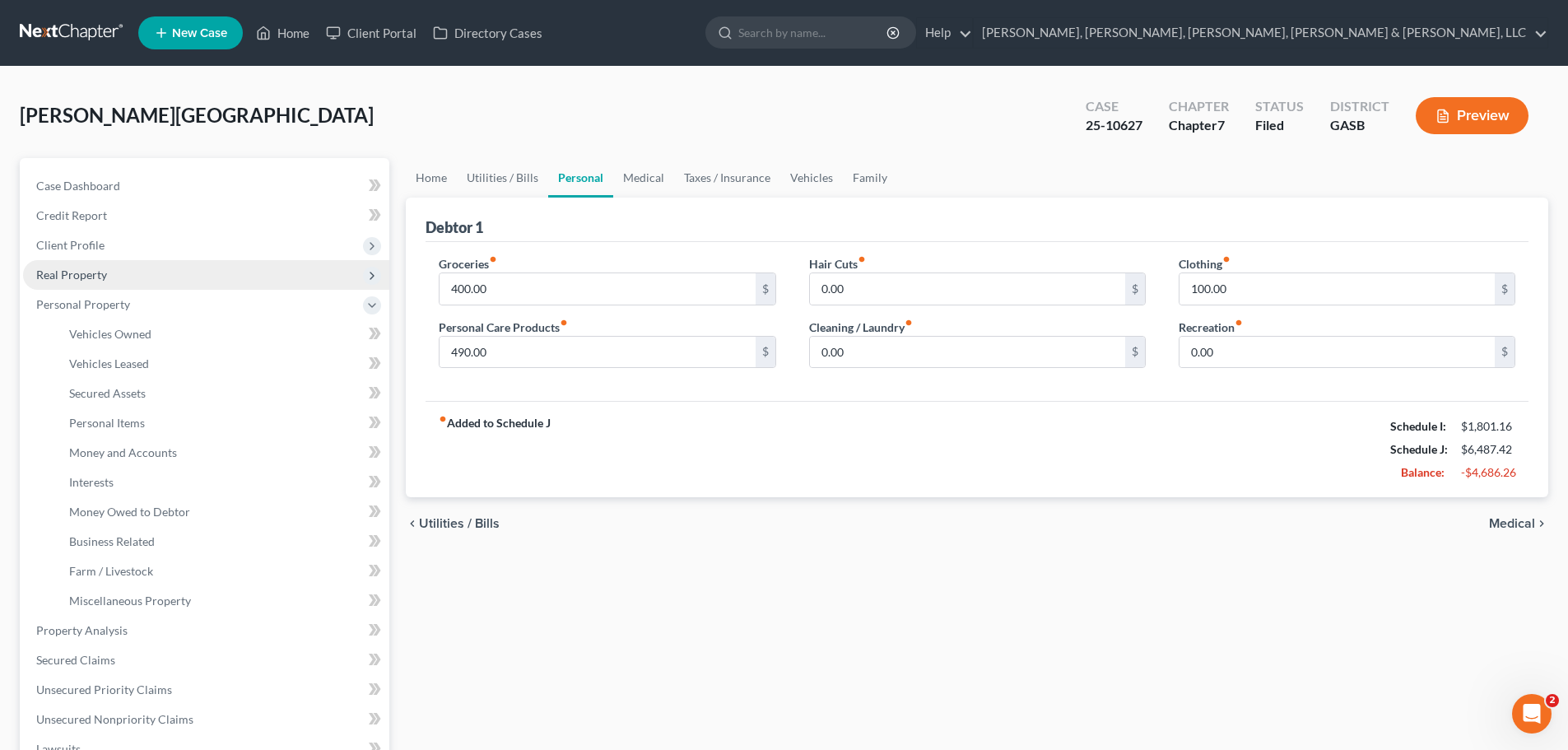
click at [199, 275] on span "Real Property" at bounding box center [207, 275] width 367 height 30
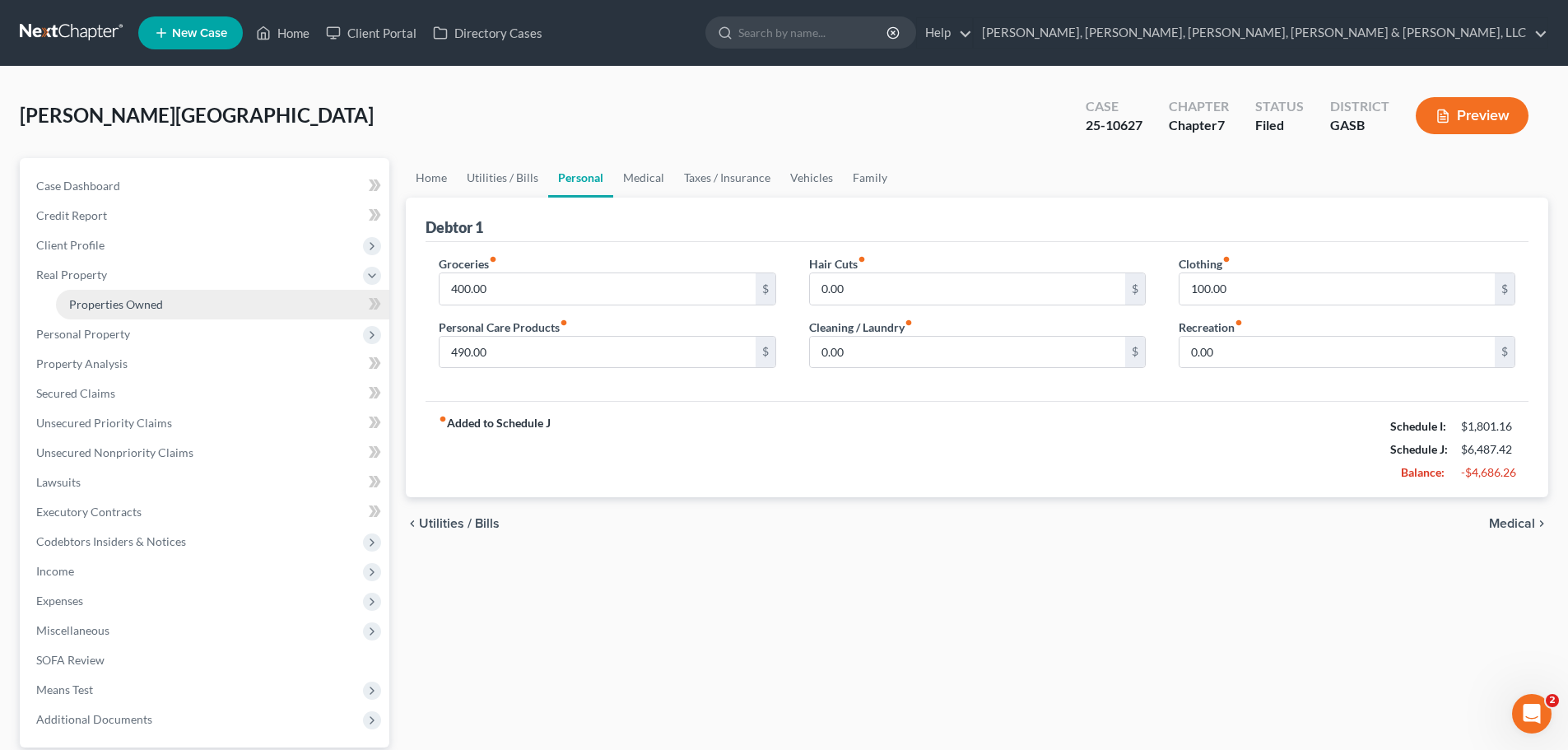
click at [203, 301] on link "Properties Owned" at bounding box center [223, 304] width 334 height 30
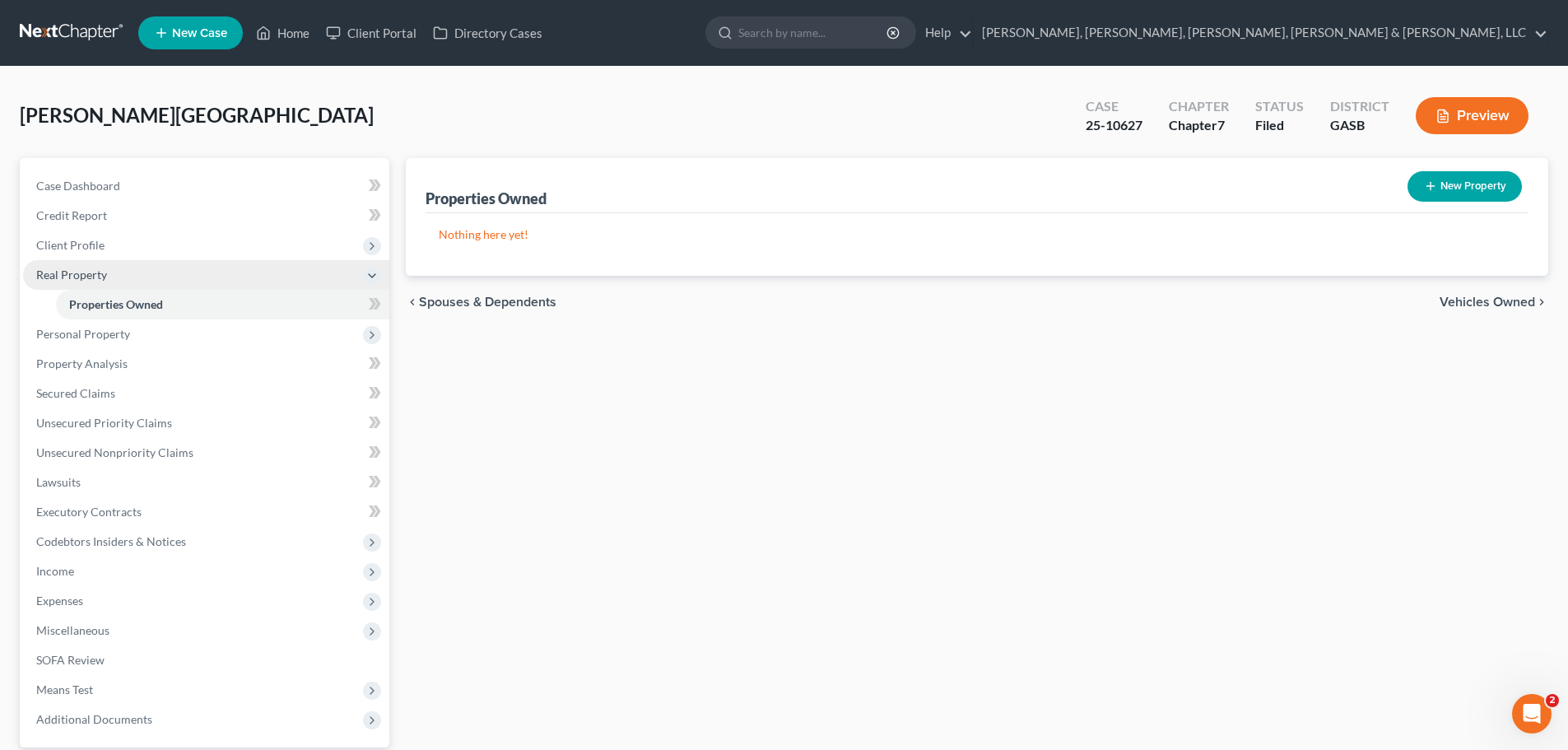
click at [233, 271] on span "Real Property" at bounding box center [207, 275] width 367 height 30
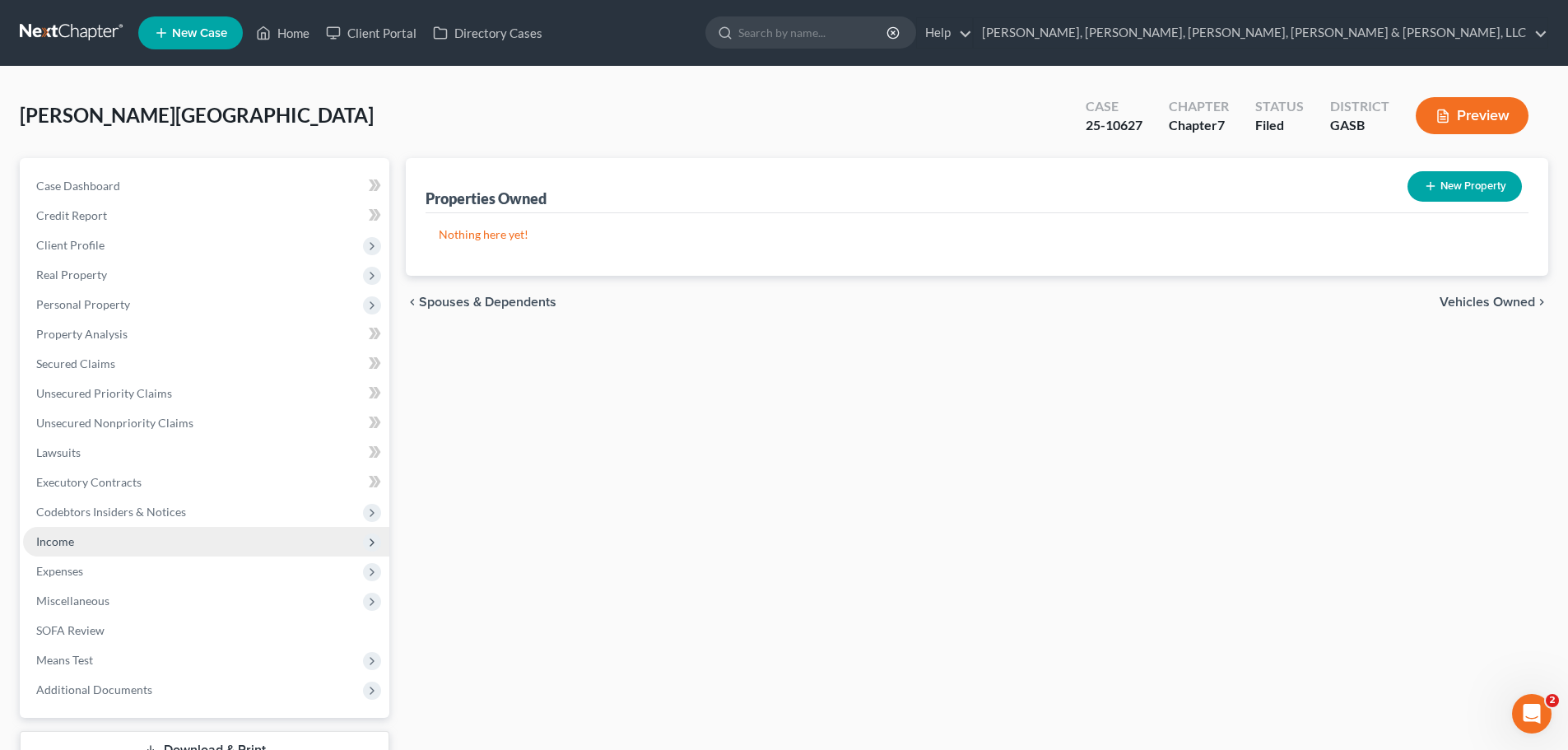
click at [179, 537] on span "Income" at bounding box center [207, 541] width 367 height 30
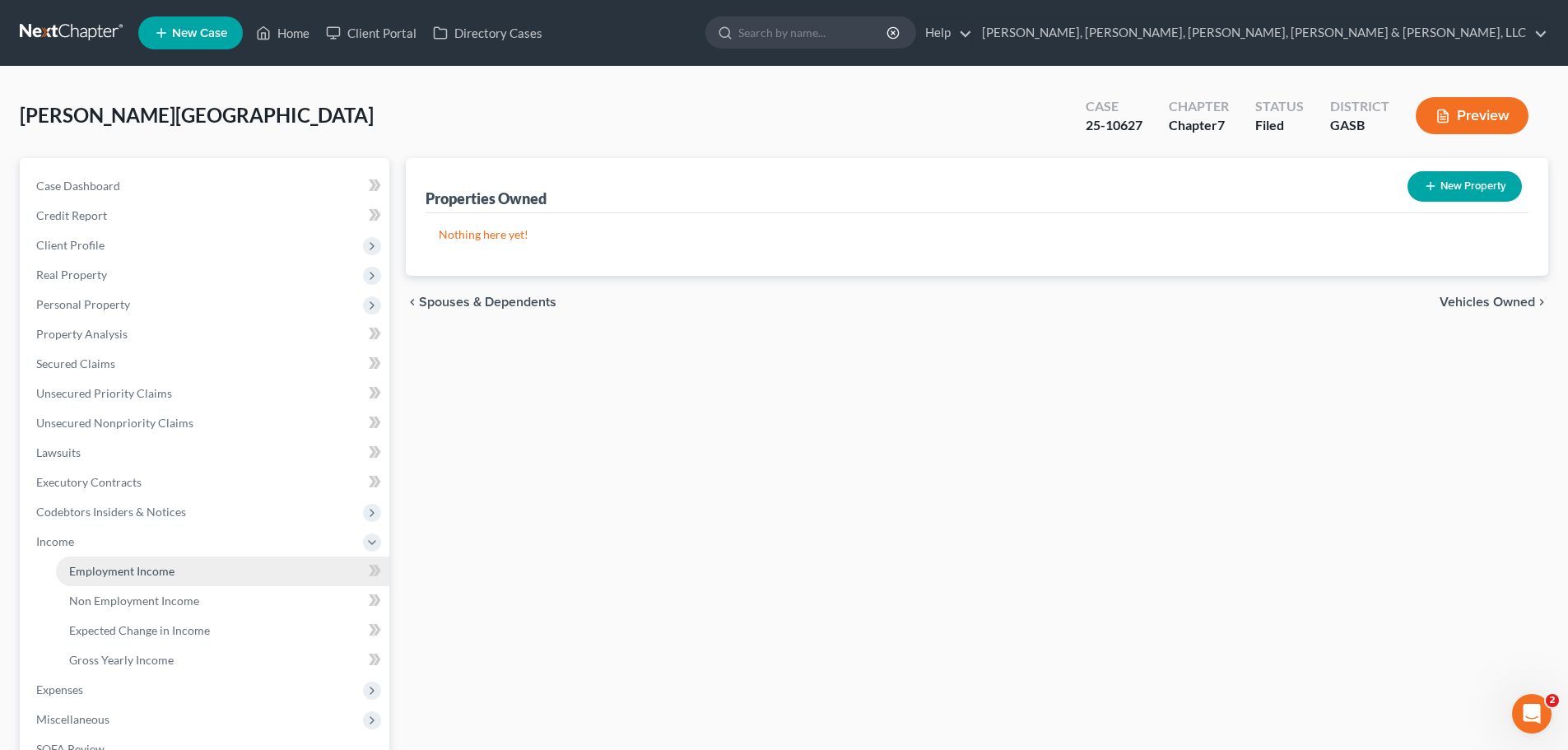
click at [171, 571] on span "Employment Income" at bounding box center [122, 571] width 106 height 14
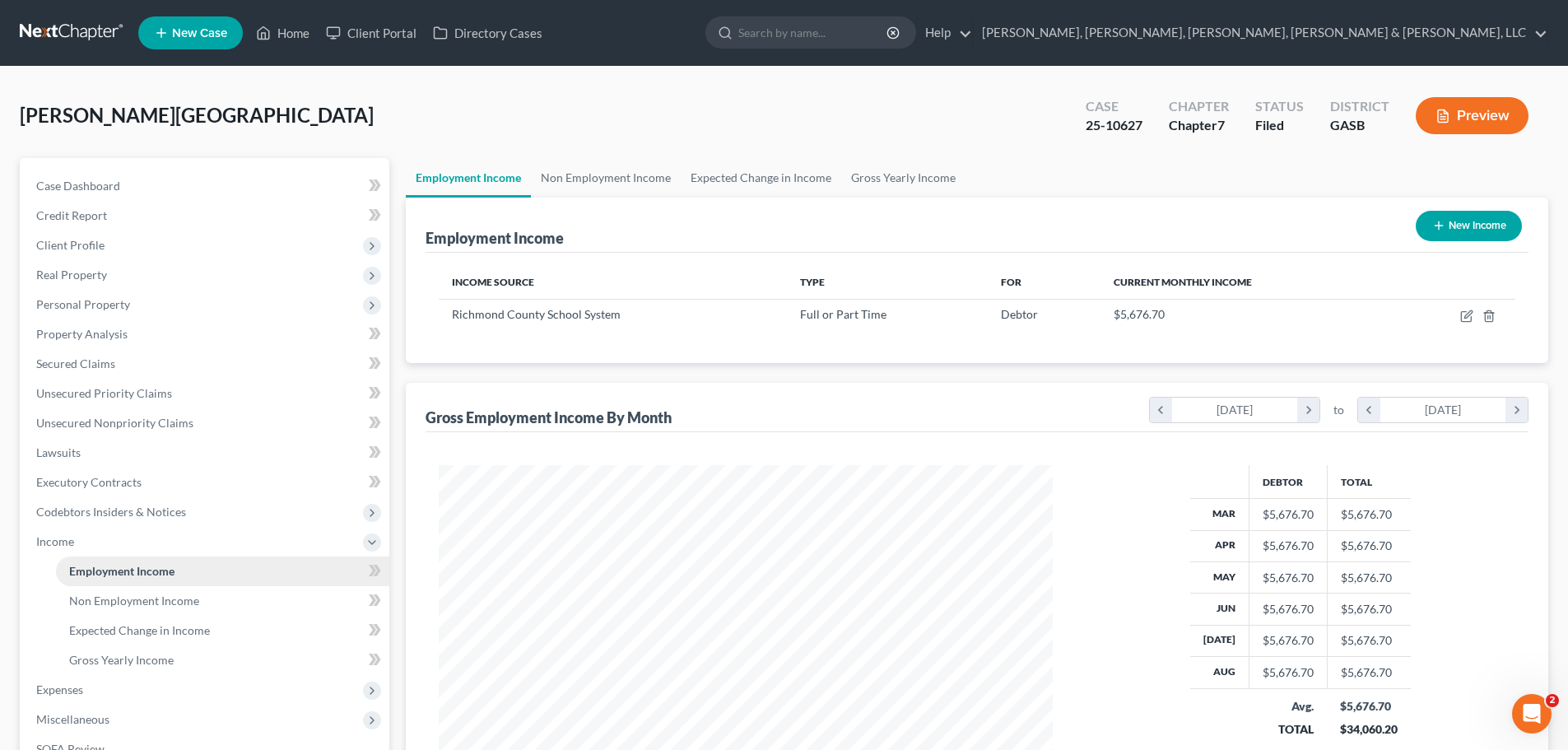
scroll to position [307, 647]
click at [993, 234] on div "Employment Income New Income" at bounding box center [977, 226] width 1103 height 55
click at [309, 594] on link "Non Employment Income" at bounding box center [223, 601] width 334 height 30
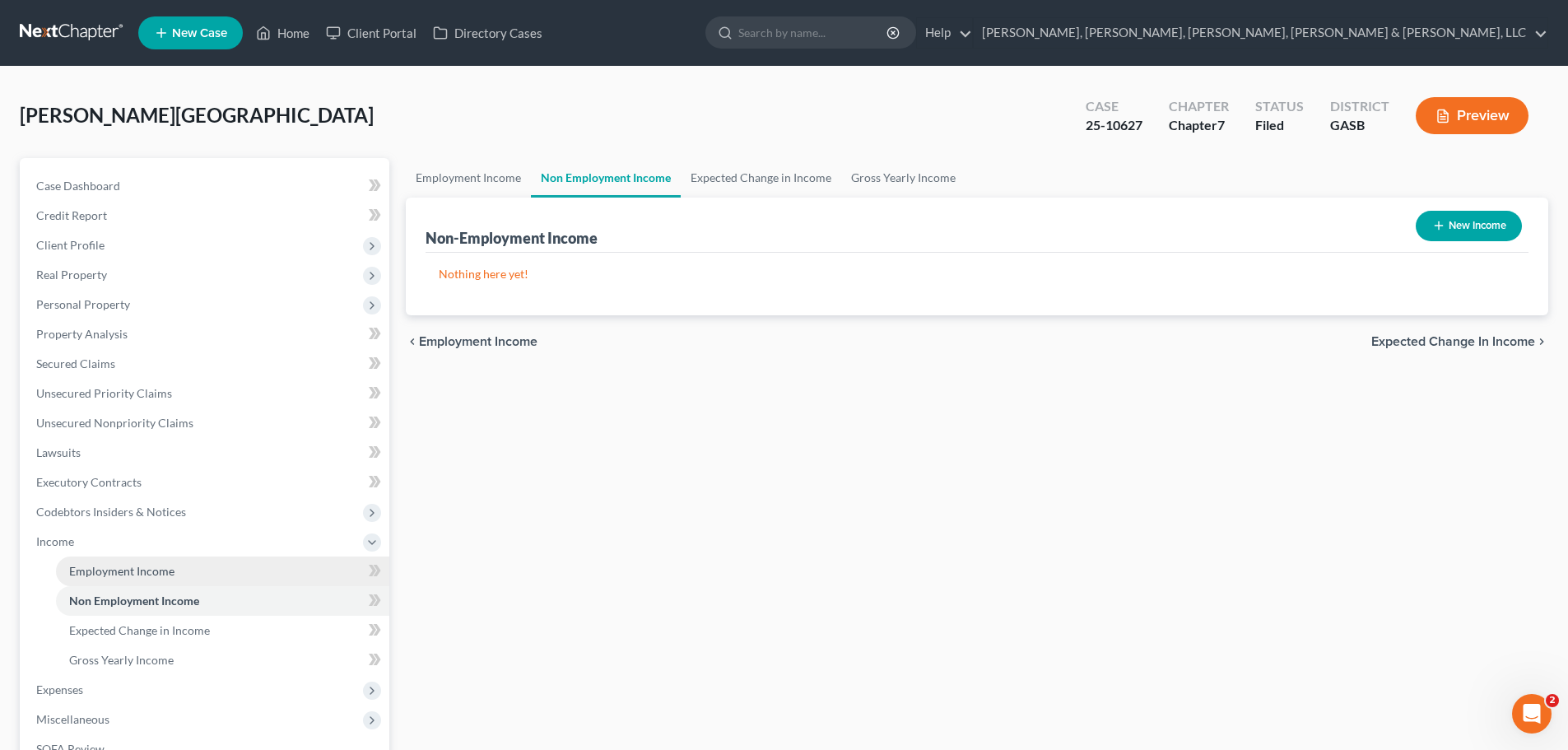
click at [309, 577] on link "Employment Income" at bounding box center [223, 571] width 334 height 30
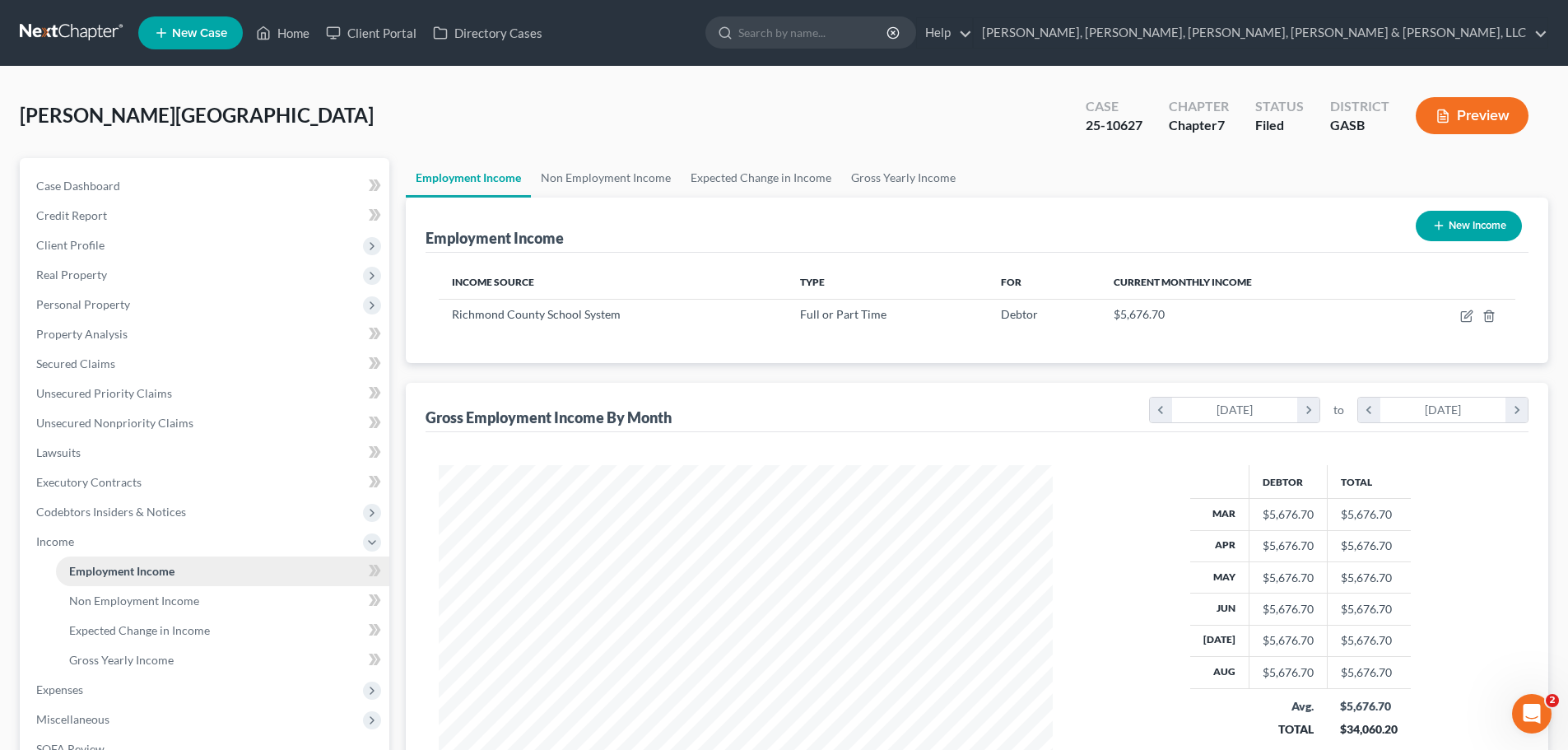
scroll to position [307, 647]
